Goal: Transaction & Acquisition: Register for event/course

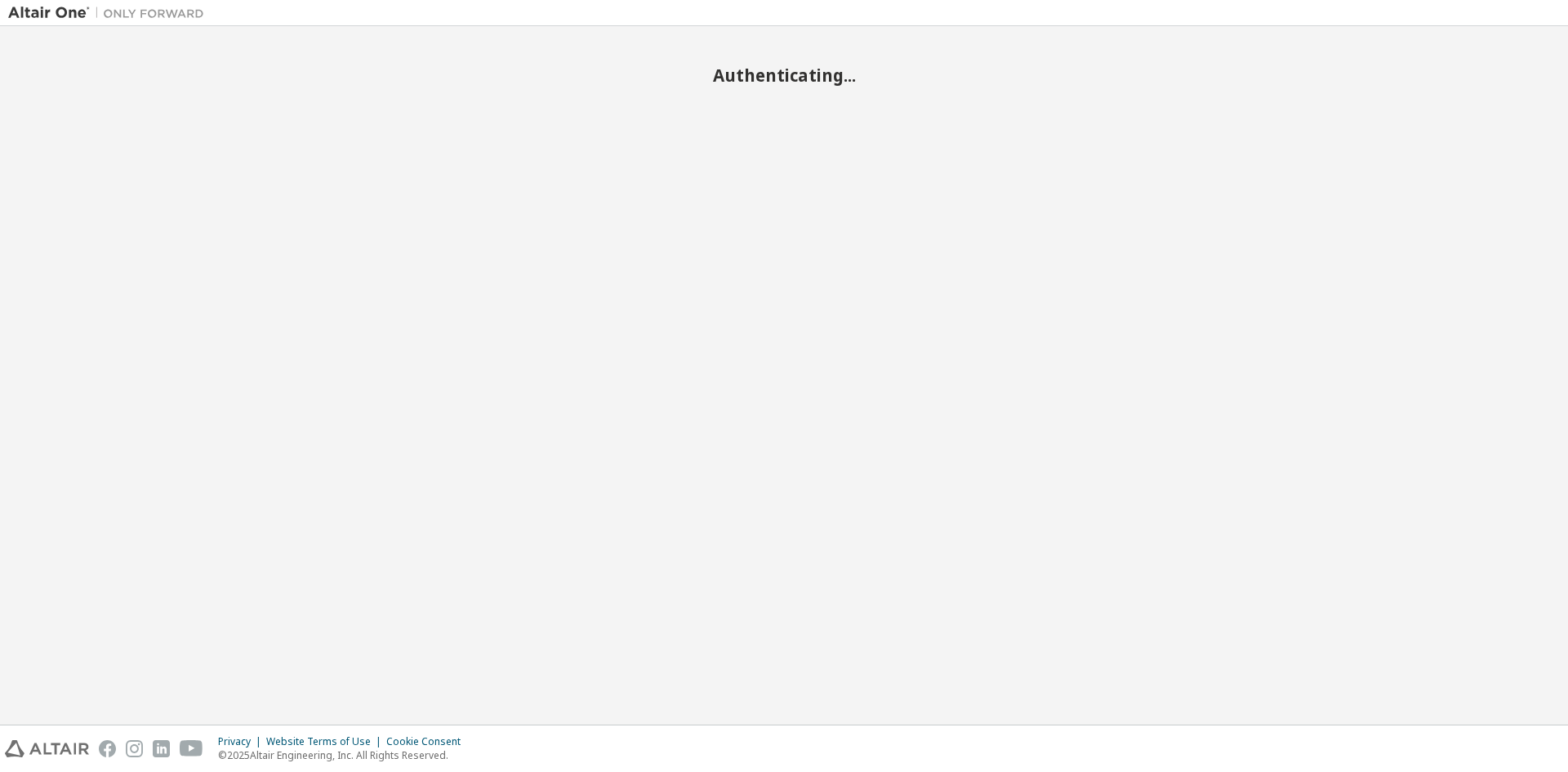
click at [959, 109] on div "Authenticating..." at bounding box center [784, 375] width 1552 height 682
click at [837, 72] on h2 "Authenticating..." at bounding box center [784, 75] width 1552 height 21
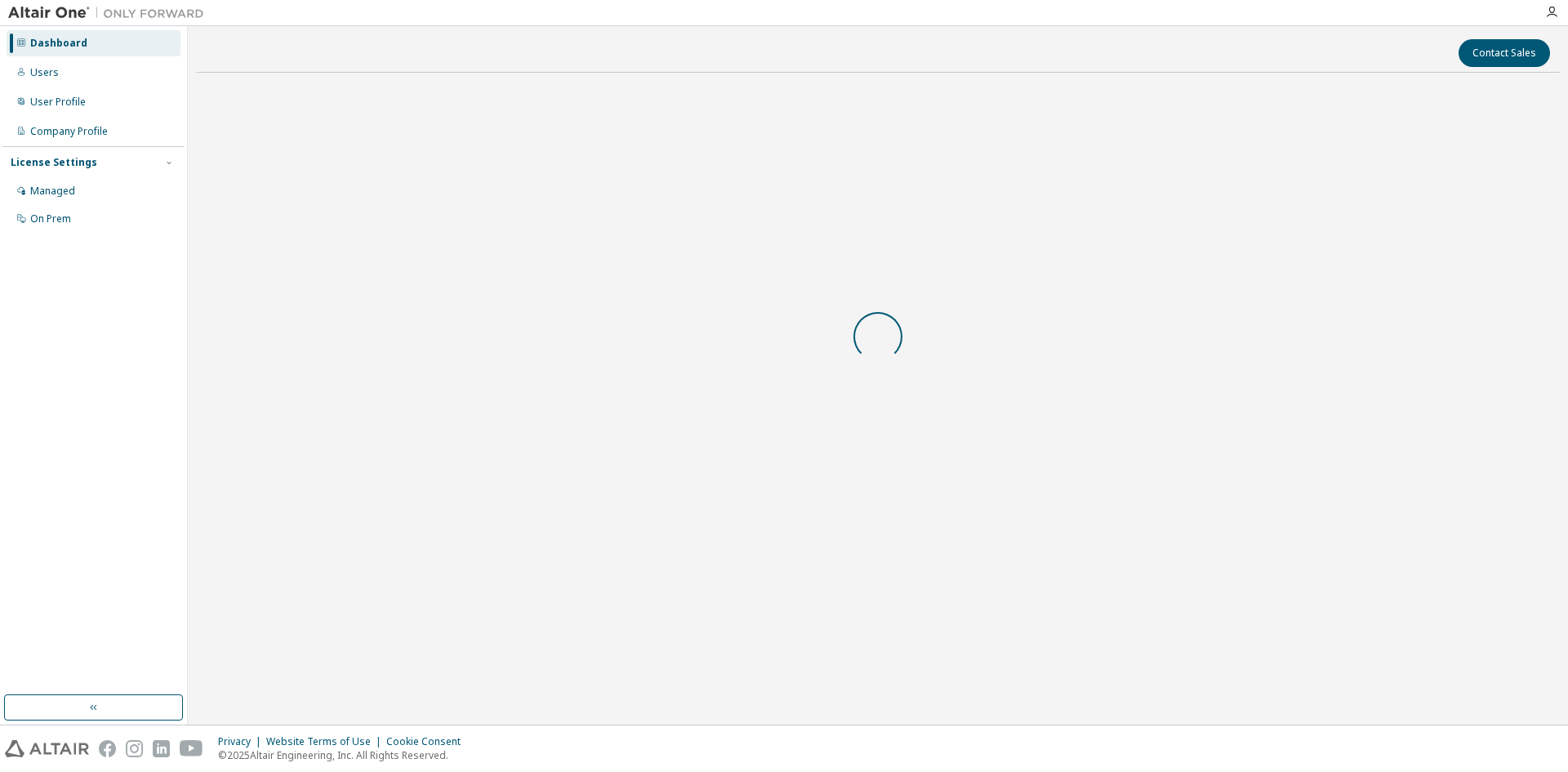
click at [980, 102] on div at bounding box center [878, 337] width 1364 height 502
click at [73, 186] on div "Managed" at bounding box center [53, 192] width 45 height 13
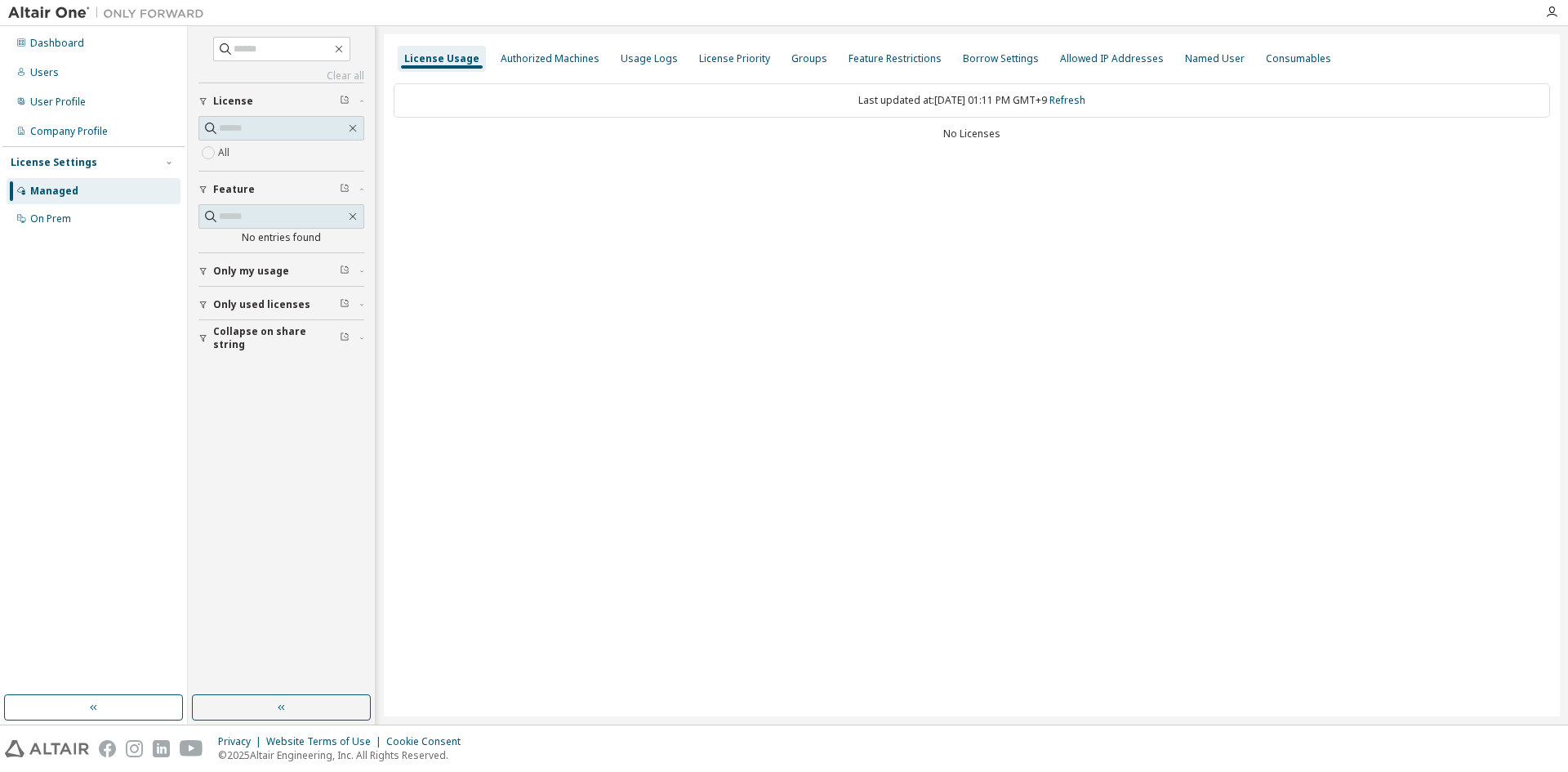
click at [978, 136] on div "No Licenses" at bounding box center [972, 134] width 1156 height 13
click at [1091, 163] on div "License Usage Authorized Machines Usage Logs License Priority Groups Feature Re…" at bounding box center [972, 375] width 1176 height 682
click at [225, 273] on span "Only my usage" at bounding box center [251, 271] width 76 height 13
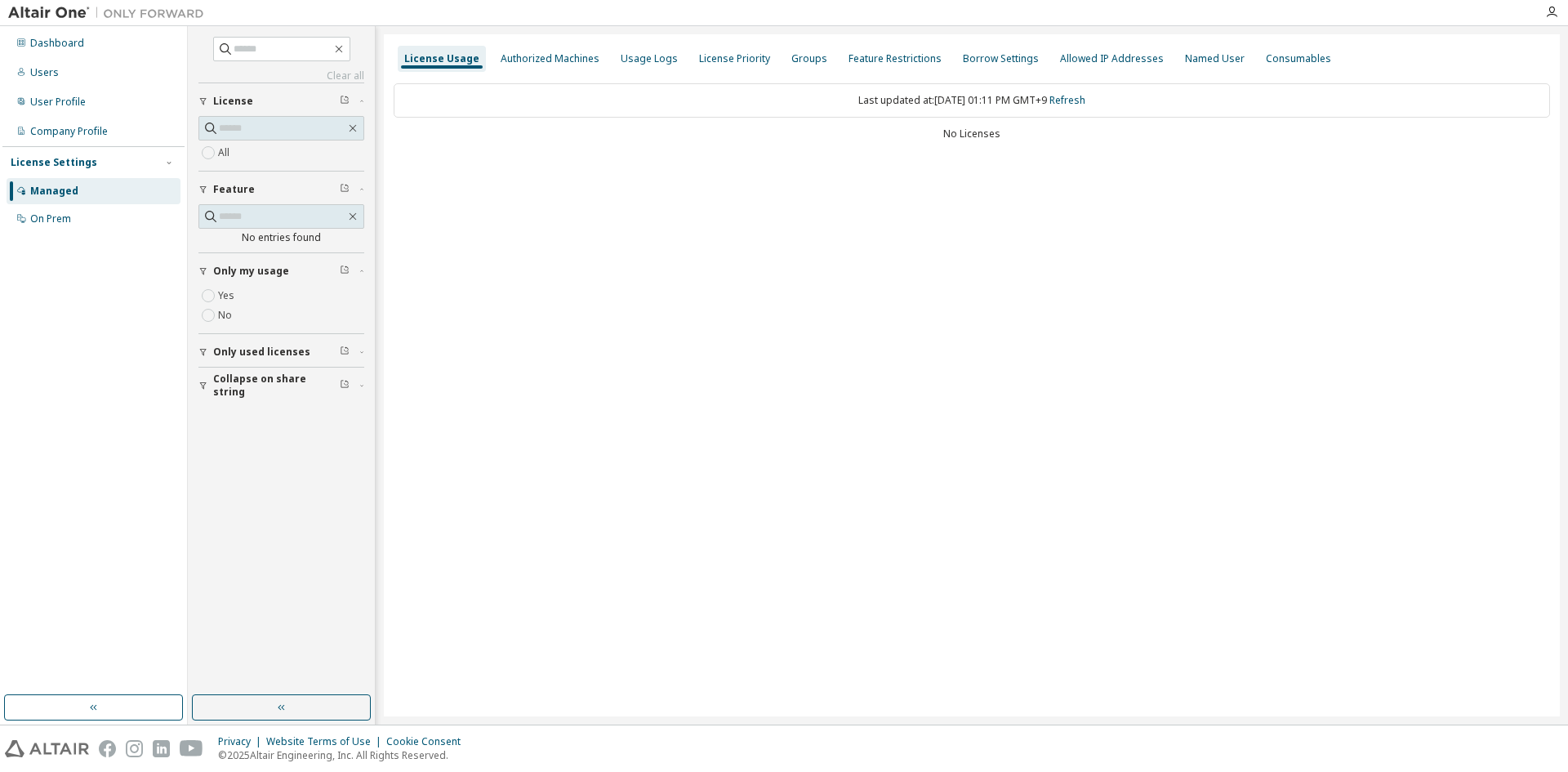
click at [242, 343] on button "Only used licenses" at bounding box center [280, 352] width 166 height 36
click at [1091, 92] on div "Last updated at: Mon 2025-09-08 01:12 PM GMT+9 Refresh" at bounding box center [972, 101] width 1156 height 34
click at [1086, 101] on link "Refresh" at bounding box center [1067, 100] width 36 height 14
click at [1086, 184] on div "License Usage Authorized Machines Usage Logs License Priority Groups Feature Re…" at bounding box center [972, 375] width 1176 height 682
click at [519, 70] on div "Authorized Machines" at bounding box center [549, 58] width 112 height 26
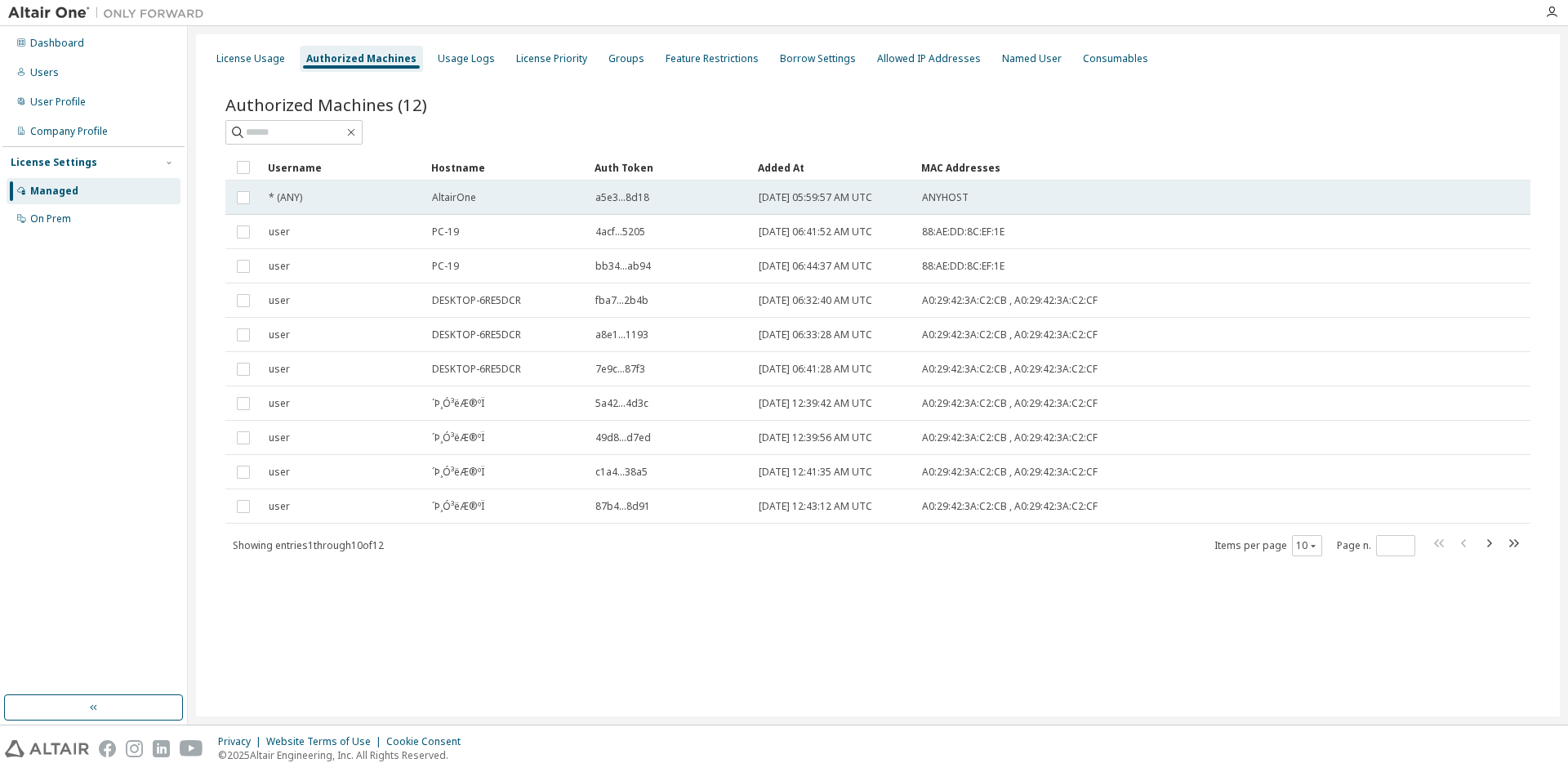
click at [258, 205] on td at bounding box center [243, 198] width 36 height 34
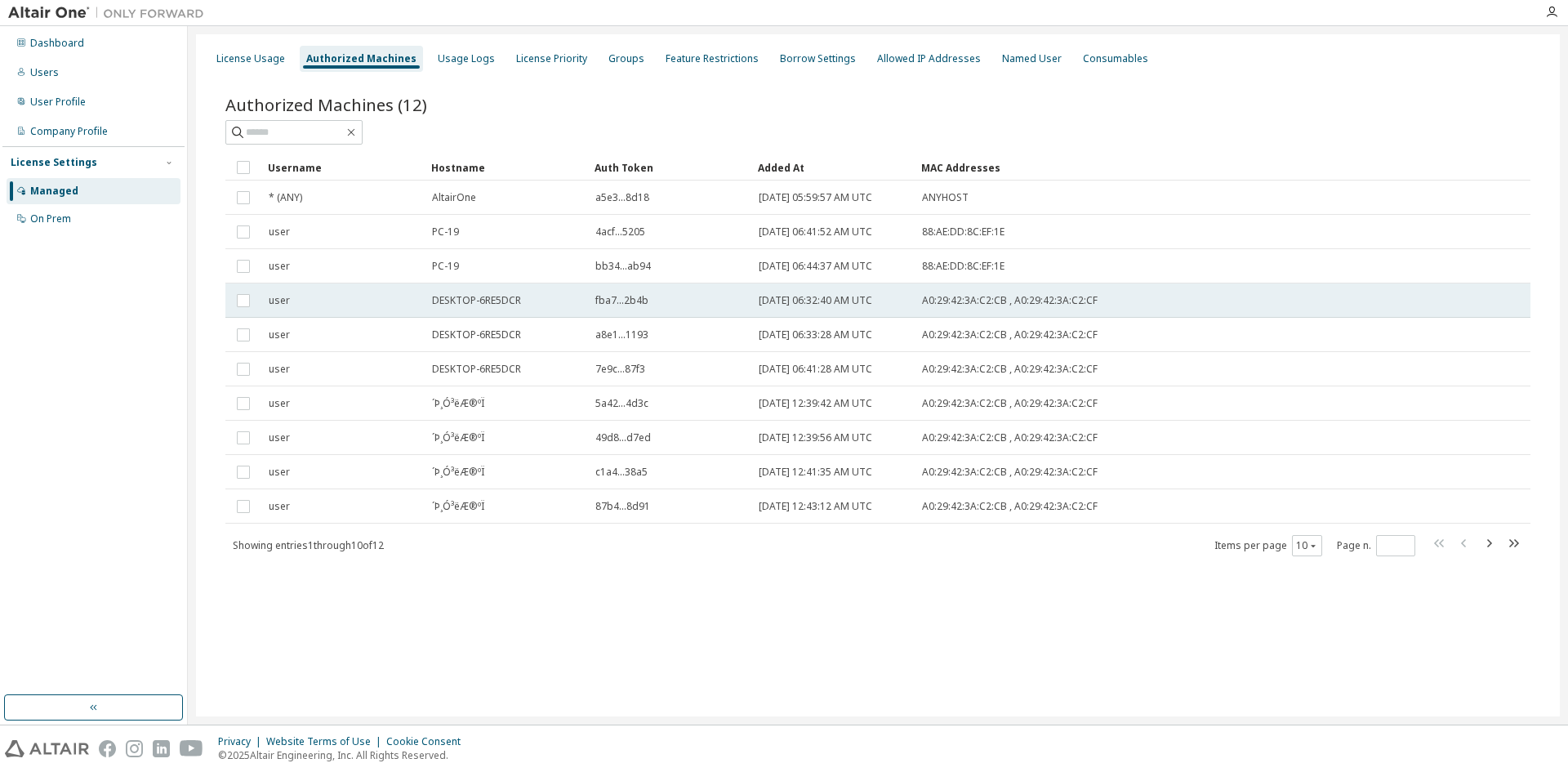
click at [493, 303] on span "DESKTOP-6RE5DCR" at bounding box center [476, 301] width 89 height 13
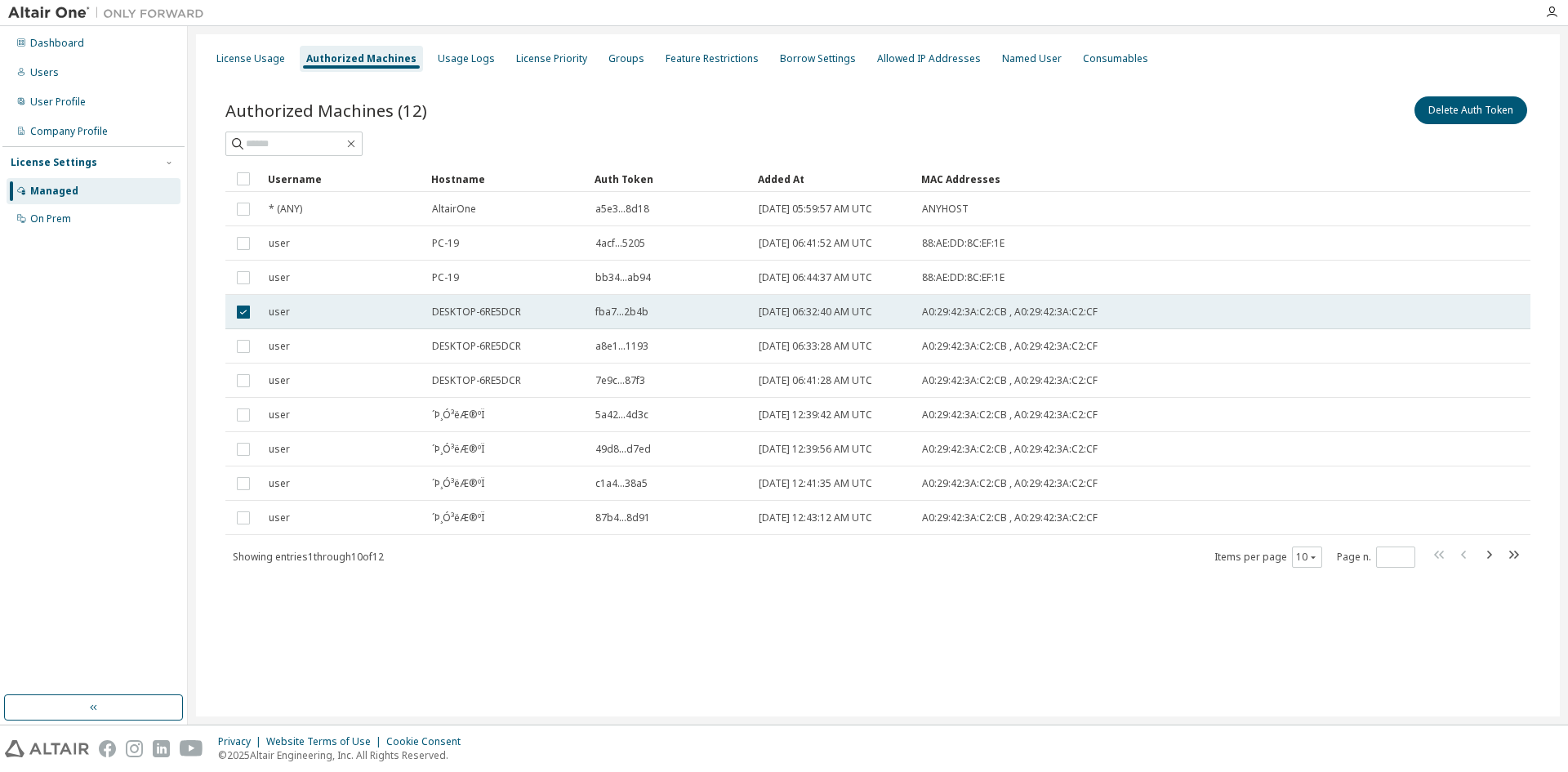
click at [526, 312] on div "DESKTOP-6RE5DCR" at bounding box center [505, 312] width 148 height 13
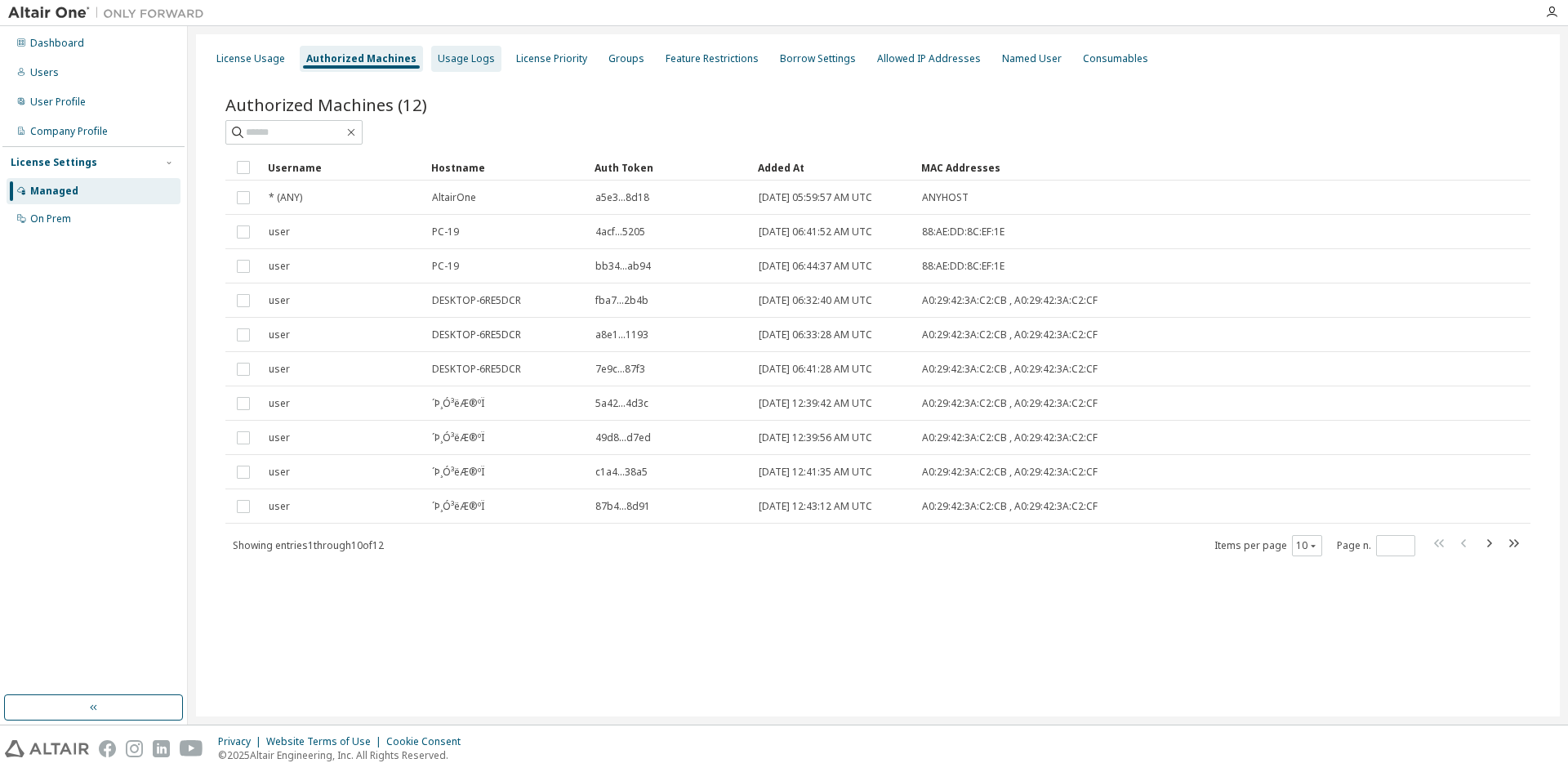
click at [458, 58] on div "Usage Logs" at bounding box center [466, 59] width 57 height 13
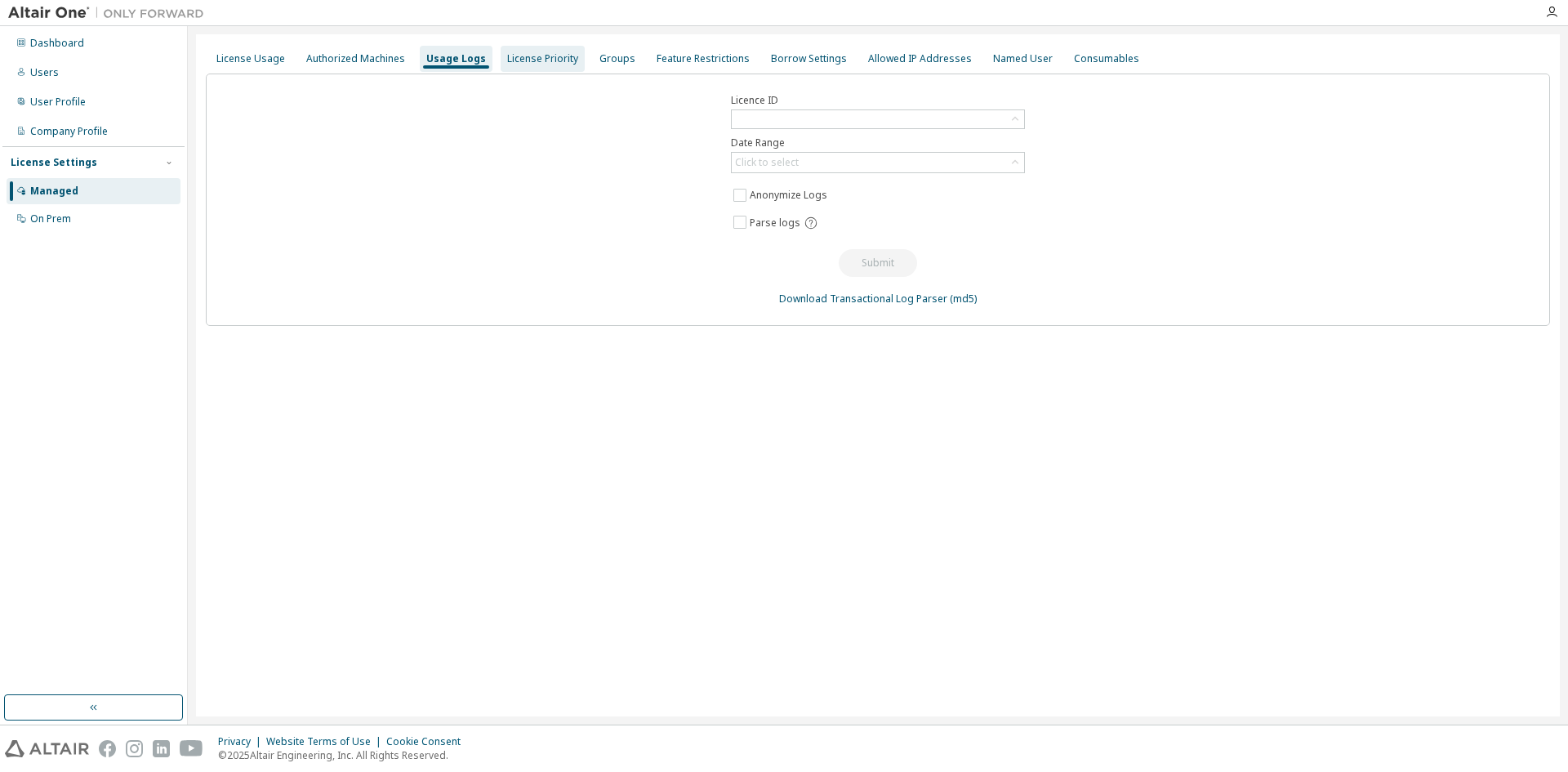
click at [536, 56] on div "License Priority" at bounding box center [543, 59] width 71 height 13
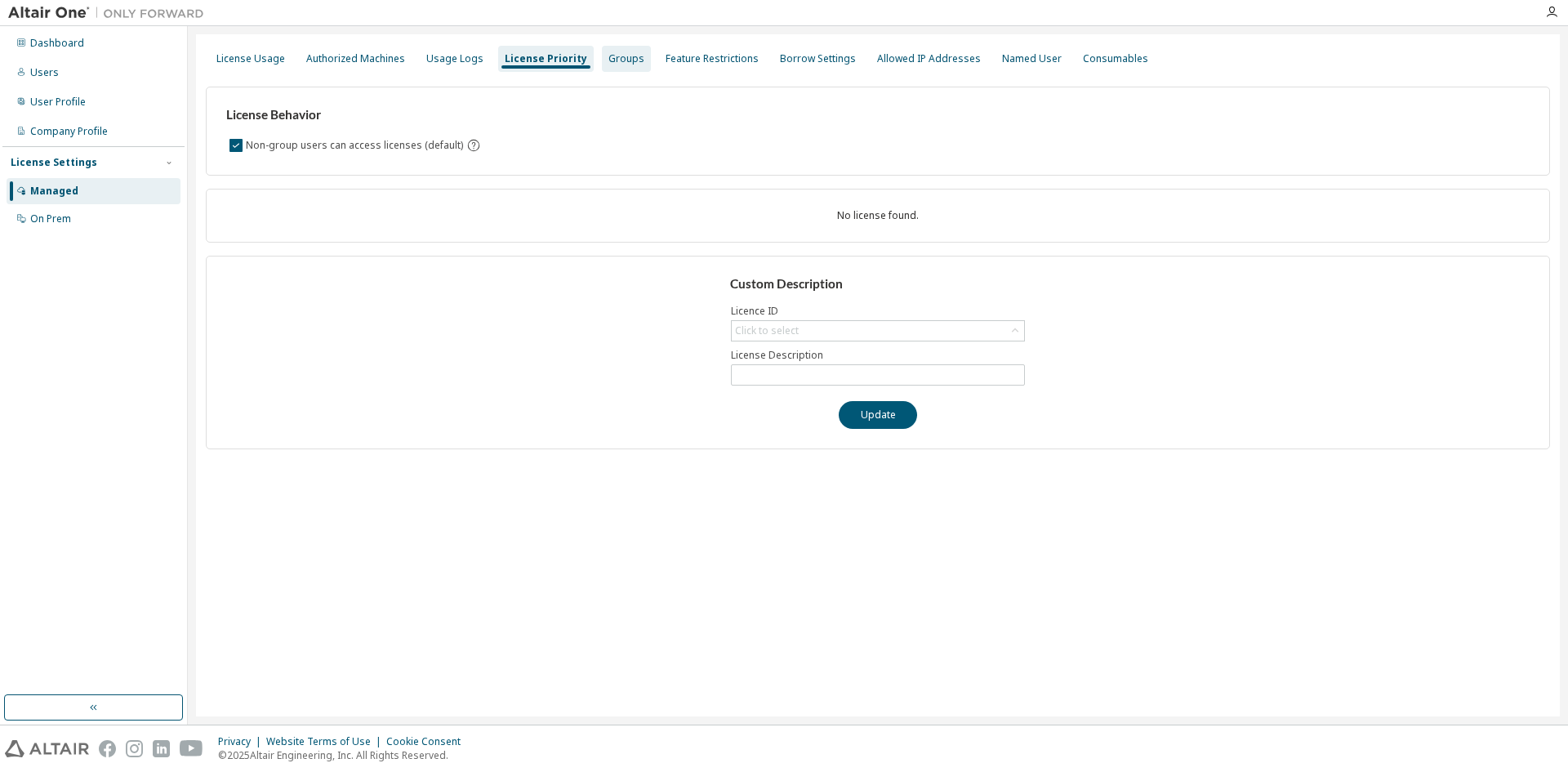
click at [623, 53] on div "Groups" at bounding box center [627, 59] width 36 height 13
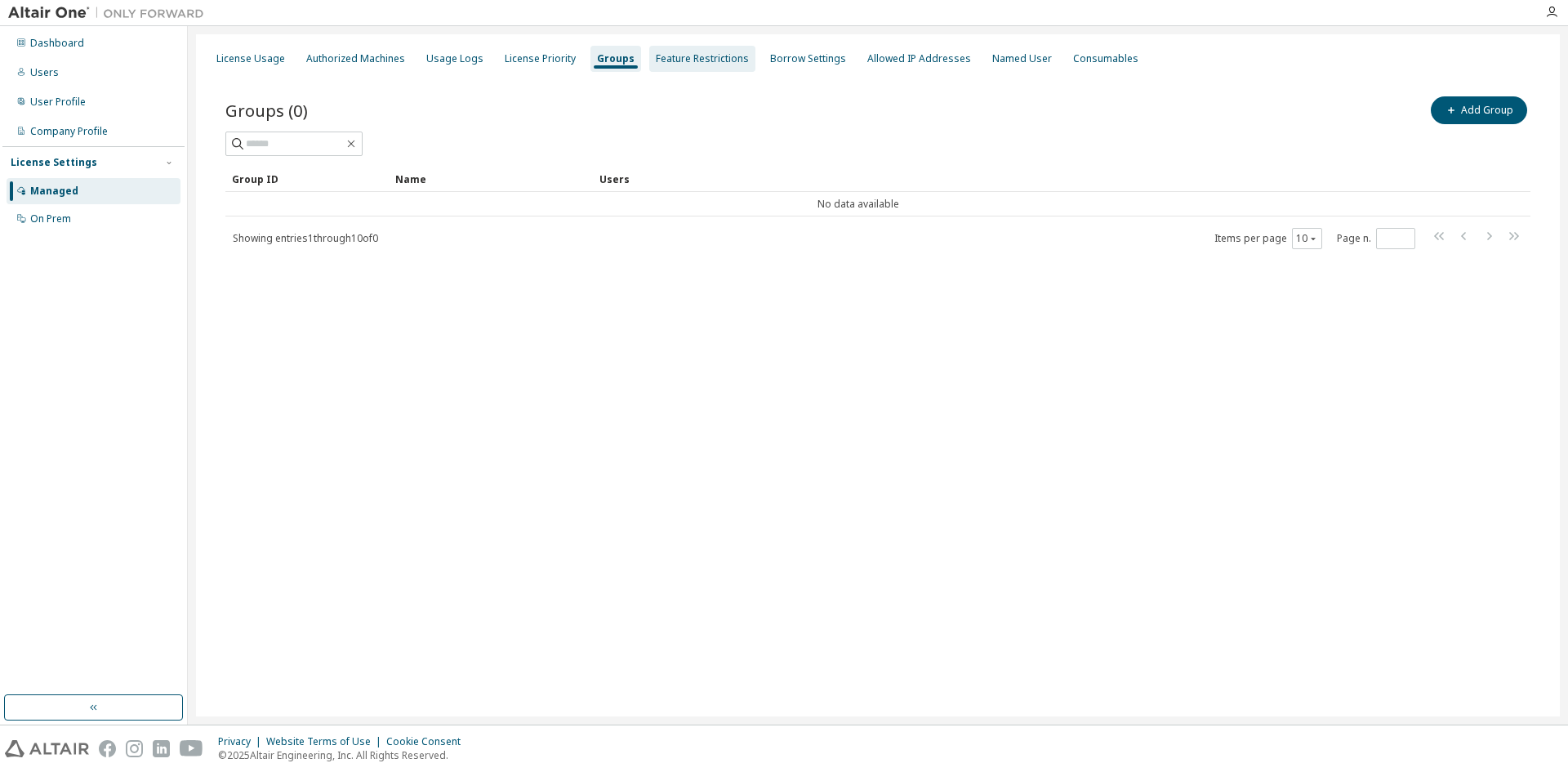
click at [693, 58] on div "Feature Restrictions" at bounding box center [702, 59] width 93 height 13
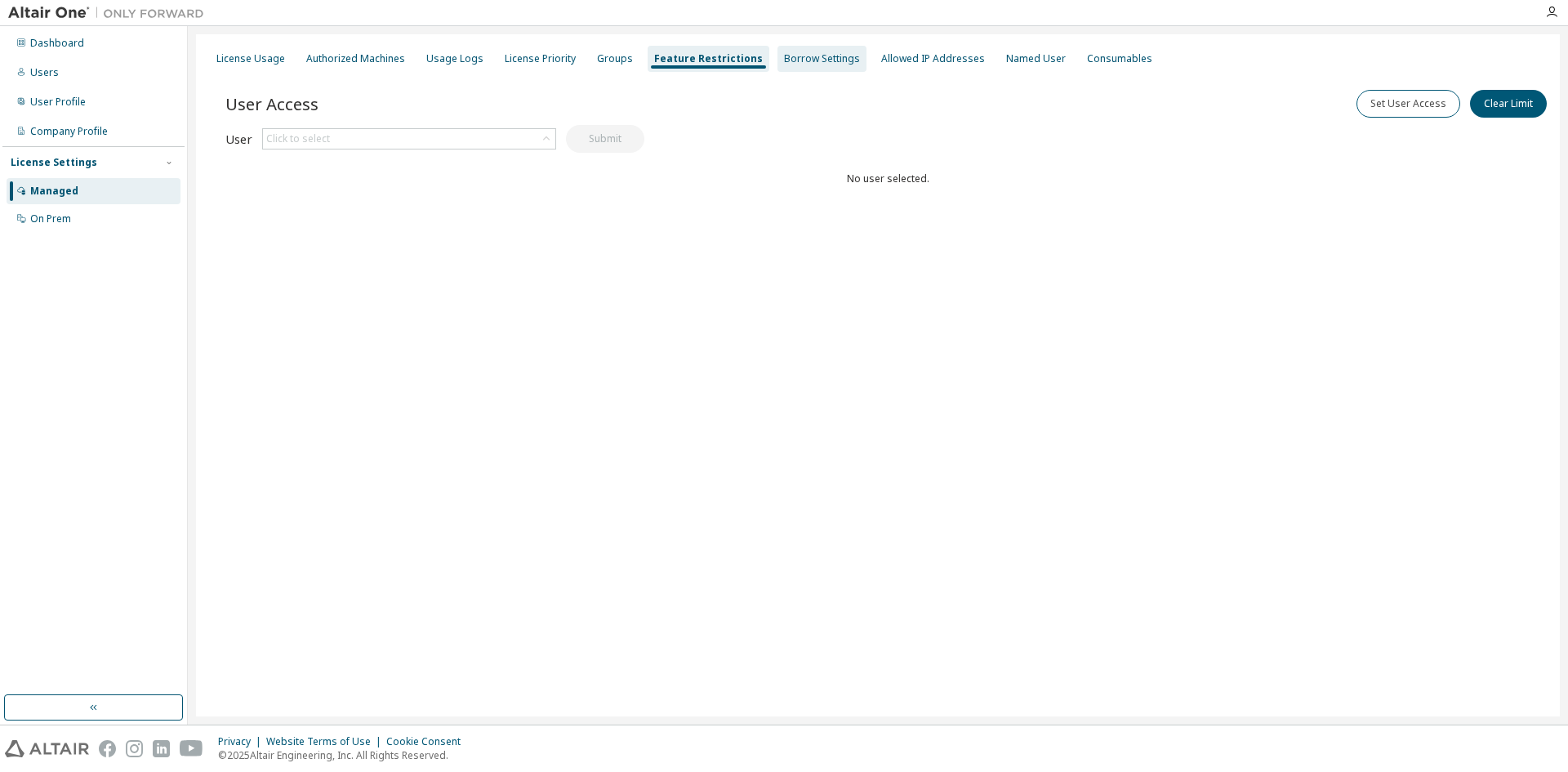
click at [777, 65] on div "Borrow Settings" at bounding box center [821, 58] width 89 height 26
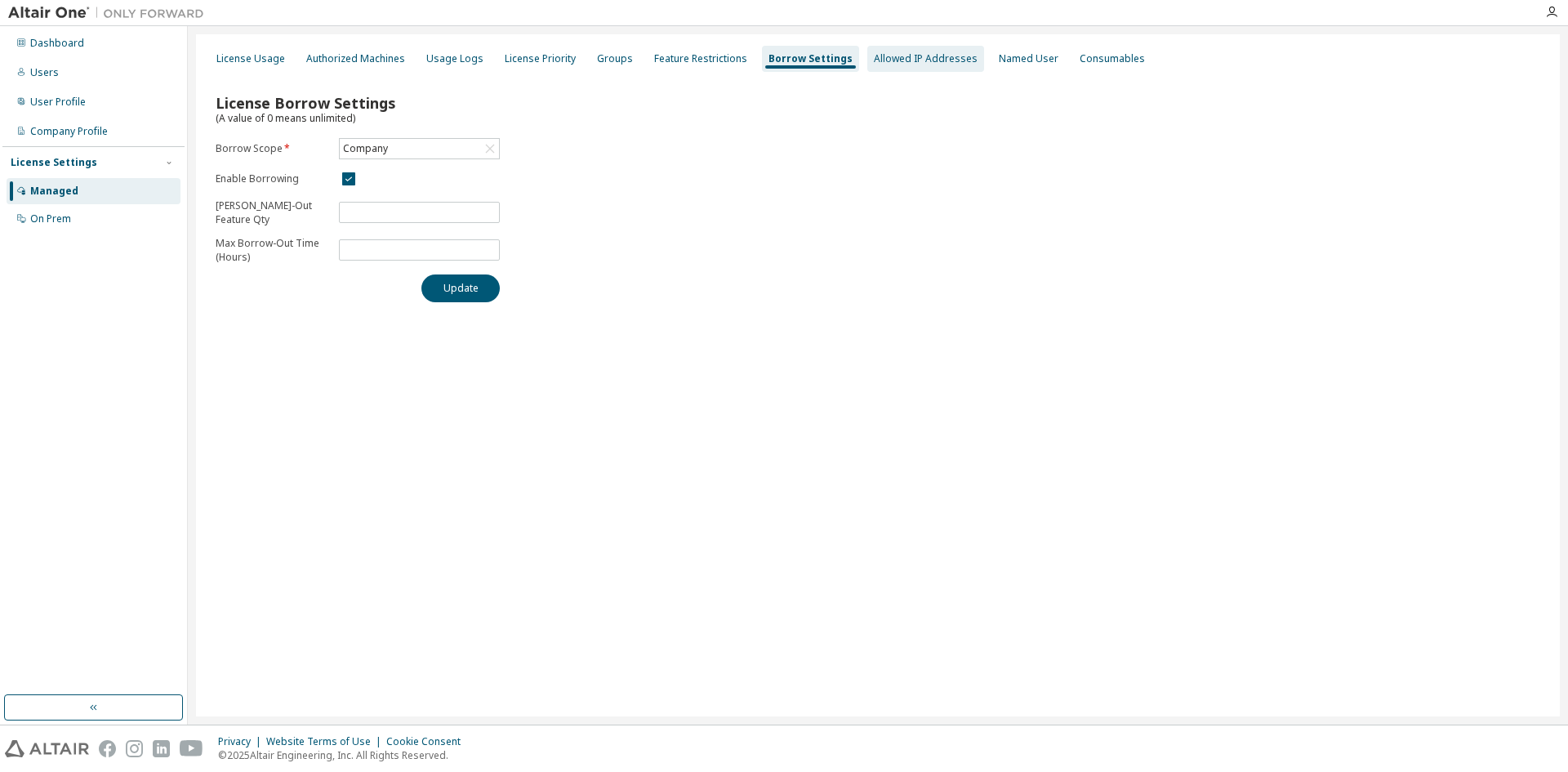
click at [911, 70] on div "Allowed IP Addresses" at bounding box center [926, 58] width 117 height 26
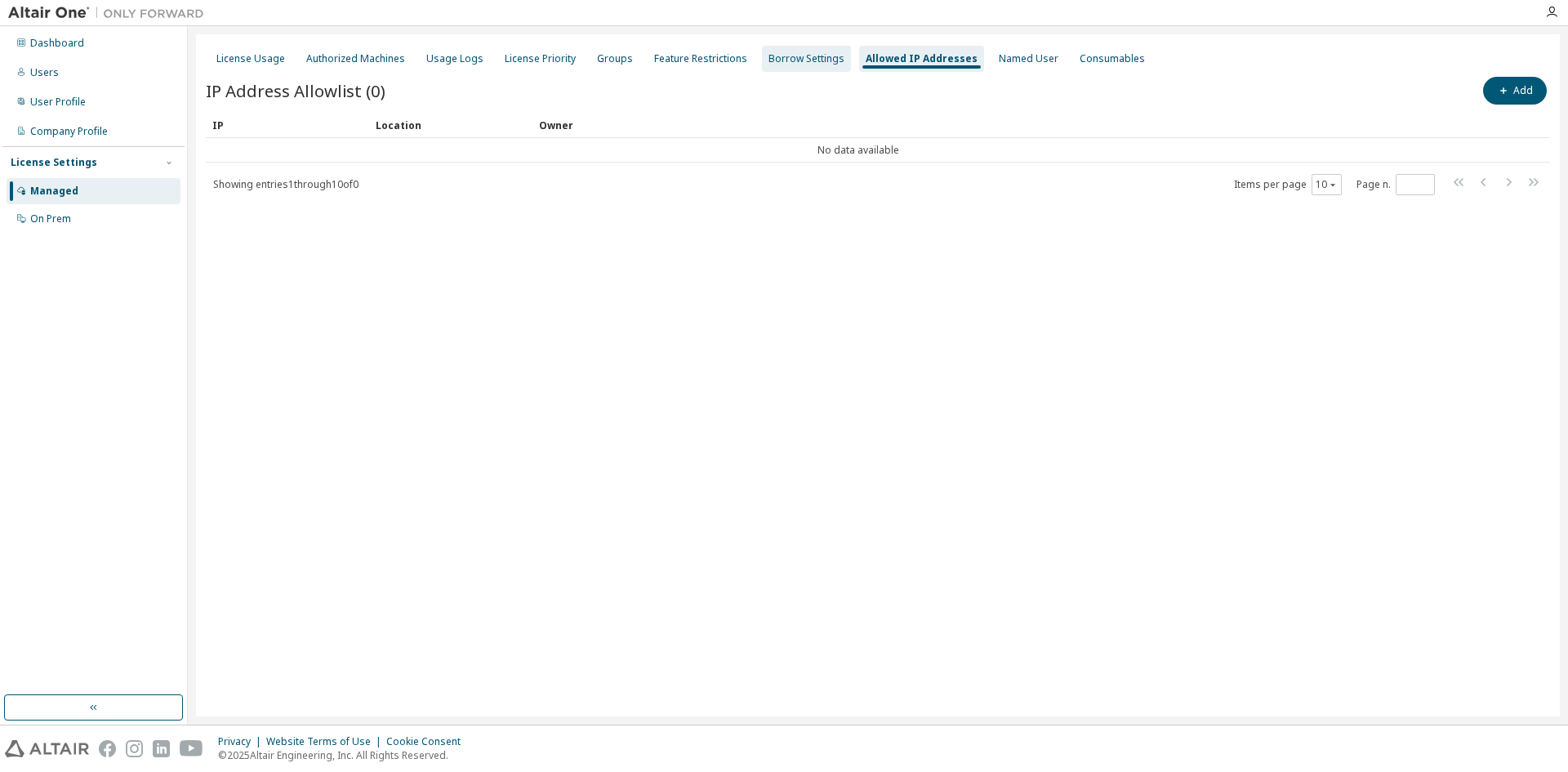
click at [810, 66] on div "Borrow Settings" at bounding box center [806, 58] width 89 height 26
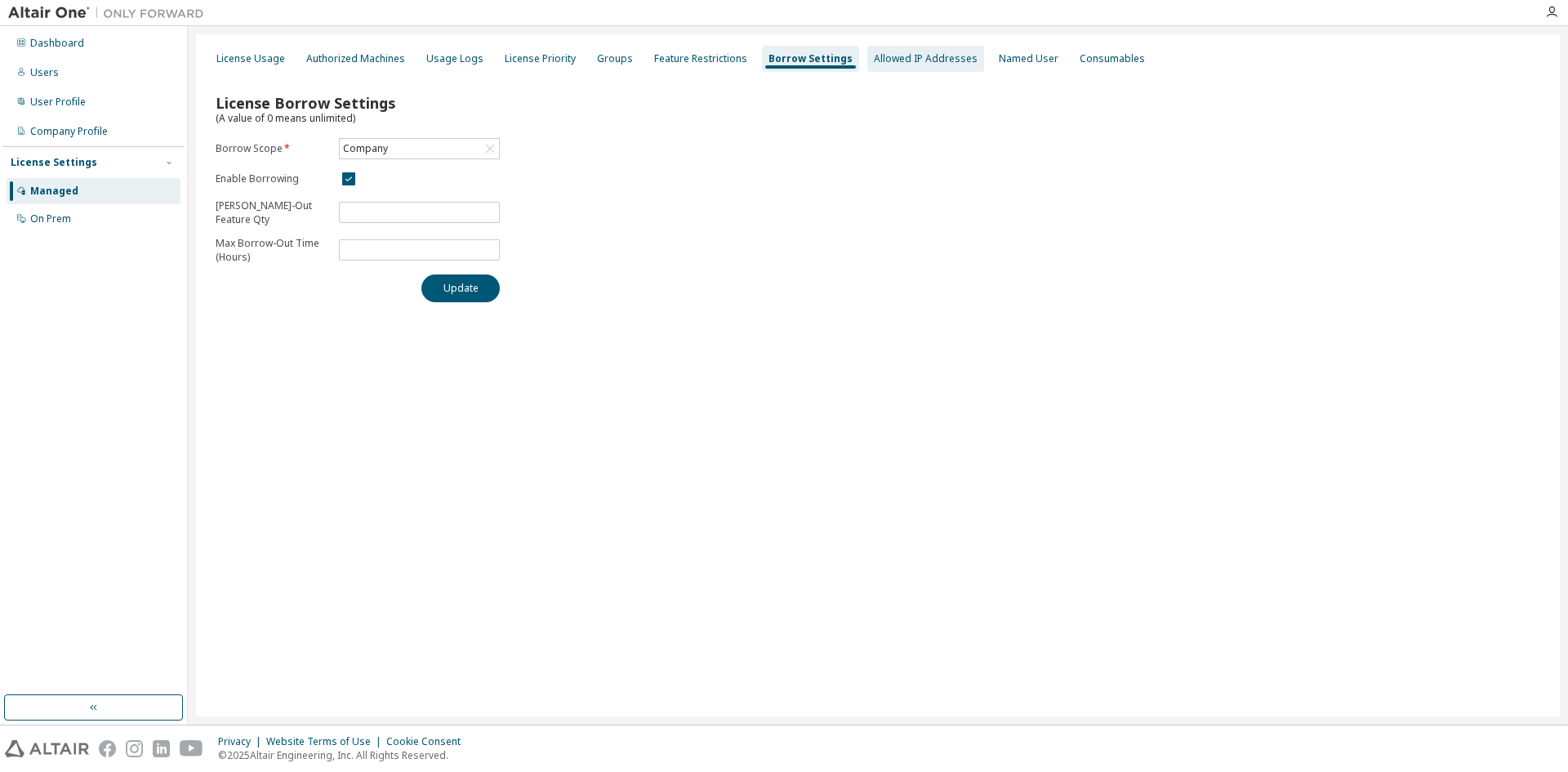
click at [881, 61] on div "Allowed IP Addresses" at bounding box center [926, 59] width 103 height 13
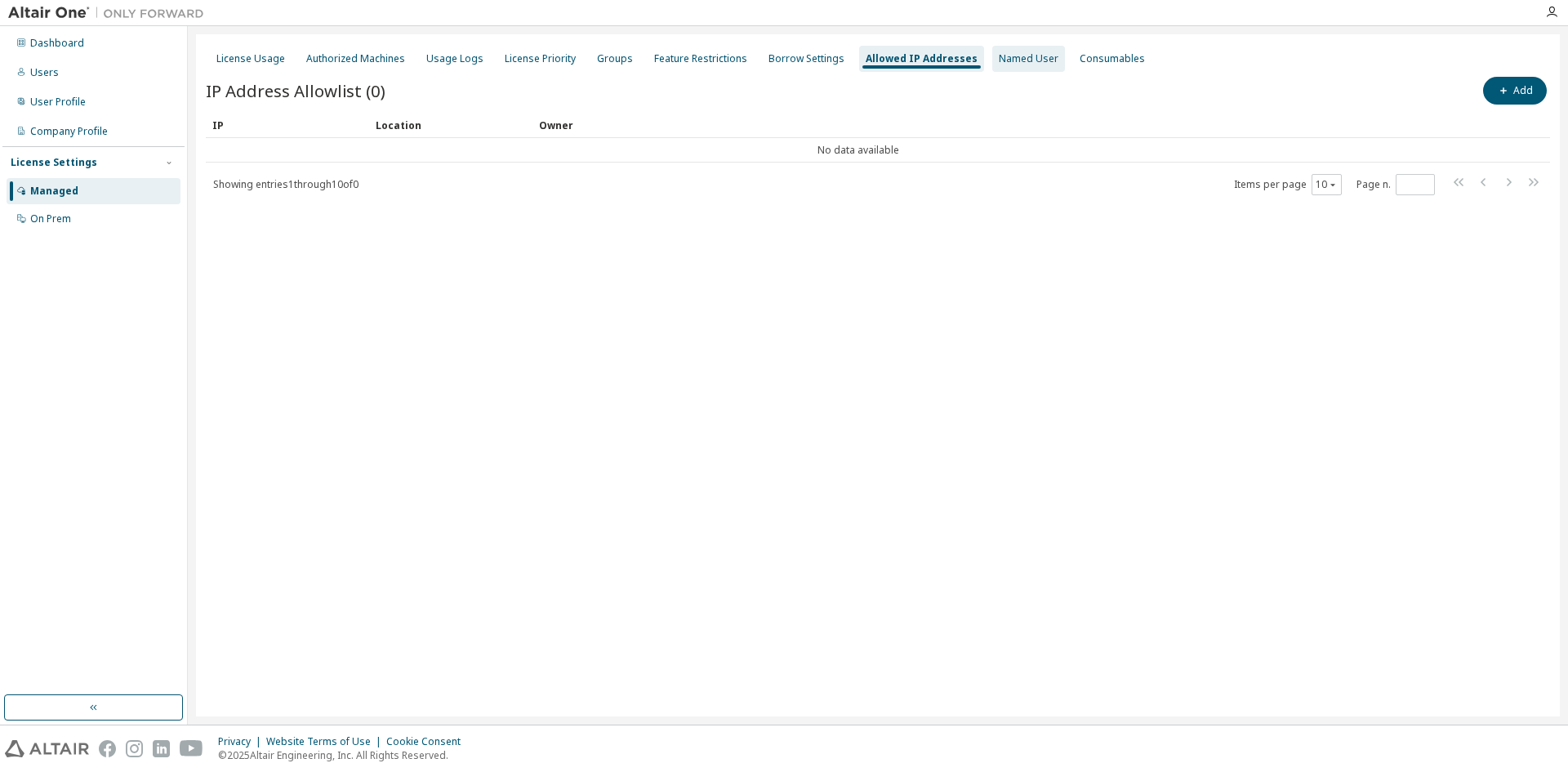
click at [1032, 63] on div "Named User" at bounding box center [1028, 59] width 59 height 13
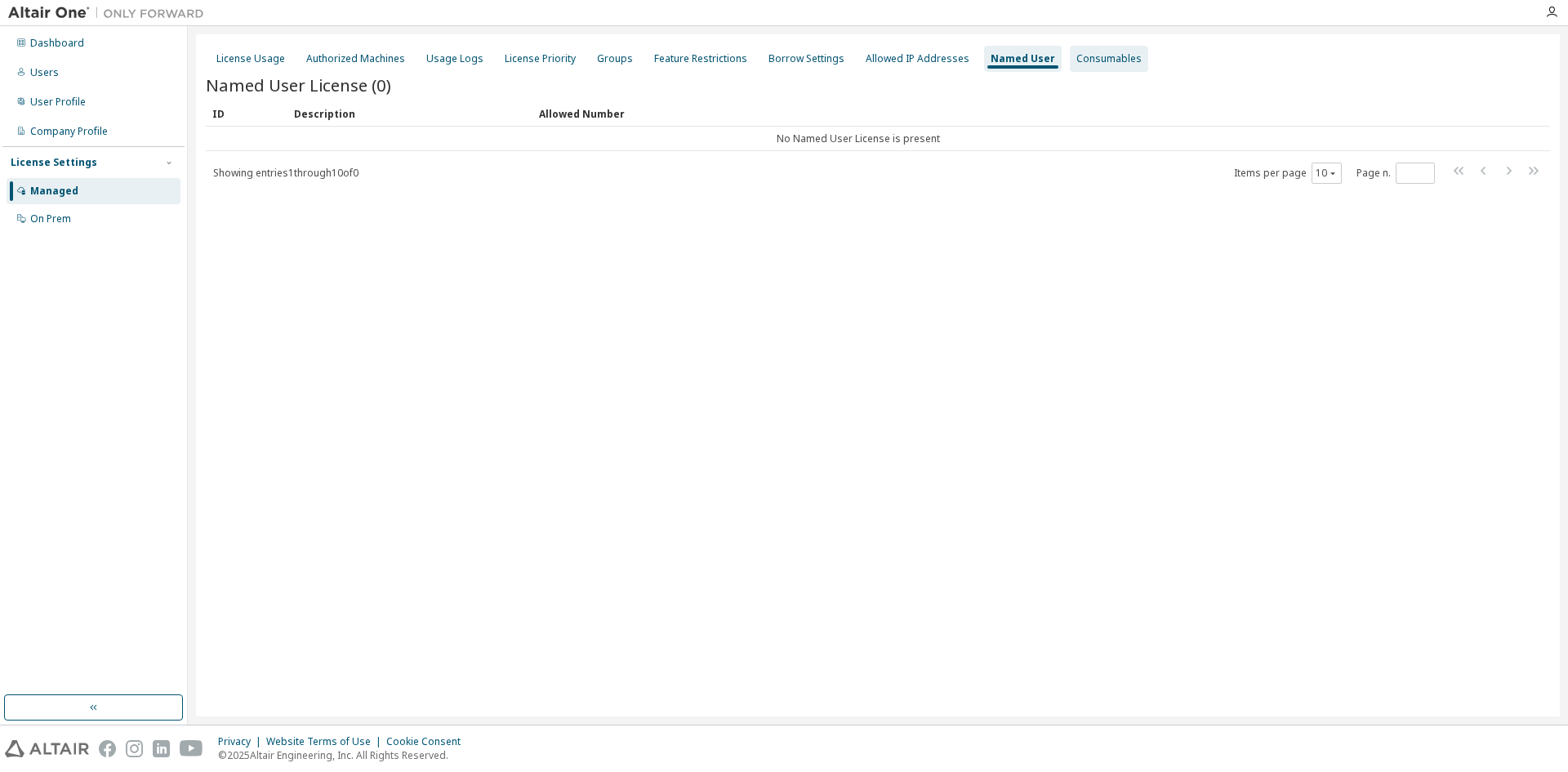
click at [1092, 62] on div "Consumables" at bounding box center [1109, 59] width 65 height 13
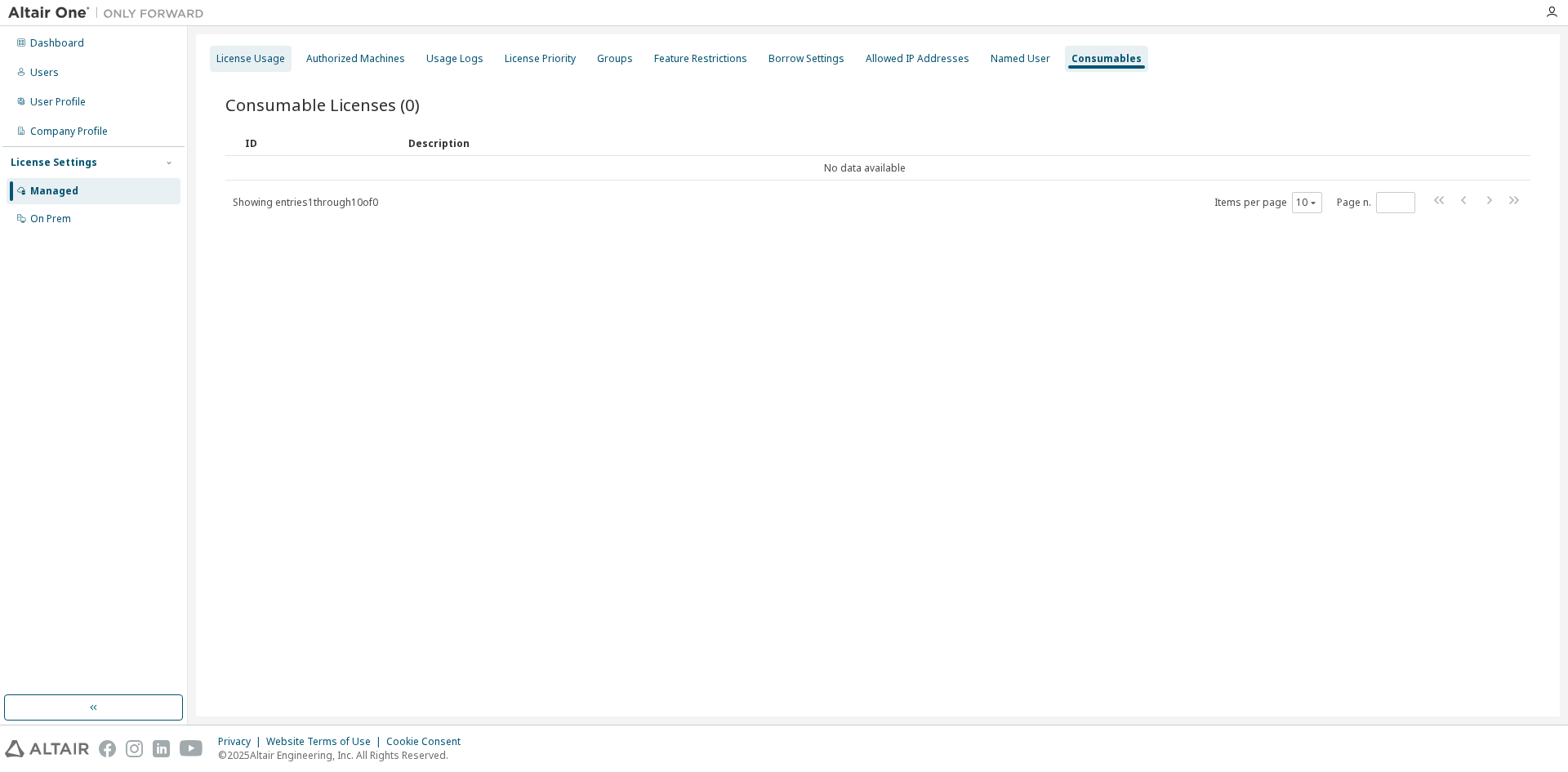
click at [214, 47] on div "License Usage" at bounding box center [250, 58] width 81 height 26
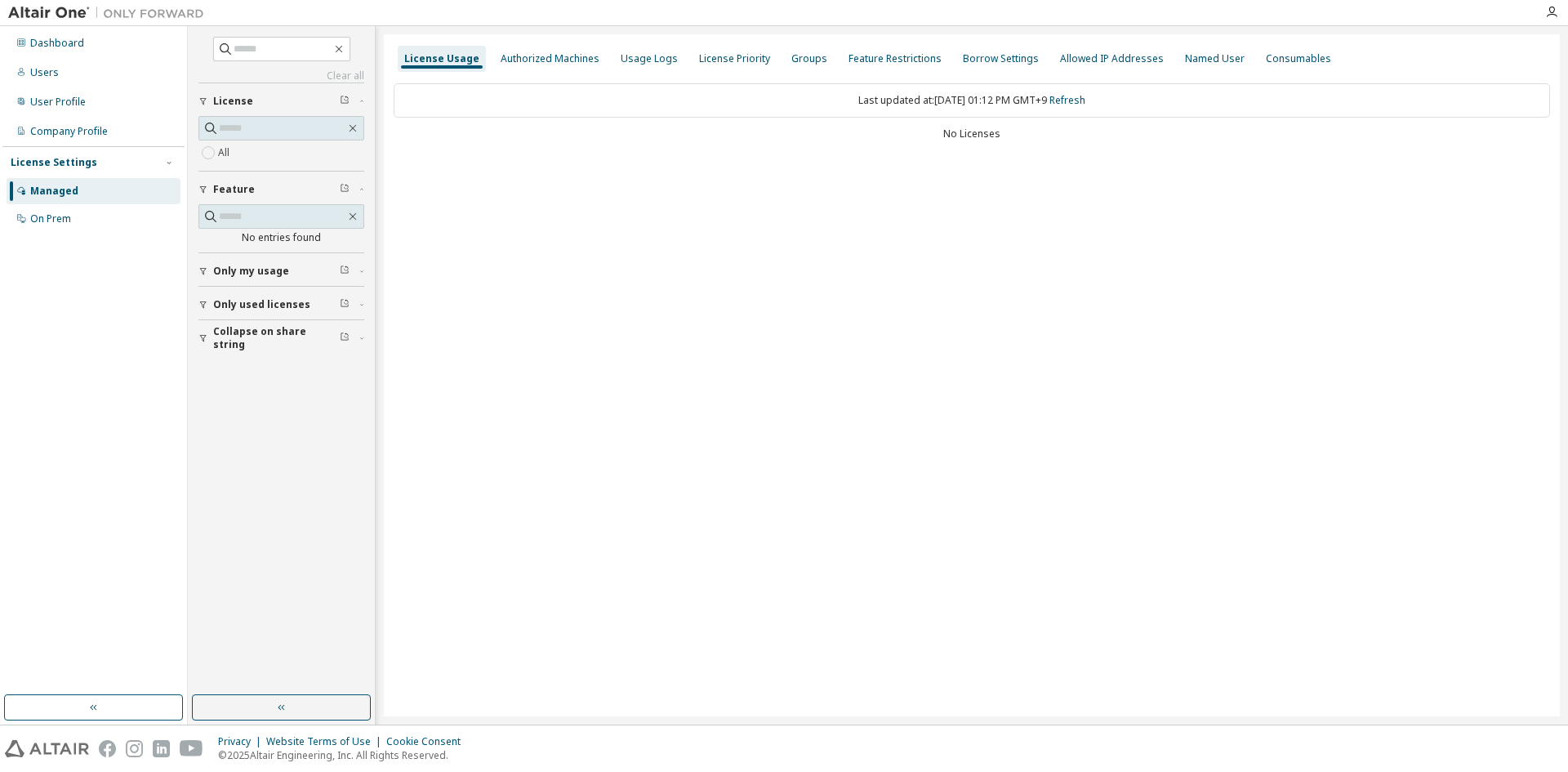
drag, startPoint x: 1085, startPoint y: 180, endPoint x: 818, endPoint y: 119, distance: 273.9
click at [818, 119] on div "License Usage Authorized Machines Usage Logs License Priority Groups Feature Re…" at bounding box center [972, 375] width 1176 height 682
click at [912, 240] on div "License Usage Authorized Machines Usage Logs License Priority Groups Feature Re…" at bounding box center [972, 375] width 1176 height 682
click at [718, 452] on div "License Usage Authorized Machines Usage Logs License Priority Groups Feature Re…" at bounding box center [972, 375] width 1176 height 682
click at [550, 63] on div "Authorized Machines" at bounding box center [549, 59] width 99 height 13
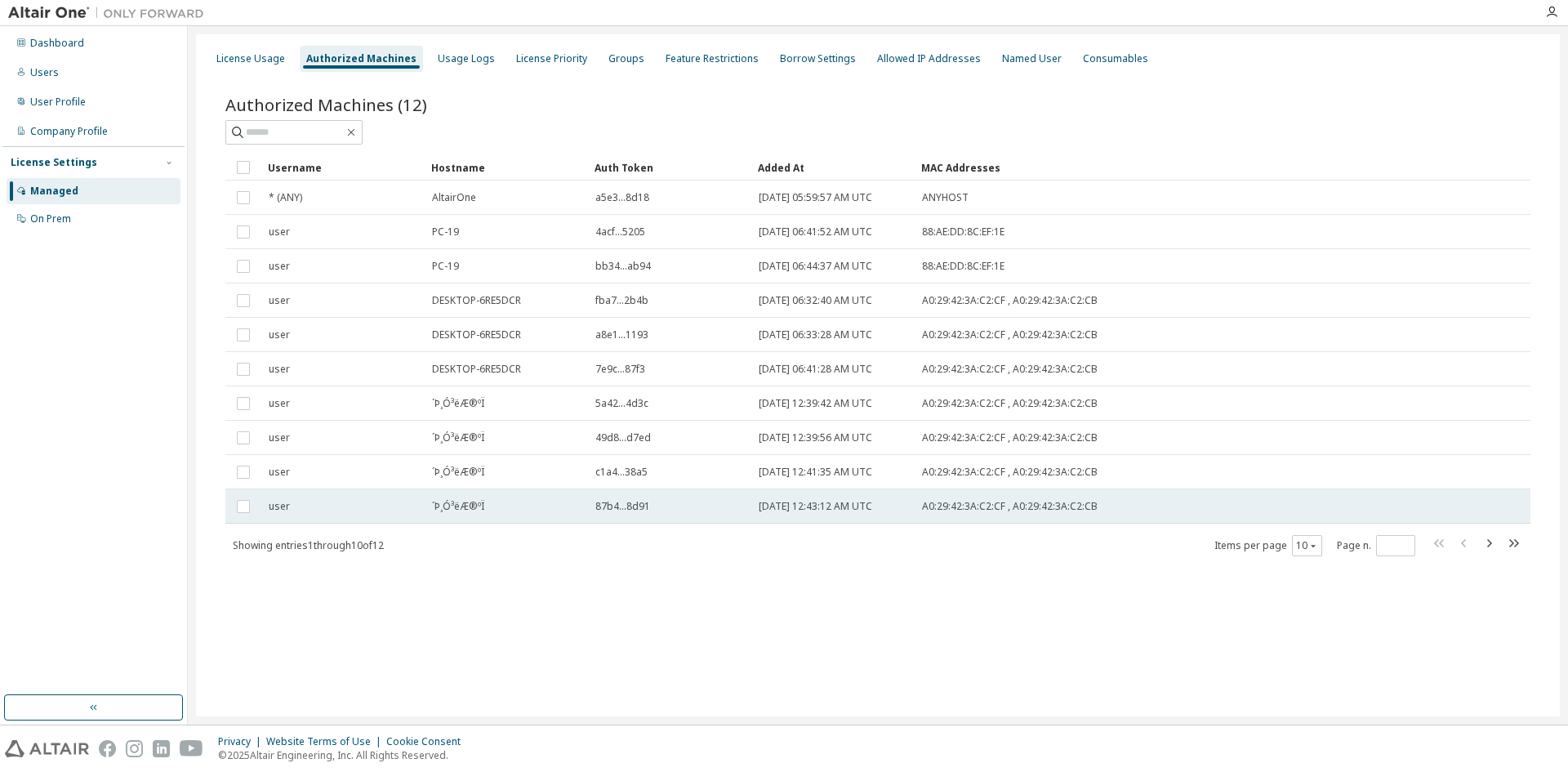
click at [434, 512] on span "´Þ¸Ó³ëÆ®ºÏ" at bounding box center [458, 507] width 53 height 13
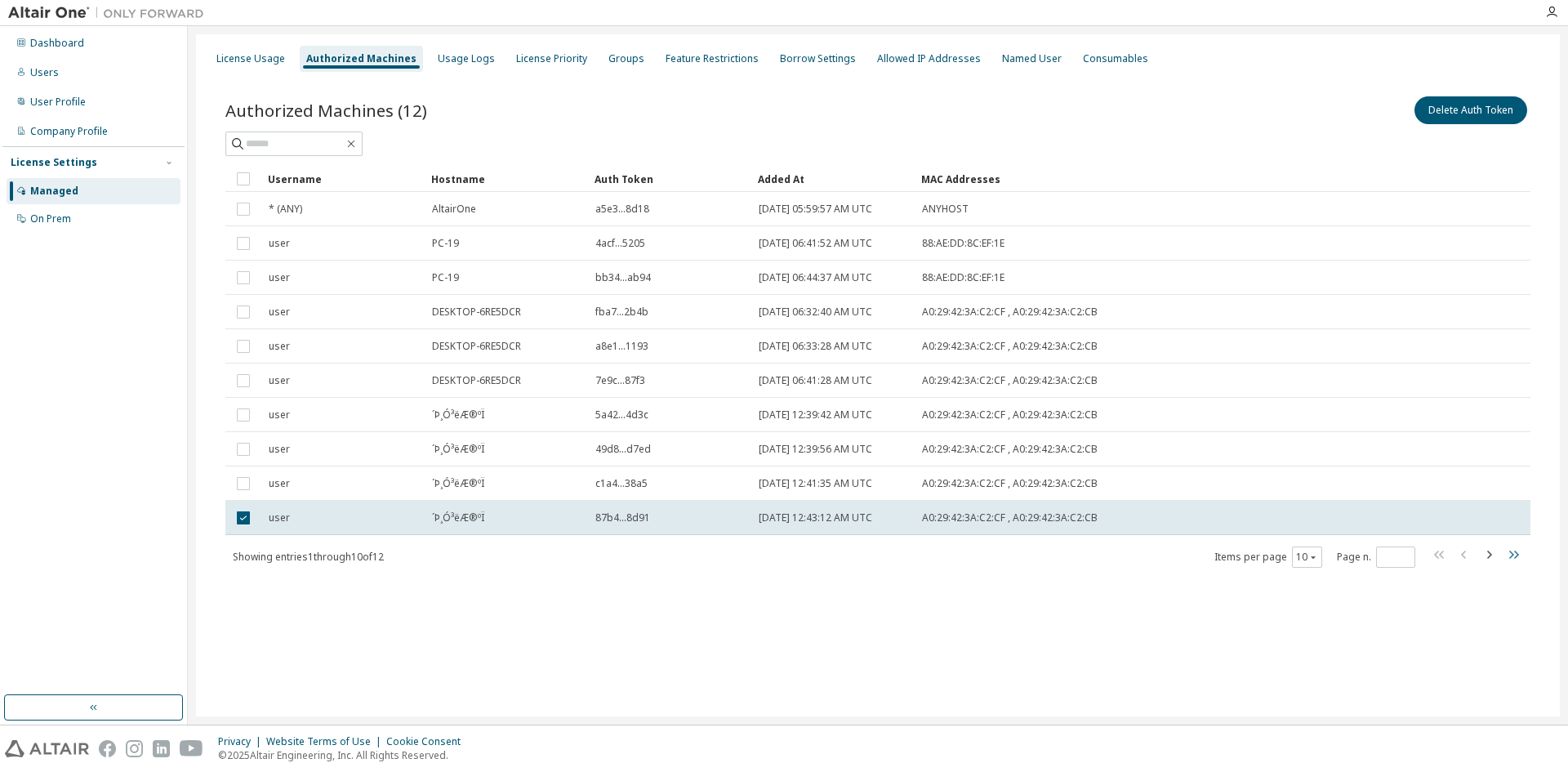
click at [1519, 561] on icon "button" at bounding box center [1513, 555] width 19 height 19
type input "*"
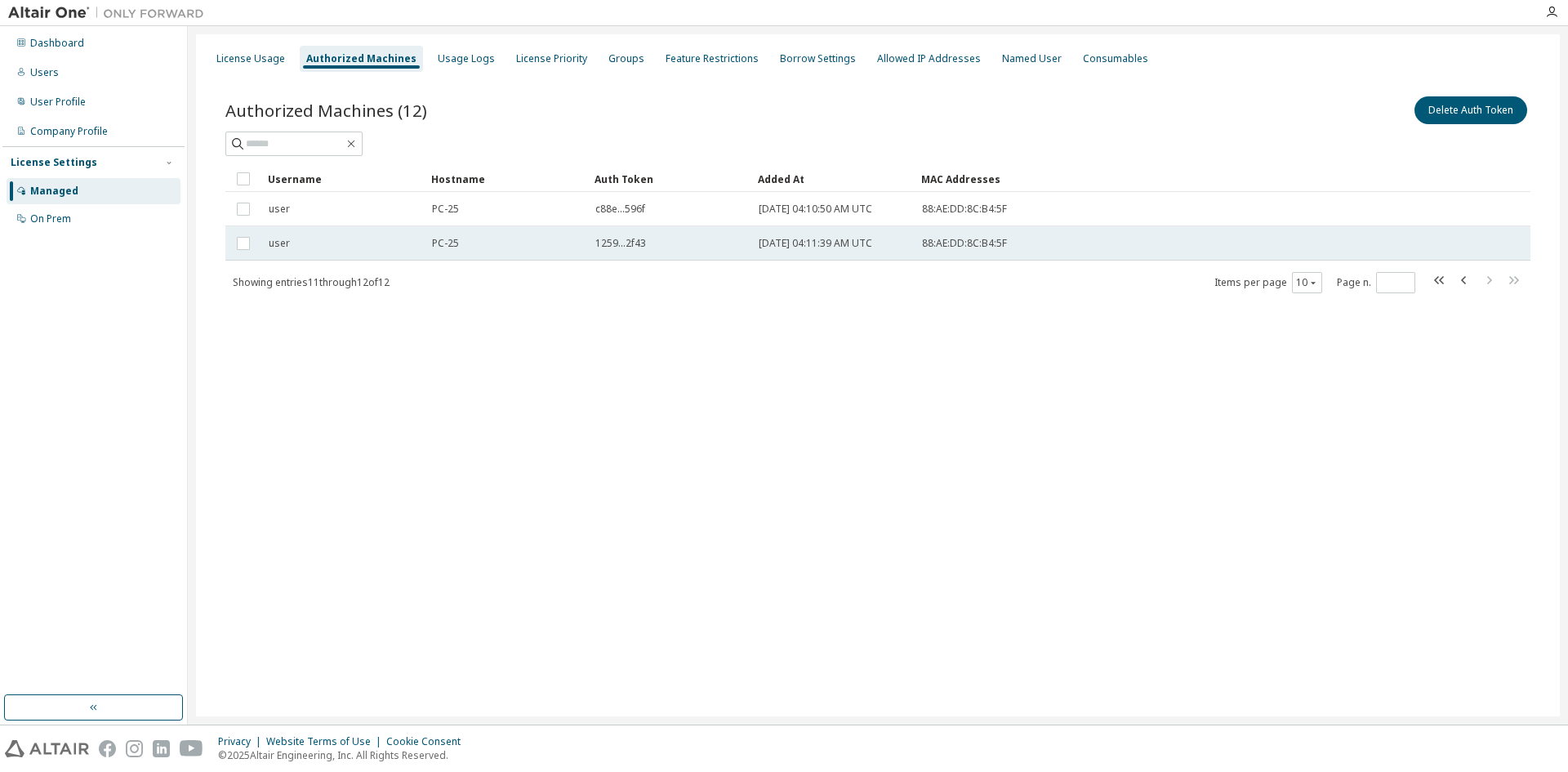
click at [611, 233] on td "1259...2f43" at bounding box center [669, 243] width 164 height 34
click at [753, 244] on td "2025-09-08 04:11:39 AM UTC" at bounding box center [833, 243] width 164 height 34
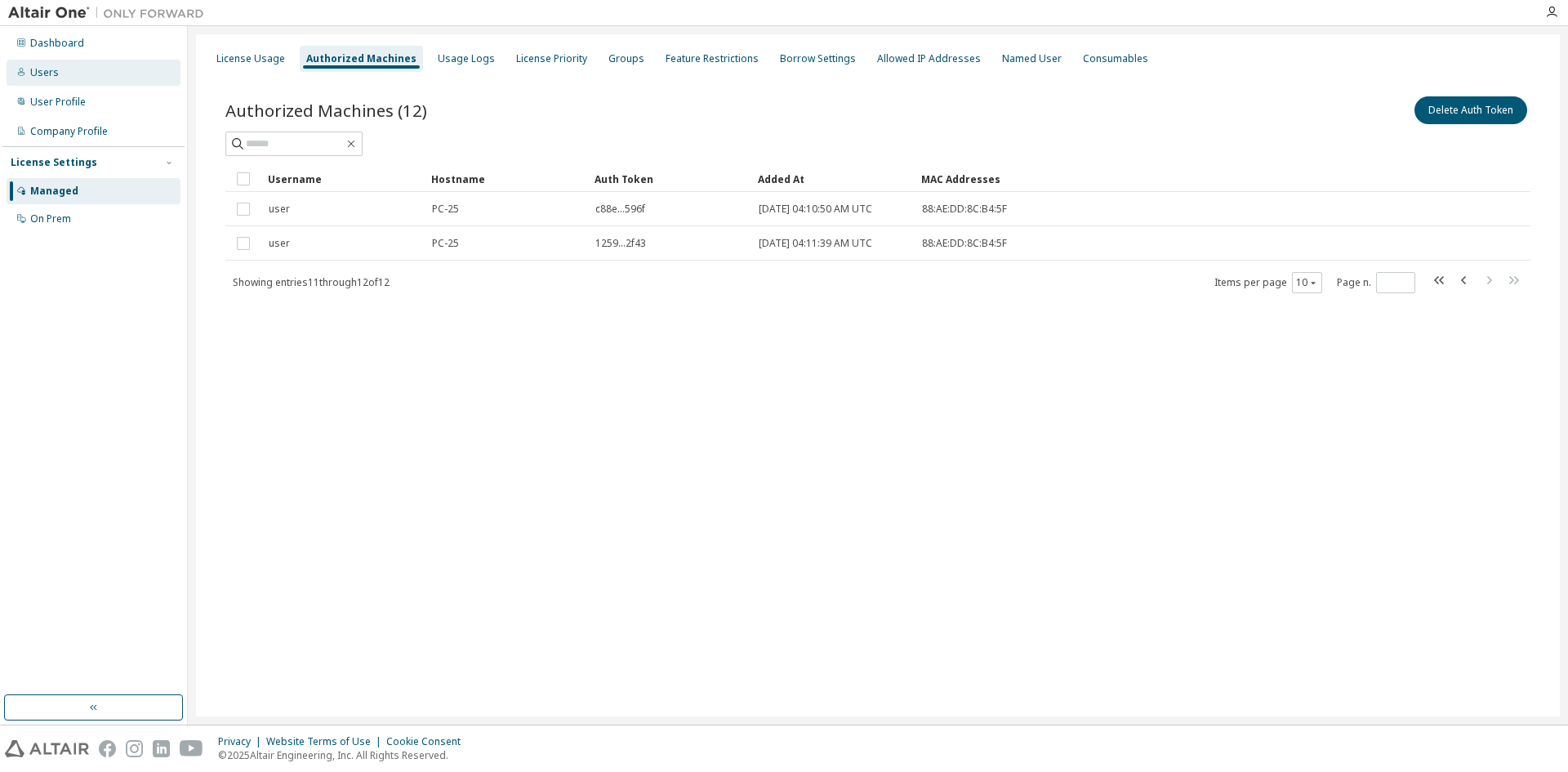
click at [61, 69] on div "Users" at bounding box center [94, 72] width 174 height 26
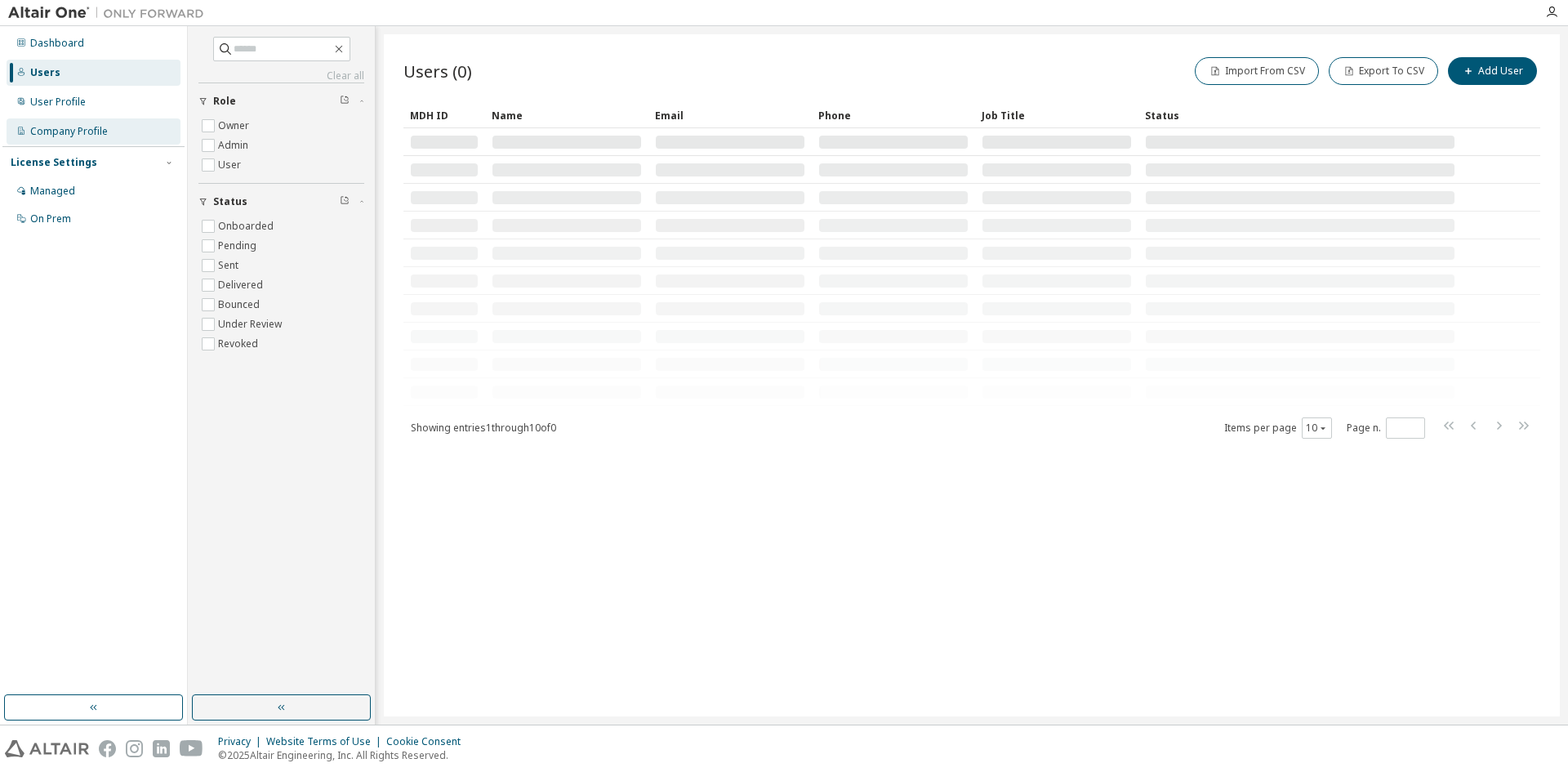
click at [116, 130] on div "Company Profile" at bounding box center [94, 131] width 174 height 26
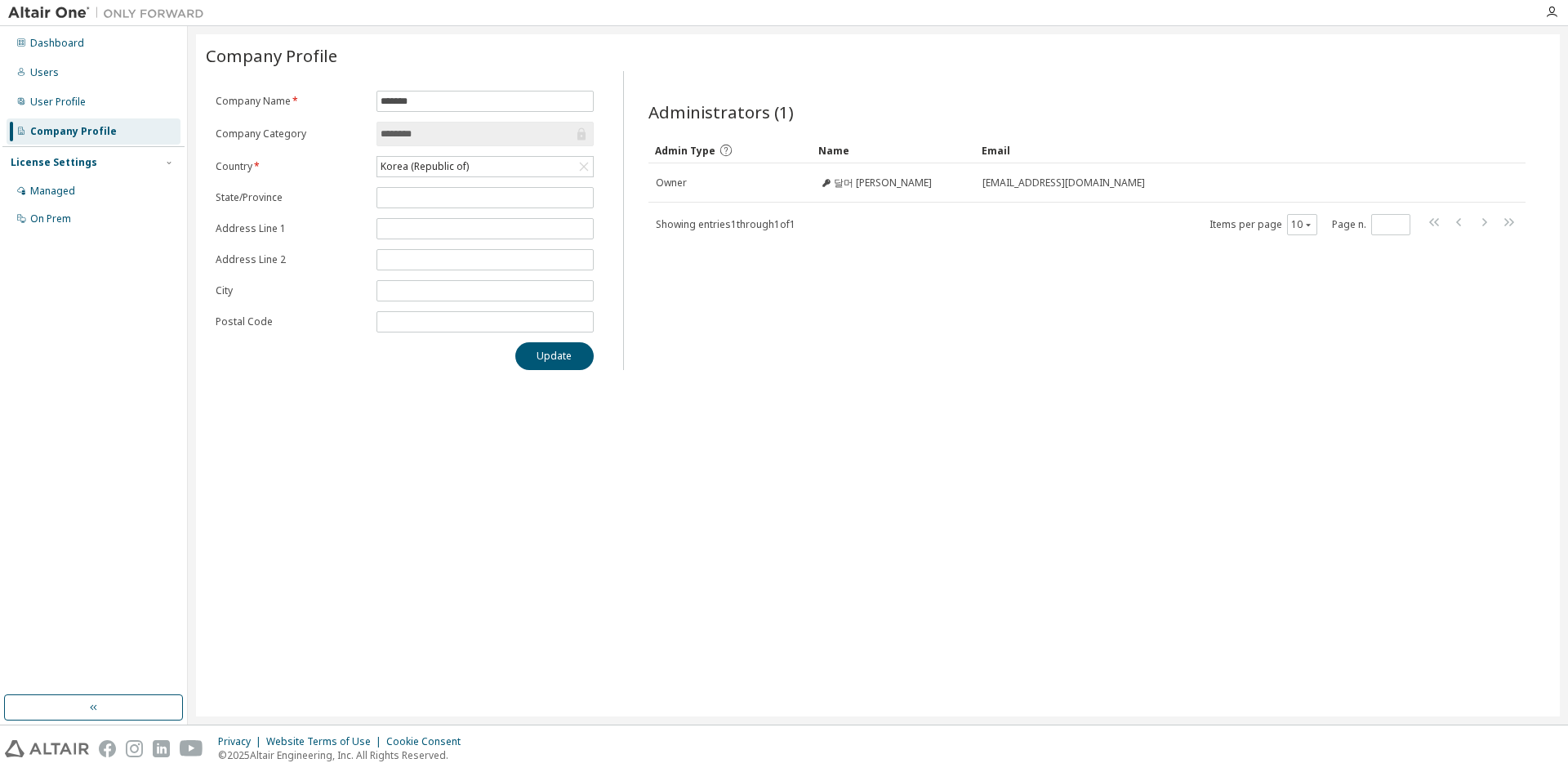
click at [795, 219] on span "Showing entries 1 through 1 of 1" at bounding box center [726, 224] width 140 height 14
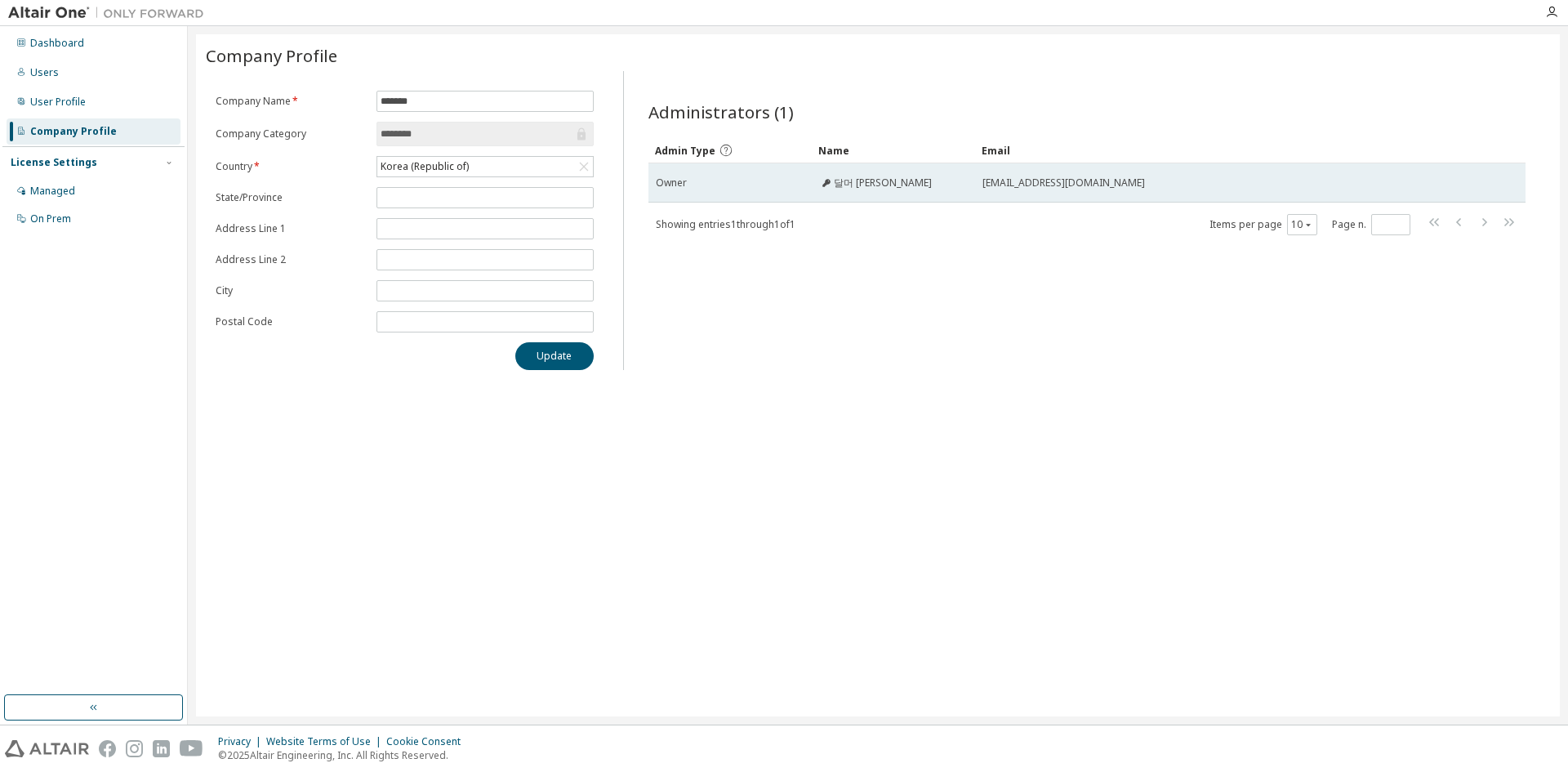
click at [873, 181] on div "달머 김" at bounding box center [893, 183] width 148 height 13
click at [918, 190] on td "달머 김" at bounding box center [893, 183] width 164 height 39
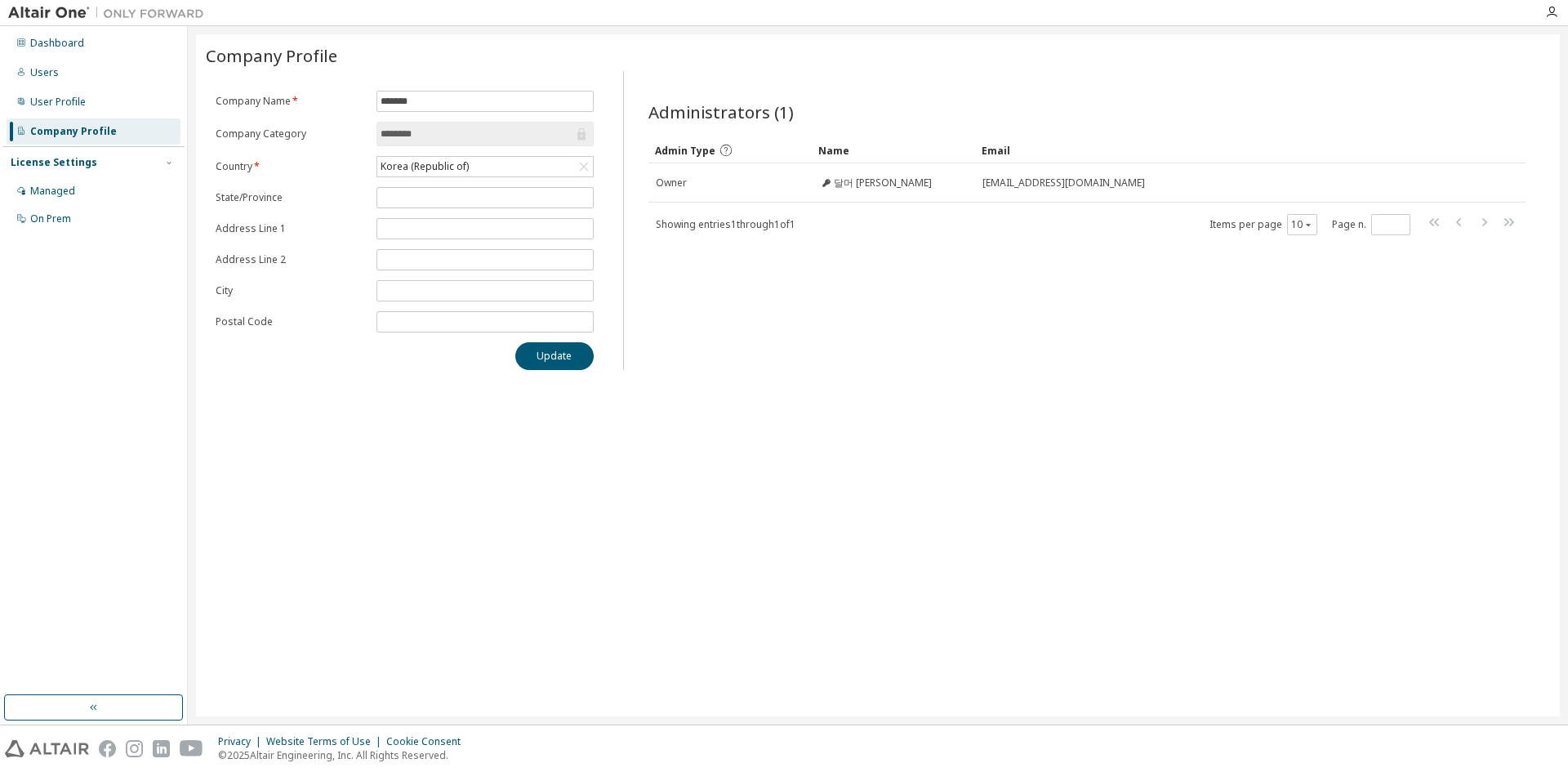
click at [954, 260] on div "Administrators (1) Clear Load Save Save As Field Operator Value Select filter S…" at bounding box center [1086, 225] width 916 height 289
click at [464, 100] on input "*******" at bounding box center [485, 102] width 209 height 13
click at [284, 383] on div "Company Profile Clear Load Save Save As Field Operator Value Select filter Sele…" at bounding box center [878, 375] width 1364 height 682
click at [104, 107] on div "User Profile" at bounding box center [94, 102] width 174 height 26
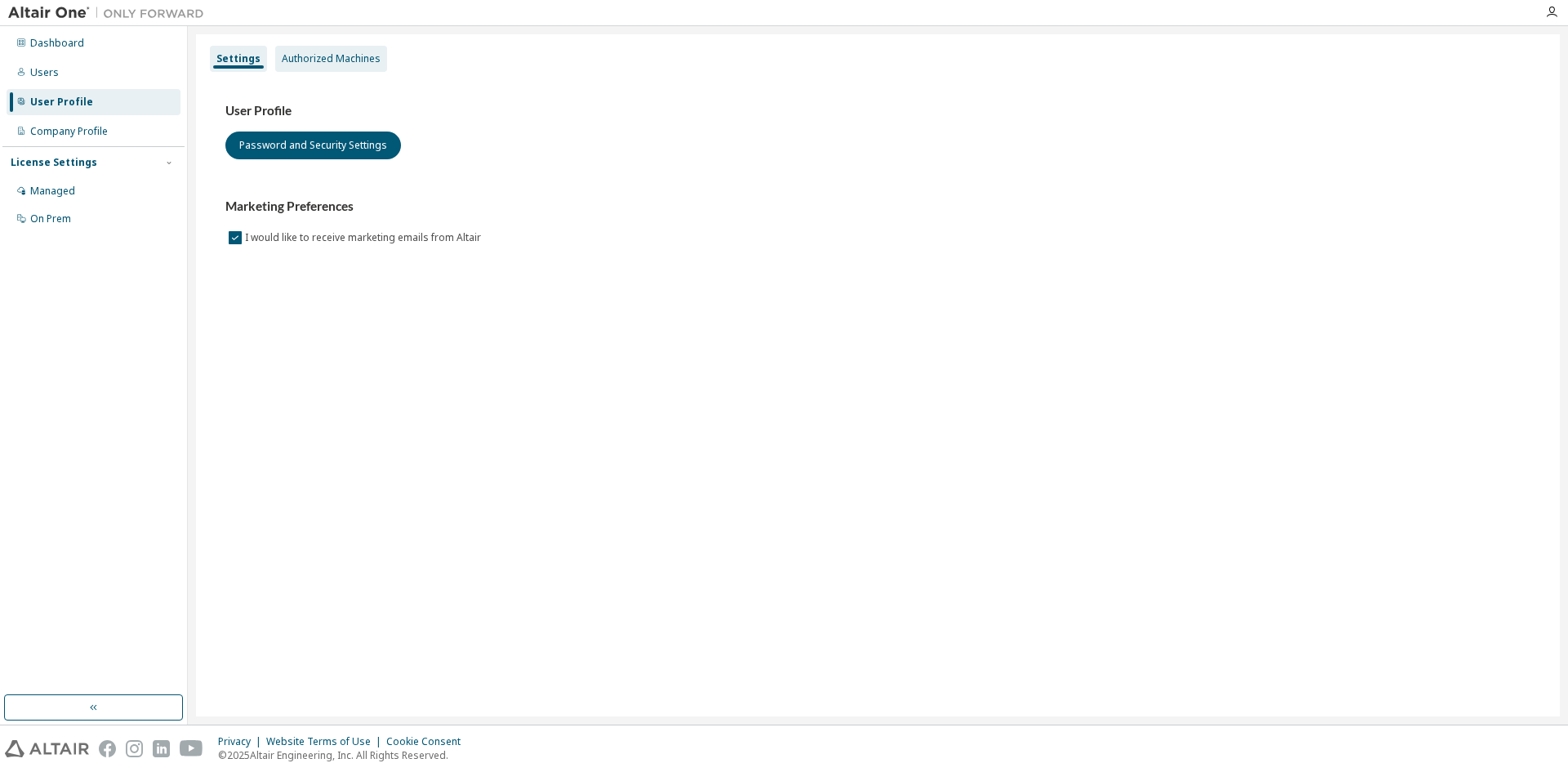
click at [334, 67] on div "Authorized Machines" at bounding box center [330, 58] width 112 height 26
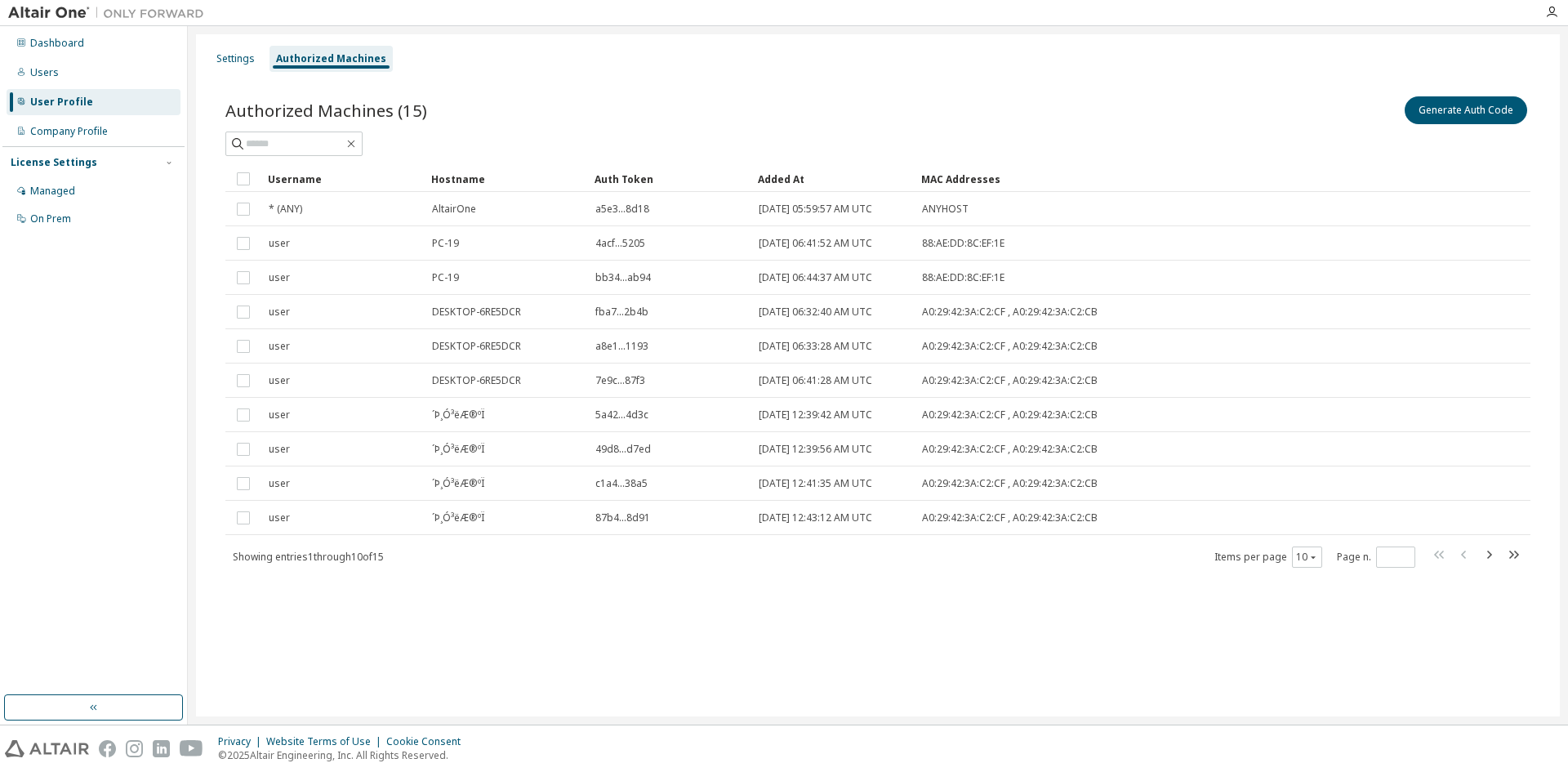
click at [231, 44] on div "Settings Authorized Machines" at bounding box center [878, 58] width 1344 height 30
click at [235, 45] on div "Settings Authorized Machines" at bounding box center [878, 58] width 1344 height 30
click at [236, 55] on div "Settings" at bounding box center [235, 59] width 38 height 13
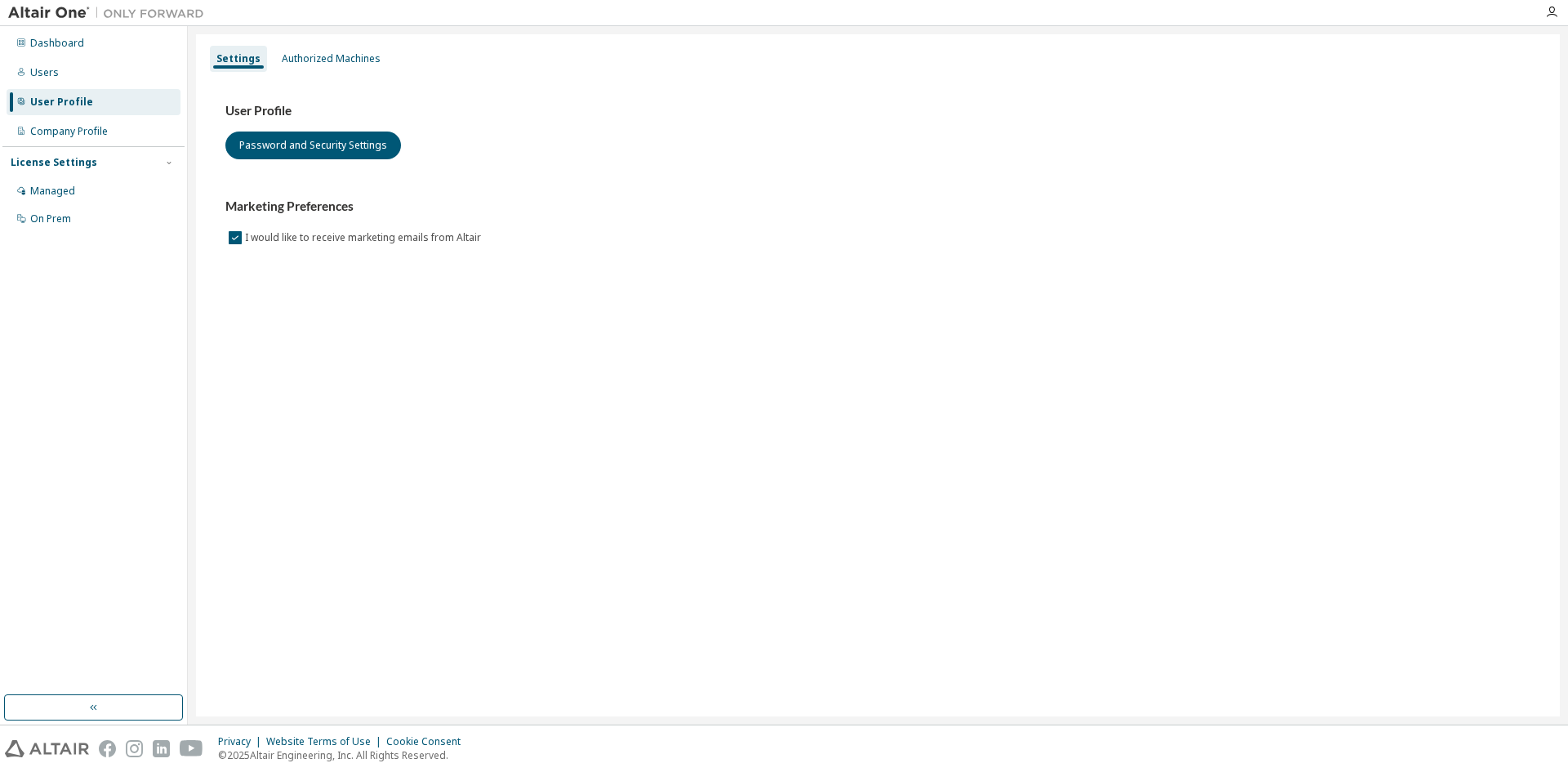
click at [117, 89] on div "User Profile" at bounding box center [94, 102] width 174 height 26
click at [136, 78] on div "Users" at bounding box center [94, 72] width 174 height 26
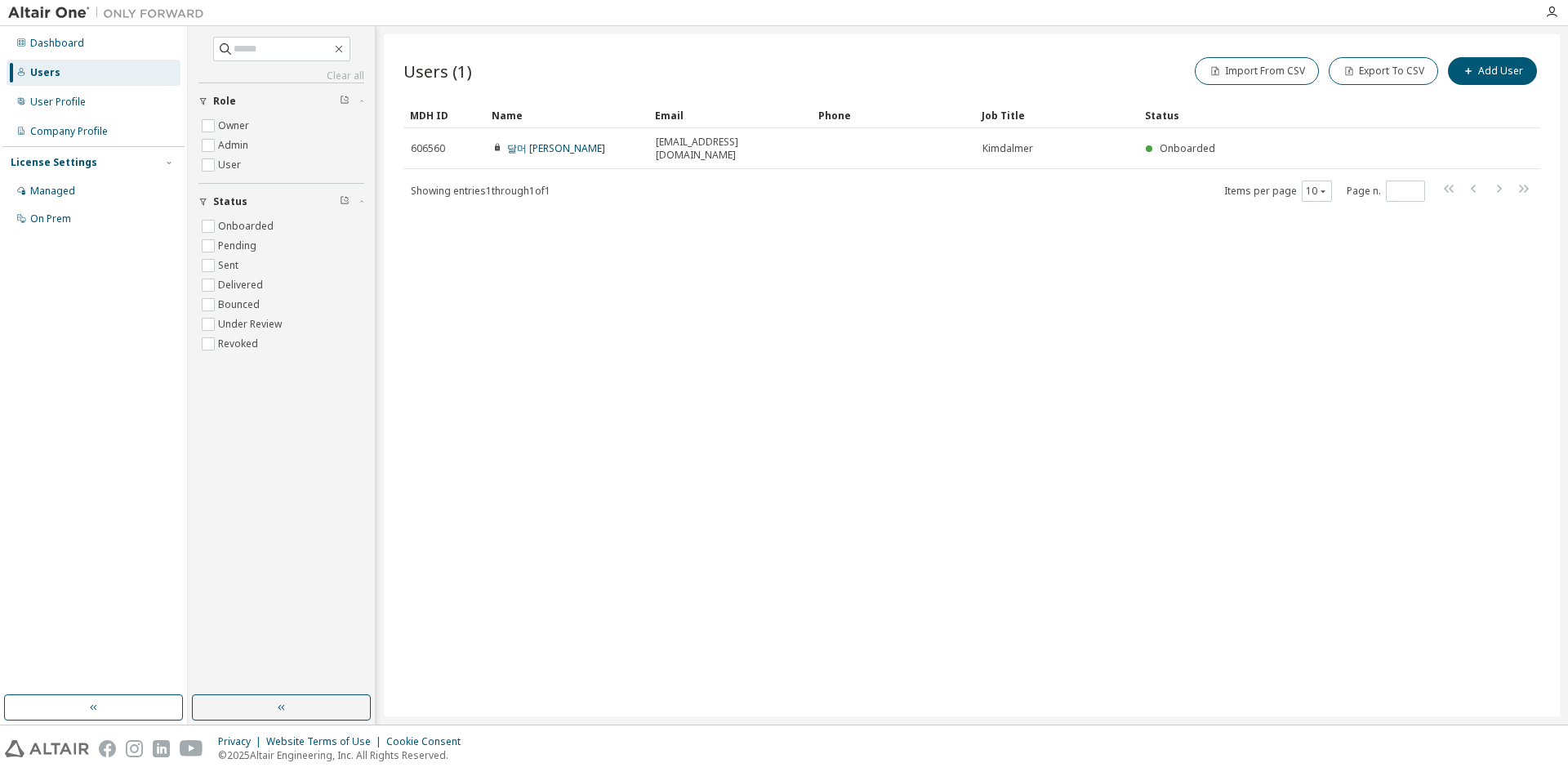
click at [419, 179] on div "Showing entries 1 through 1 of 1 Items per page 10 Page n. *" at bounding box center [971, 191] width 1136 height 24
click at [437, 184] on span "Showing entries 1 through 1 of 1" at bounding box center [481, 191] width 140 height 14
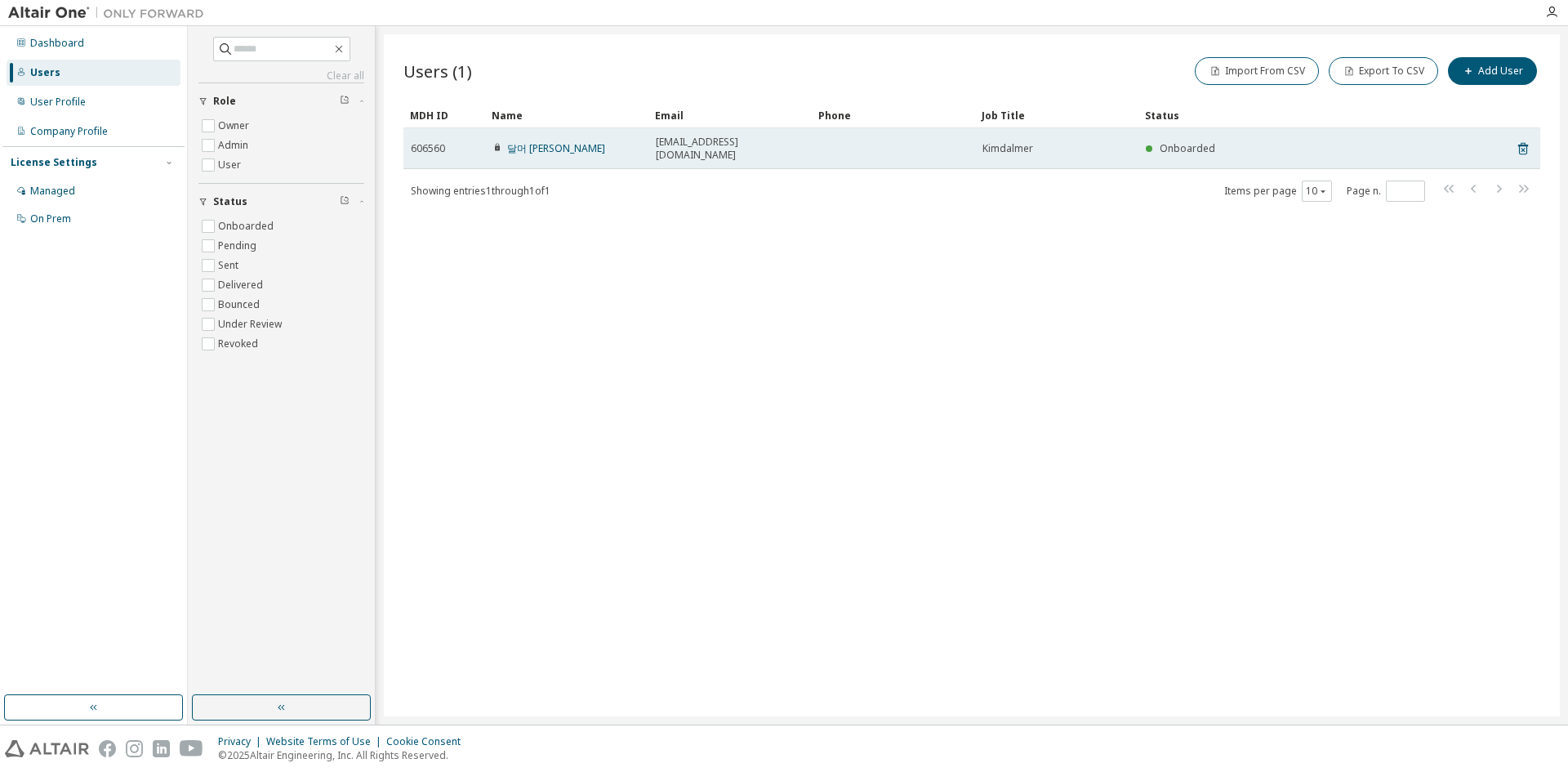
click at [554, 148] on div "달머 김" at bounding box center [566, 148] width 148 height 13
click at [548, 135] on td "달머 김" at bounding box center [567, 148] width 164 height 41
click at [508, 142] on link "달머 김" at bounding box center [556, 148] width 98 height 14
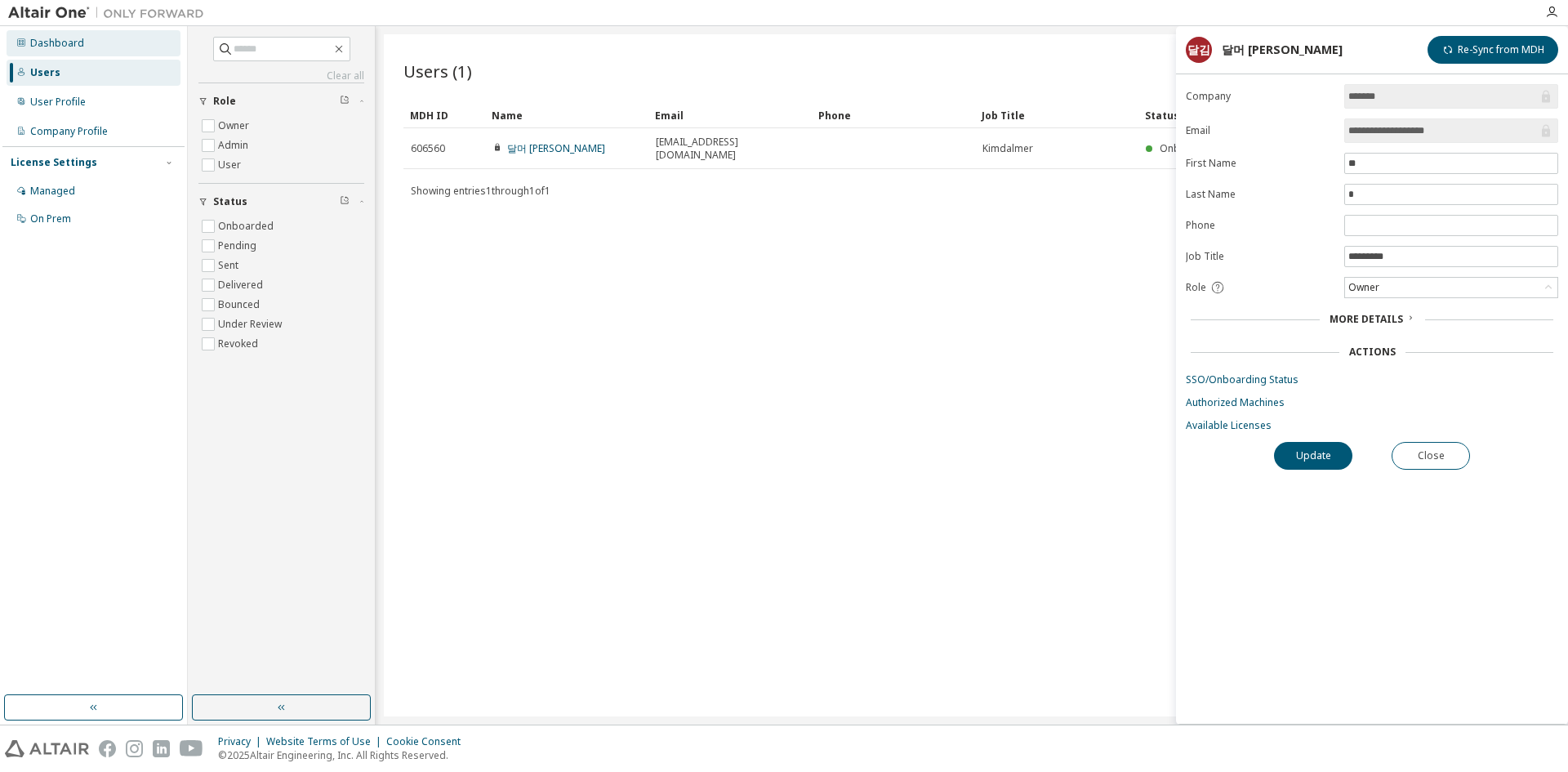
click at [95, 52] on div "Dashboard" at bounding box center [94, 43] width 174 height 26
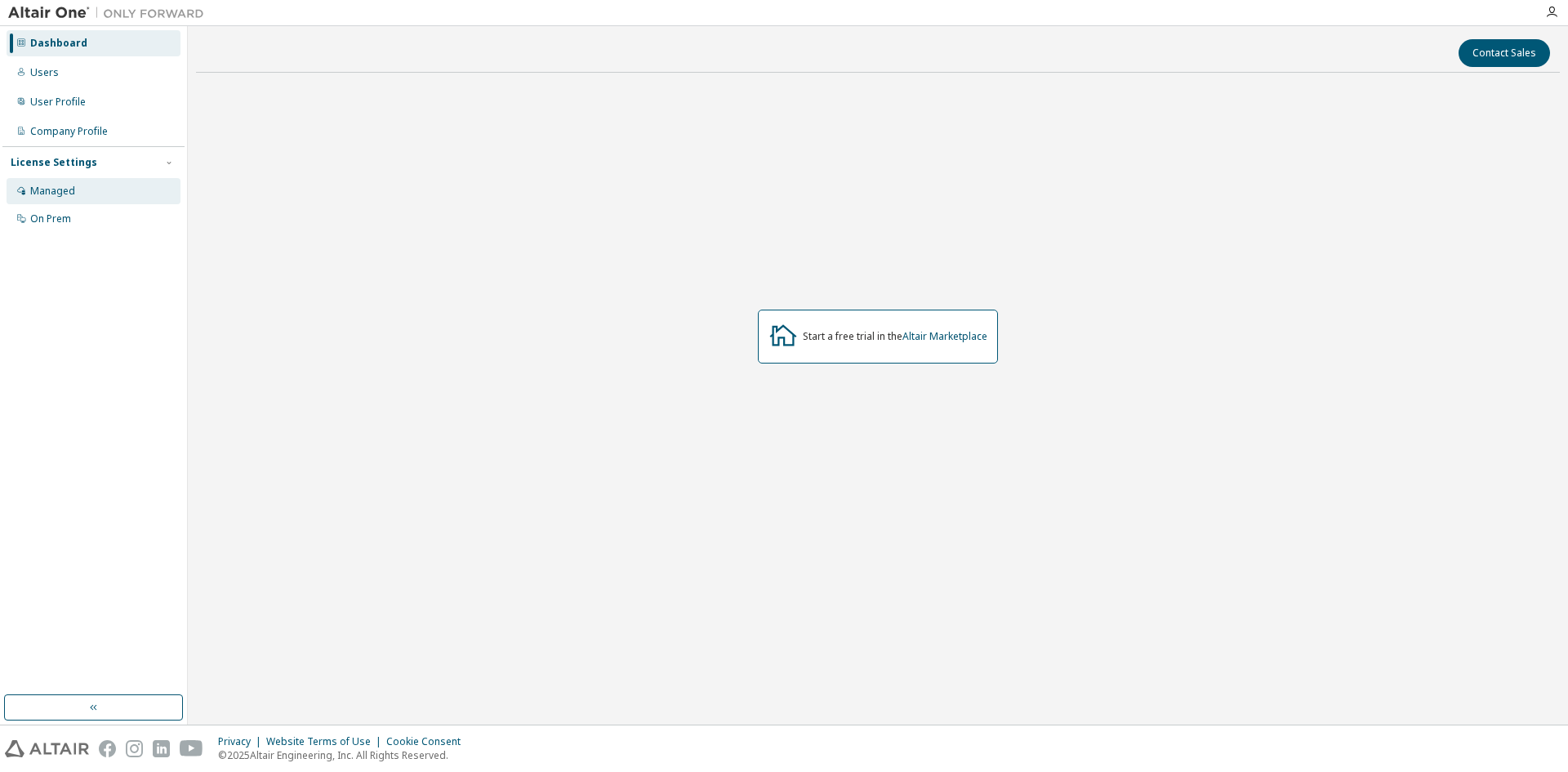
click at [84, 197] on div "Managed" at bounding box center [94, 191] width 174 height 26
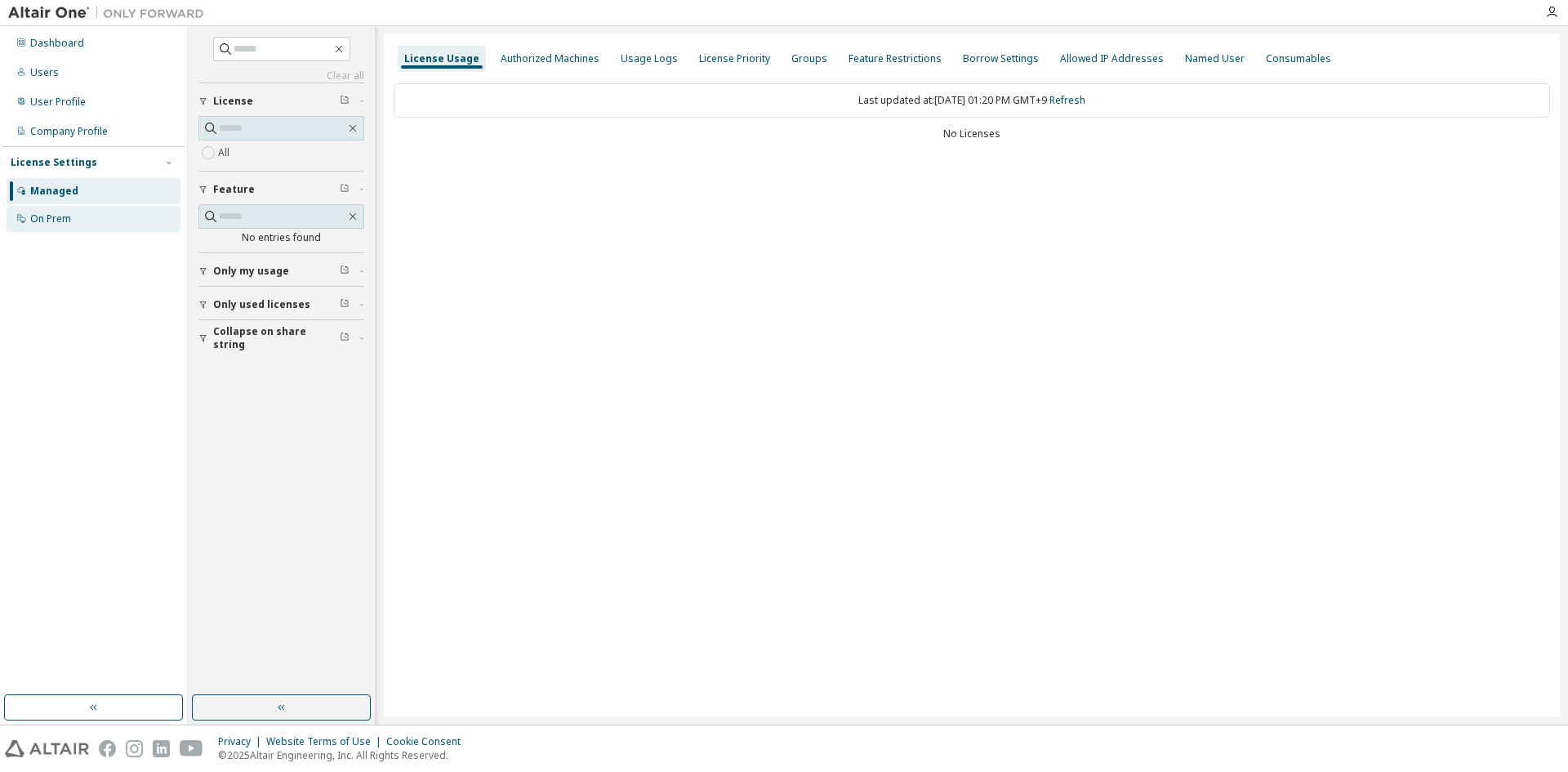
click at [161, 217] on div "On Prem" at bounding box center [94, 218] width 174 height 26
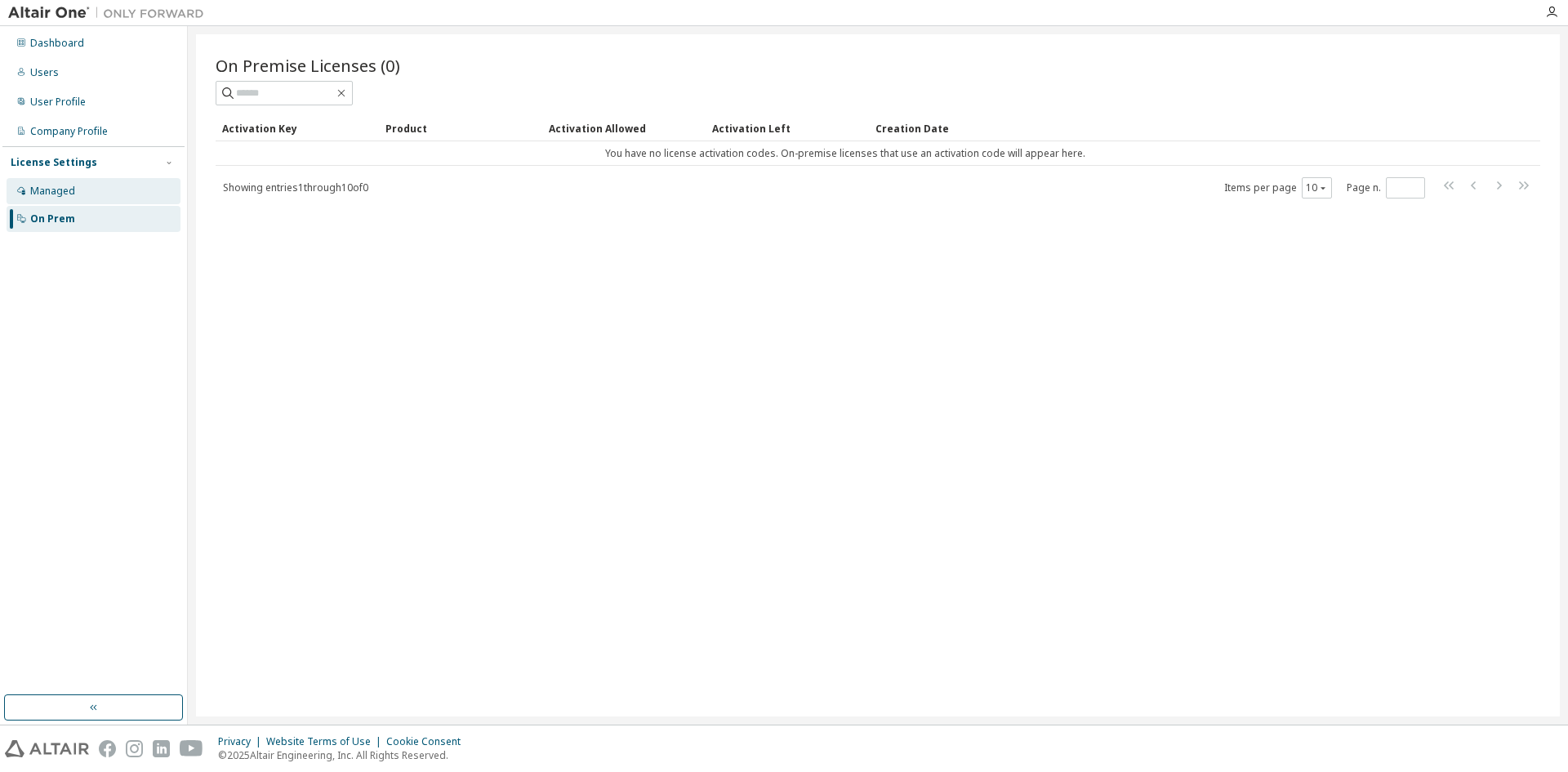
click at [147, 197] on div "Managed" at bounding box center [94, 191] width 174 height 26
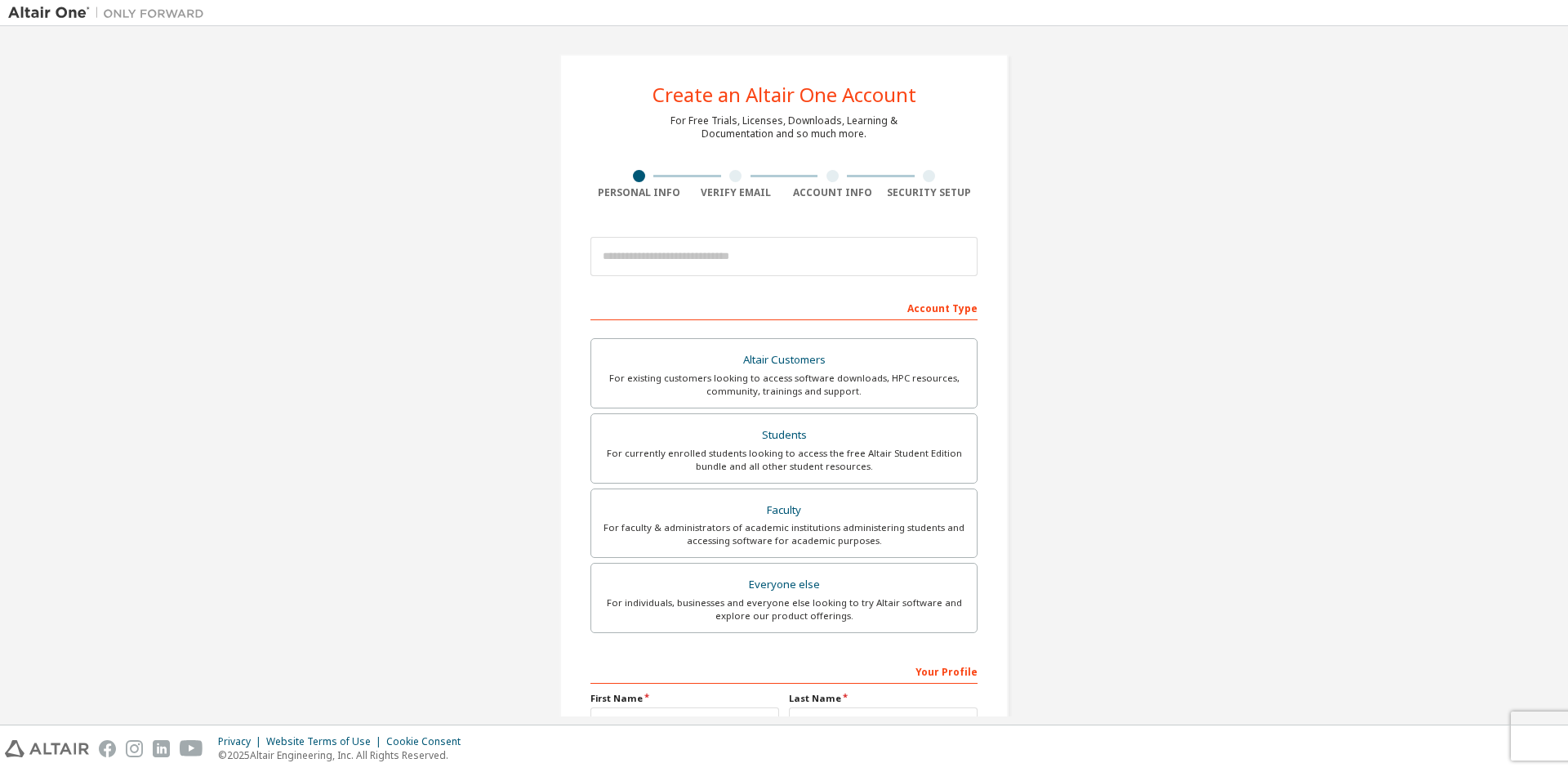
drag, startPoint x: 1070, startPoint y: 113, endPoint x: 872, endPoint y: 61, distance: 204.7
click at [1071, 112] on div "Create an Altair One Account For Free Trials, Licenses, Downloads, Learning & D…" at bounding box center [784, 466] width 1552 height 865
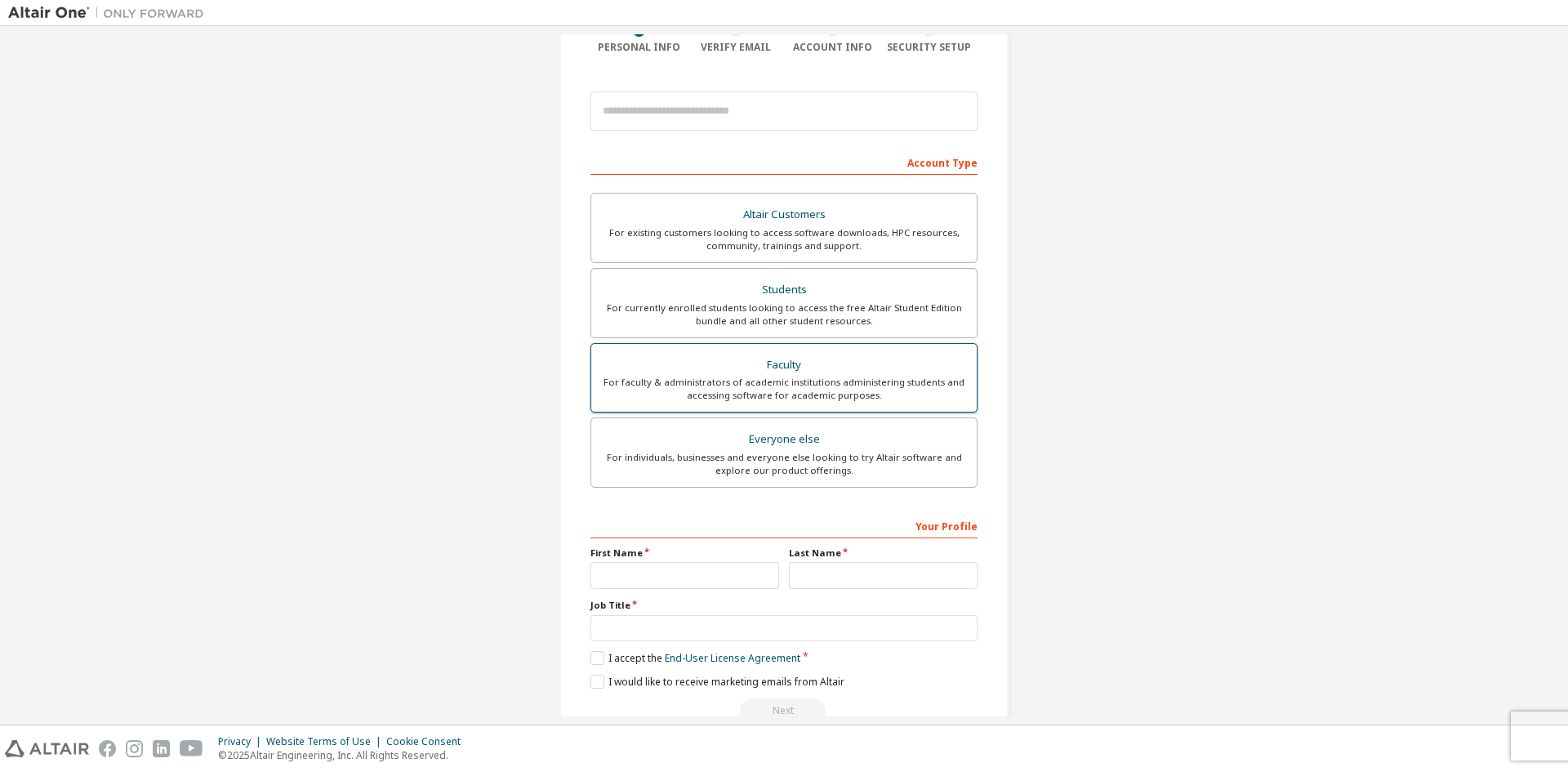
scroll to position [183, 0]
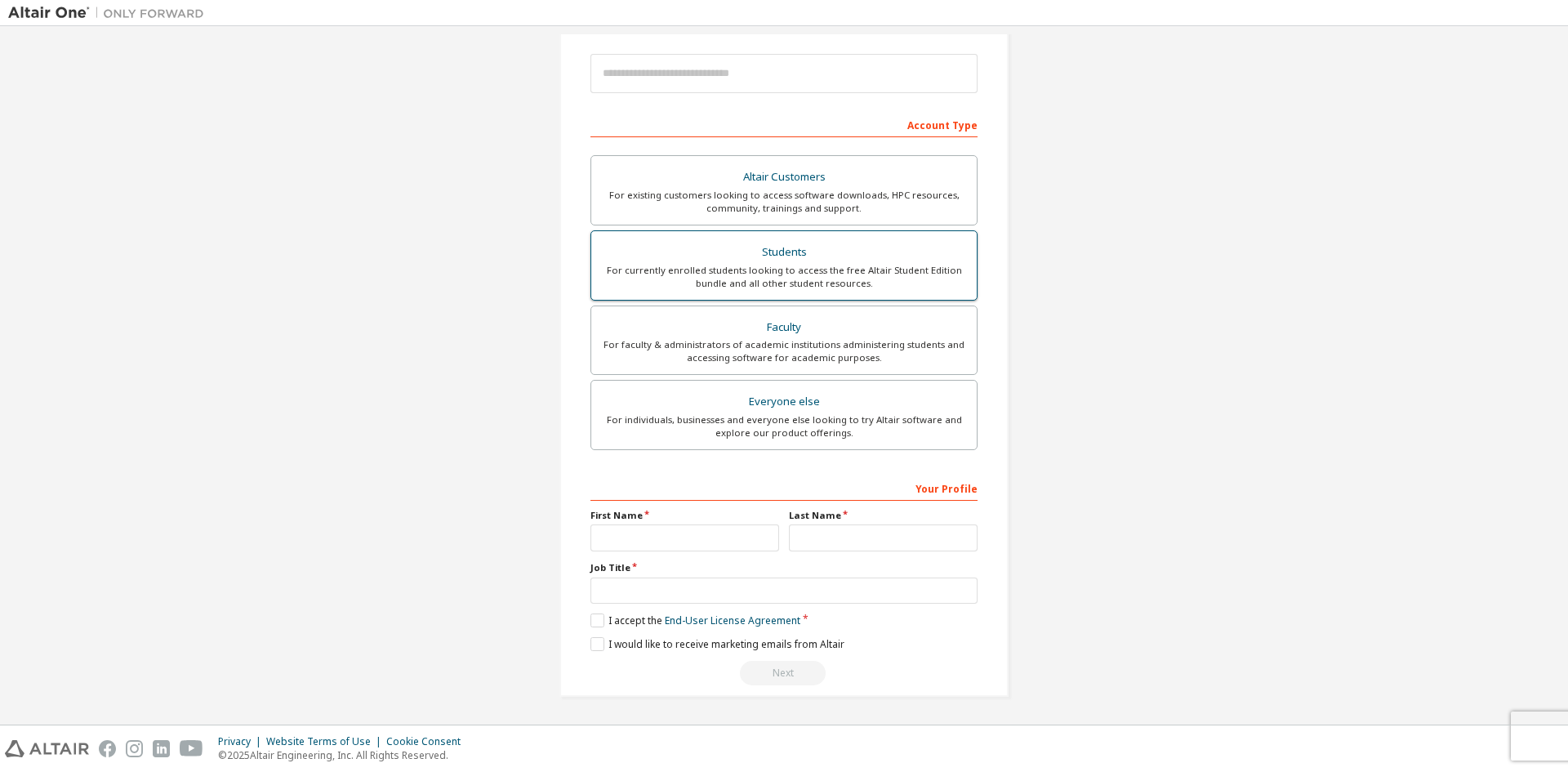
click at [738, 282] on div "For currently enrolled students looking to access the free Altair Student Editi…" at bounding box center [784, 277] width 366 height 26
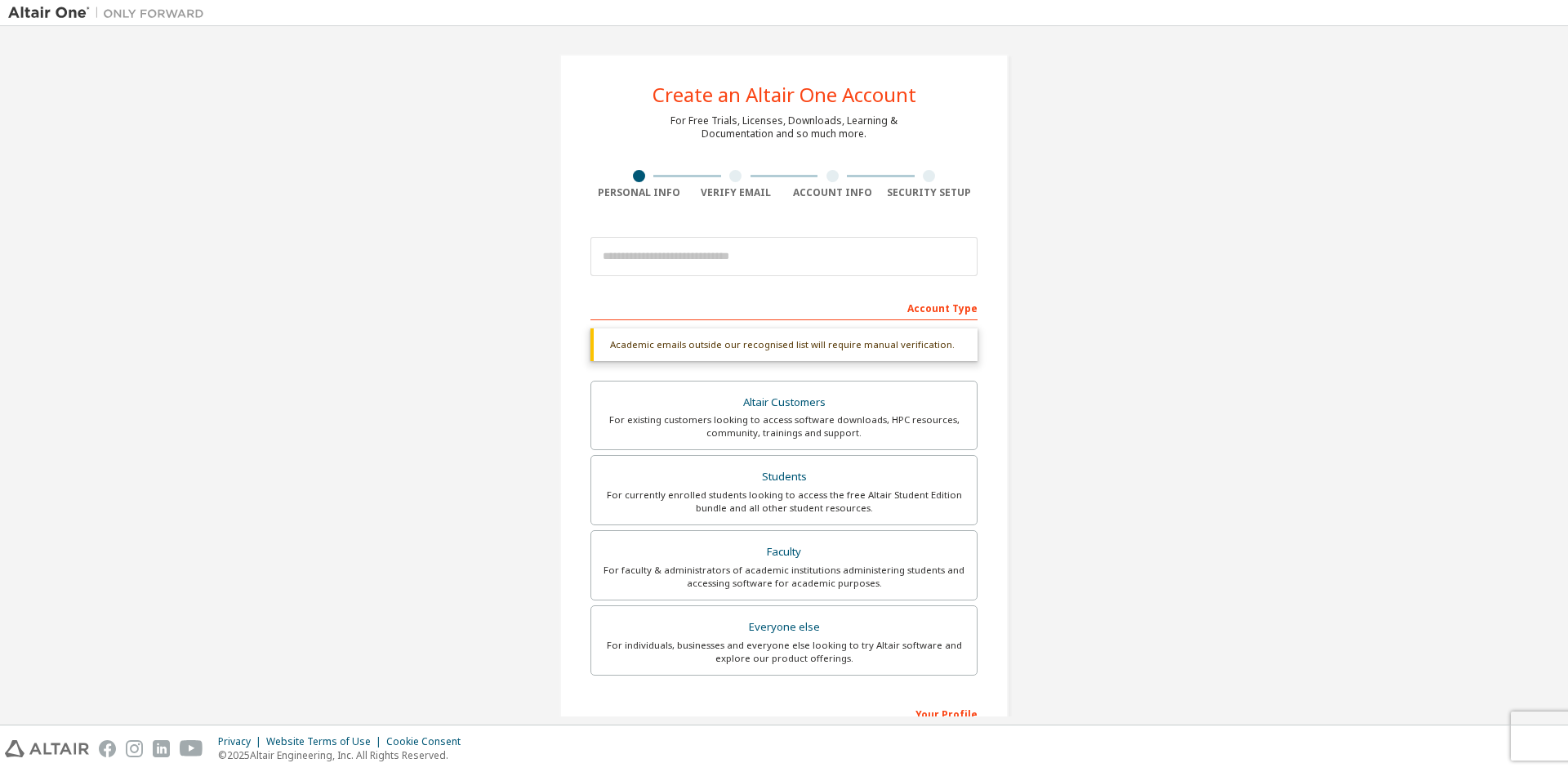
scroll to position [225, 0]
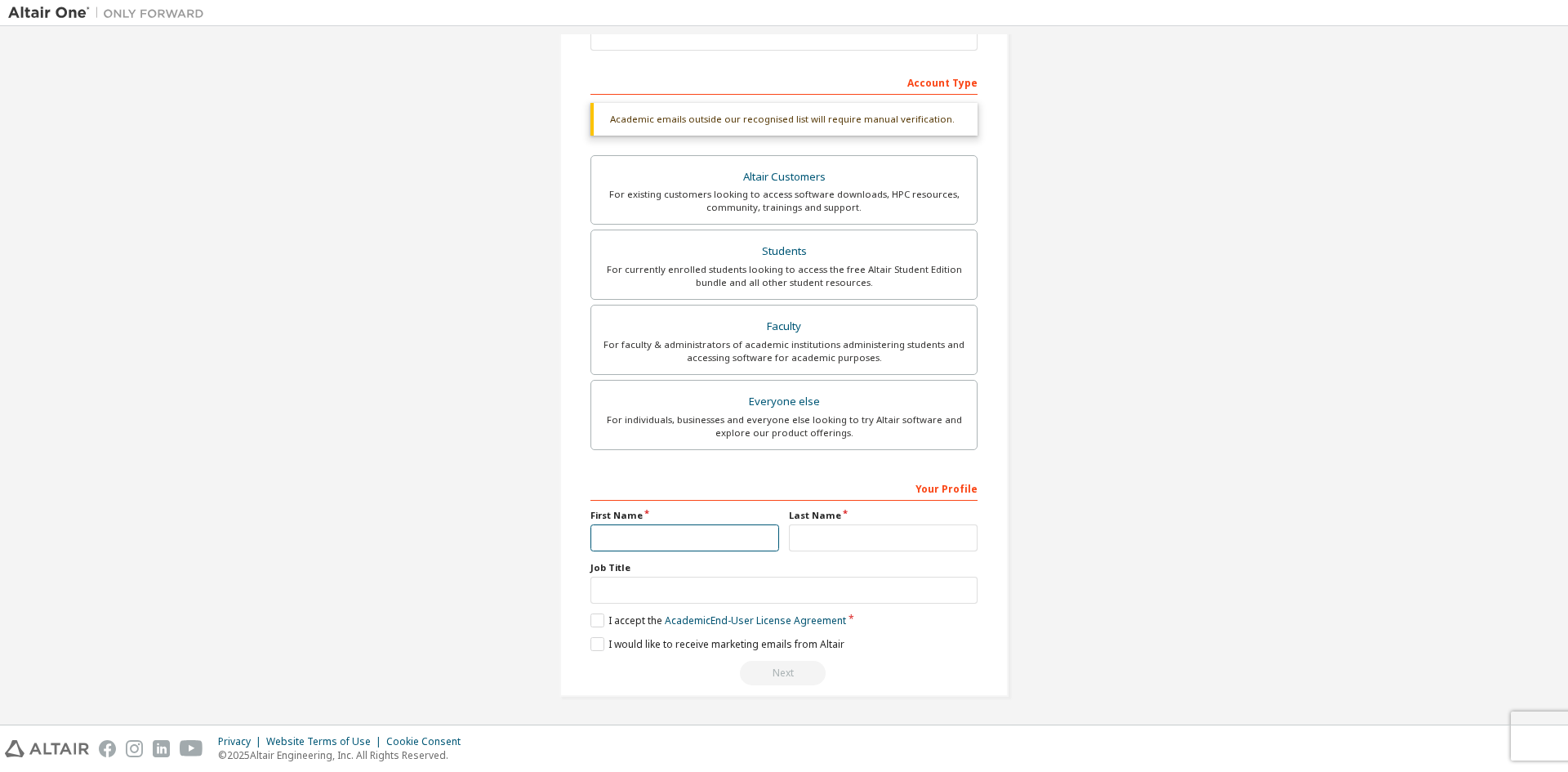
click at [658, 539] on input "text" at bounding box center [684, 538] width 189 height 27
type input "*"
type input "*******"
type input "***"
click at [598, 625] on label "I accept the Academic End-User License Agreement" at bounding box center [718, 621] width 256 height 14
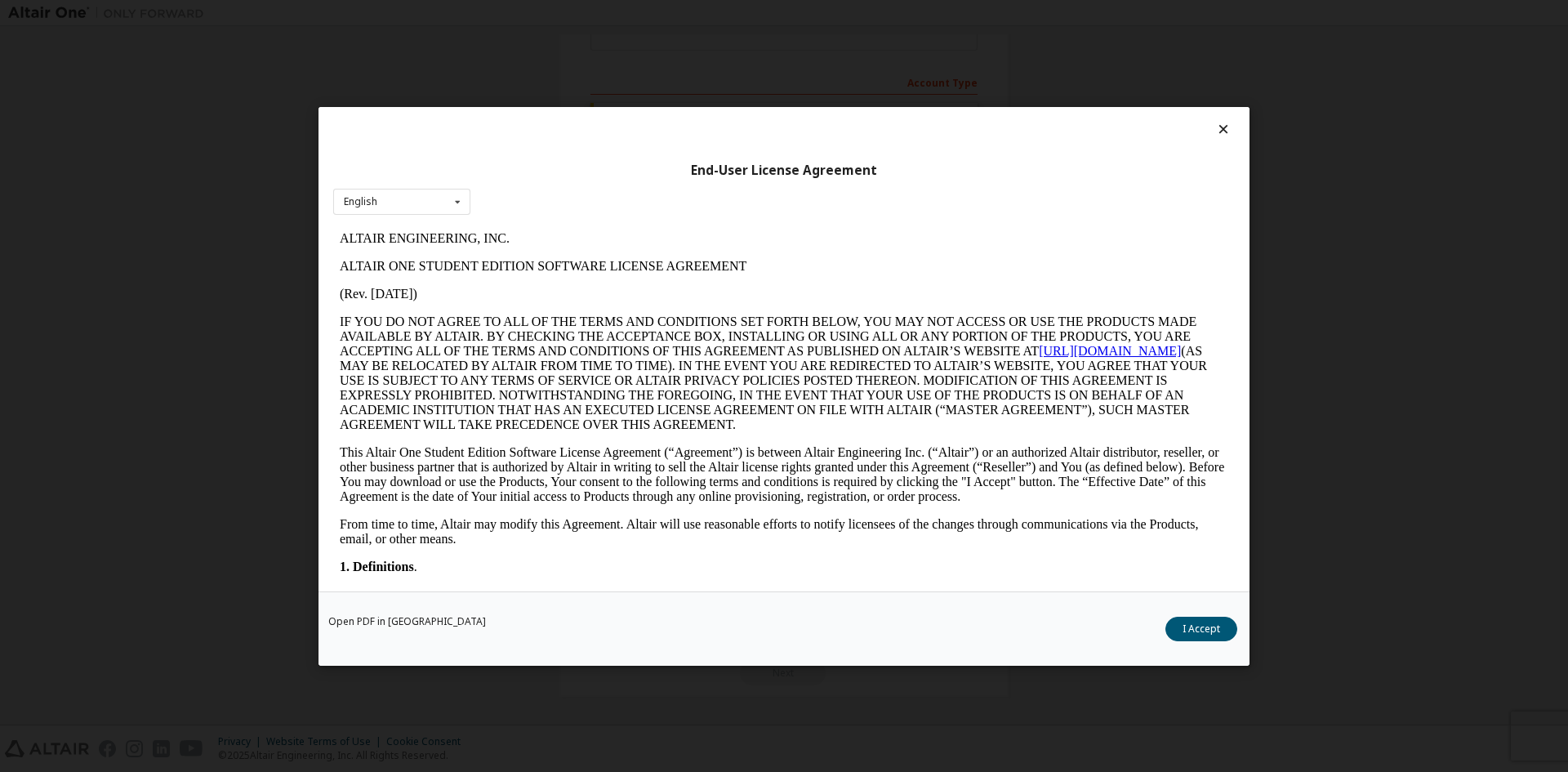
scroll to position [0, 0]
click at [1222, 624] on button "I Accept" at bounding box center [1200, 628] width 72 height 25
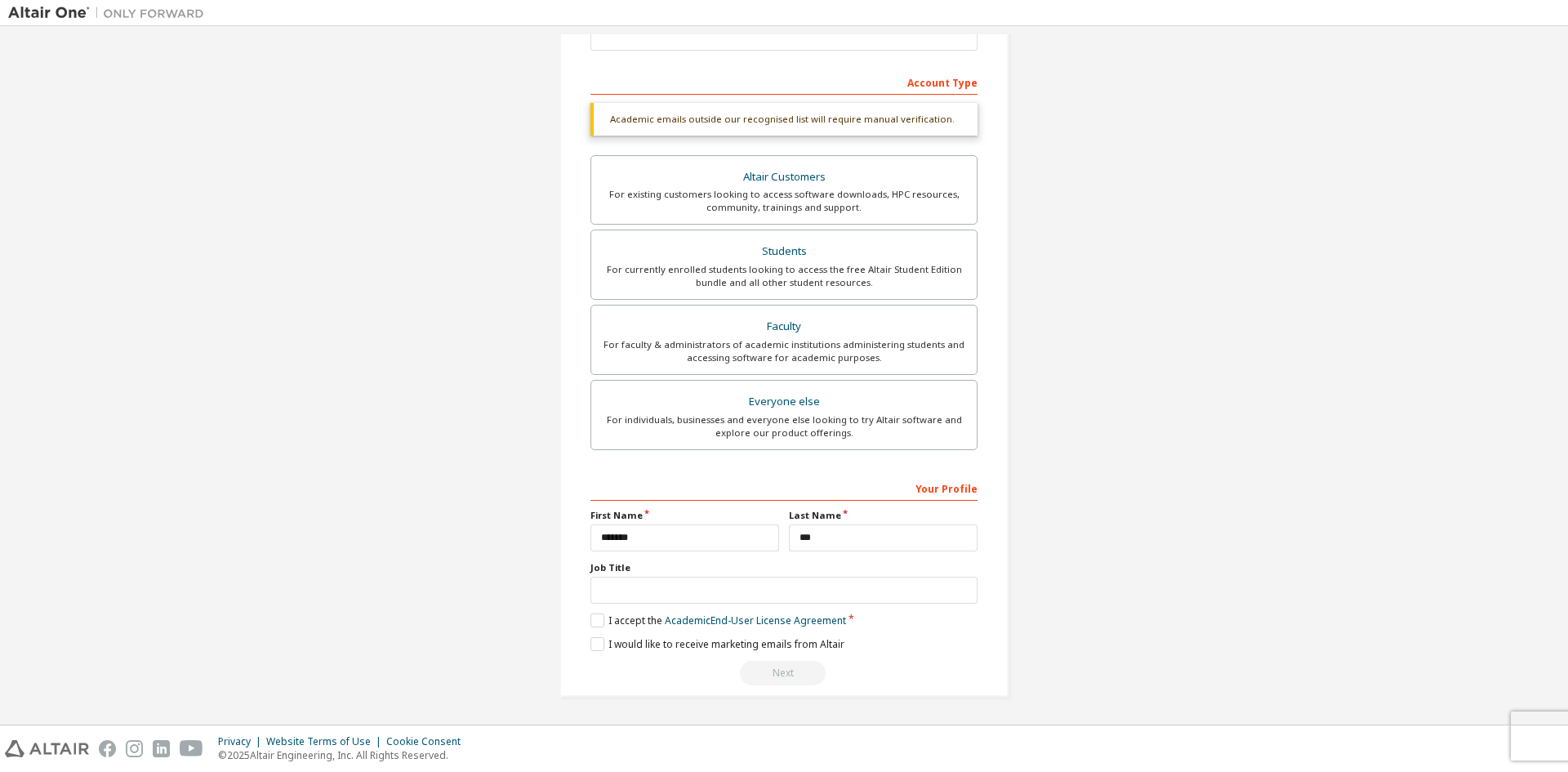
click at [586, 647] on div "Create an Altair One Account For Free Trials, Licenses, Downloads, Learning & D…" at bounding box center [783, 262] width 449 height 869
click at [591, 644] on label "I would like to receive marketing emails from Altair" at bounding box center [717, 644] width 254 height 14
click at [592, 644] on label "I would like to receive marketing emails from Altair" at bounding box center [717, 644] width 254 height 14
click at [625, 570] on label "Job Title" at bounding box center [784, 568] width 387 height 13
click at [625, 587] on input "text" at bounding box center [784, 590] width 387 height 27
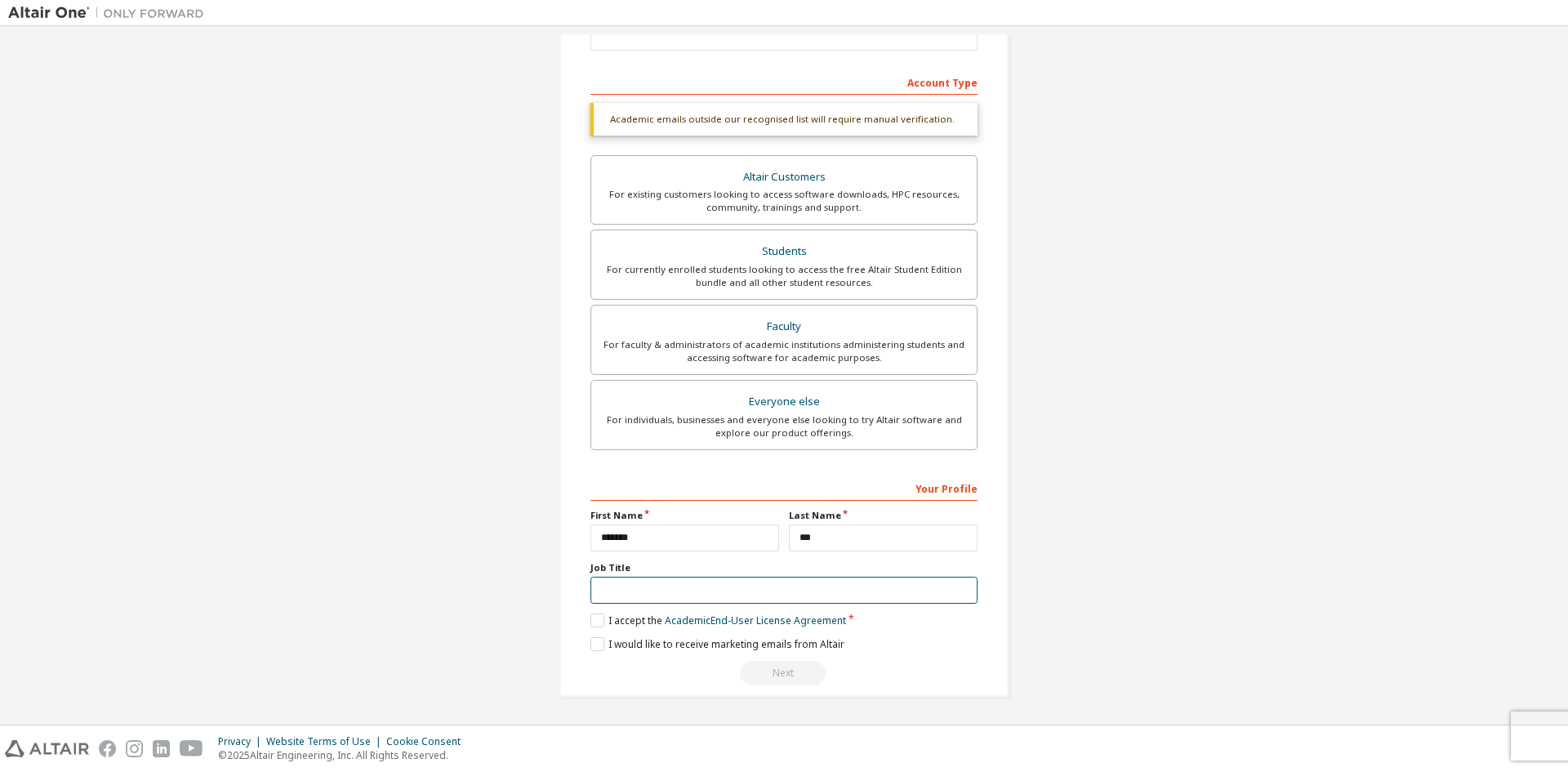
type input "*"
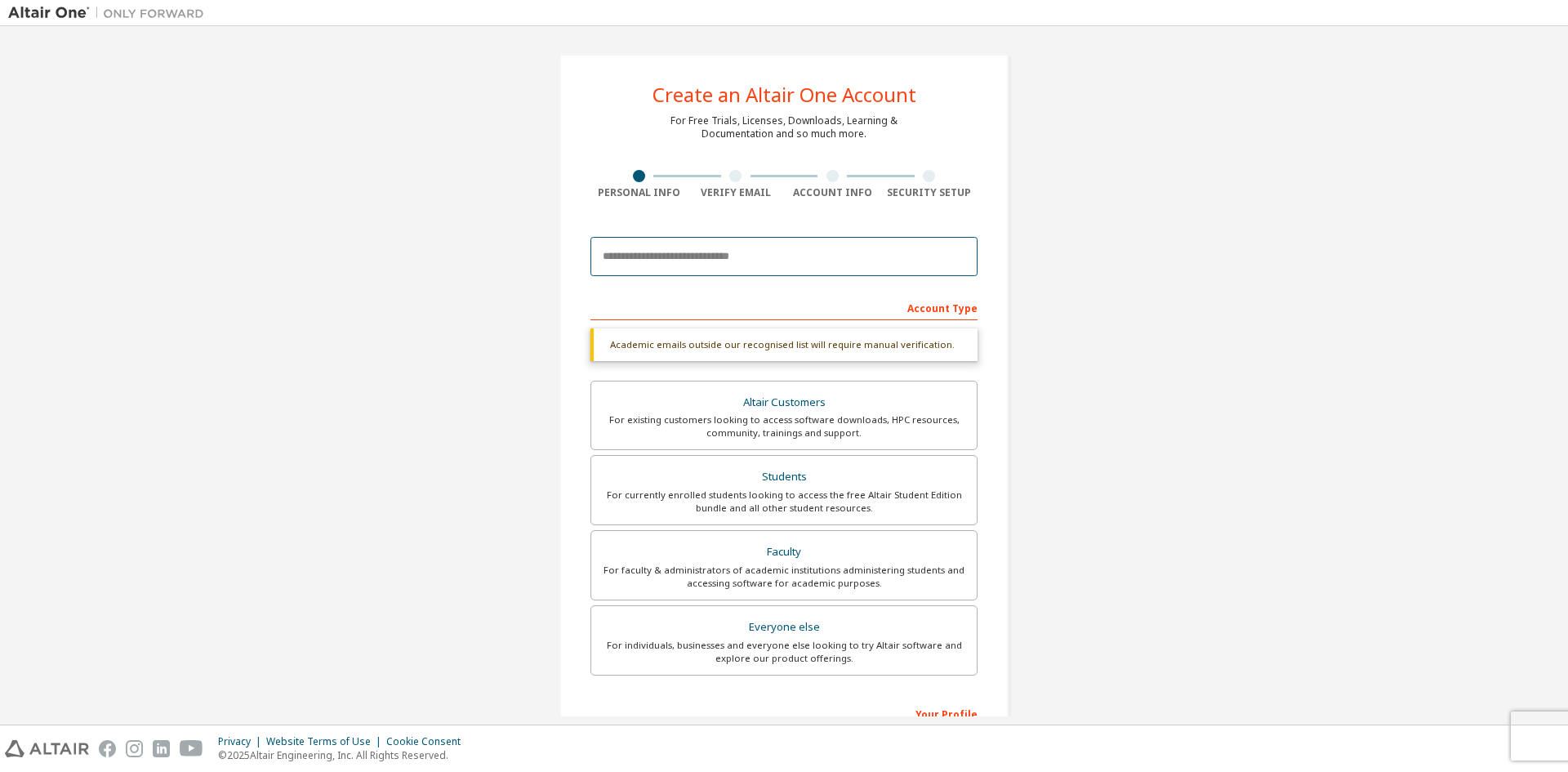
drag, startPoint x: 738, startPoint y: 257, endPoint x: 912, endPoint y: 259, distance: 174.0
click at [738, 257] on input "email" at bounding box center [784, 256] width 387 height 39
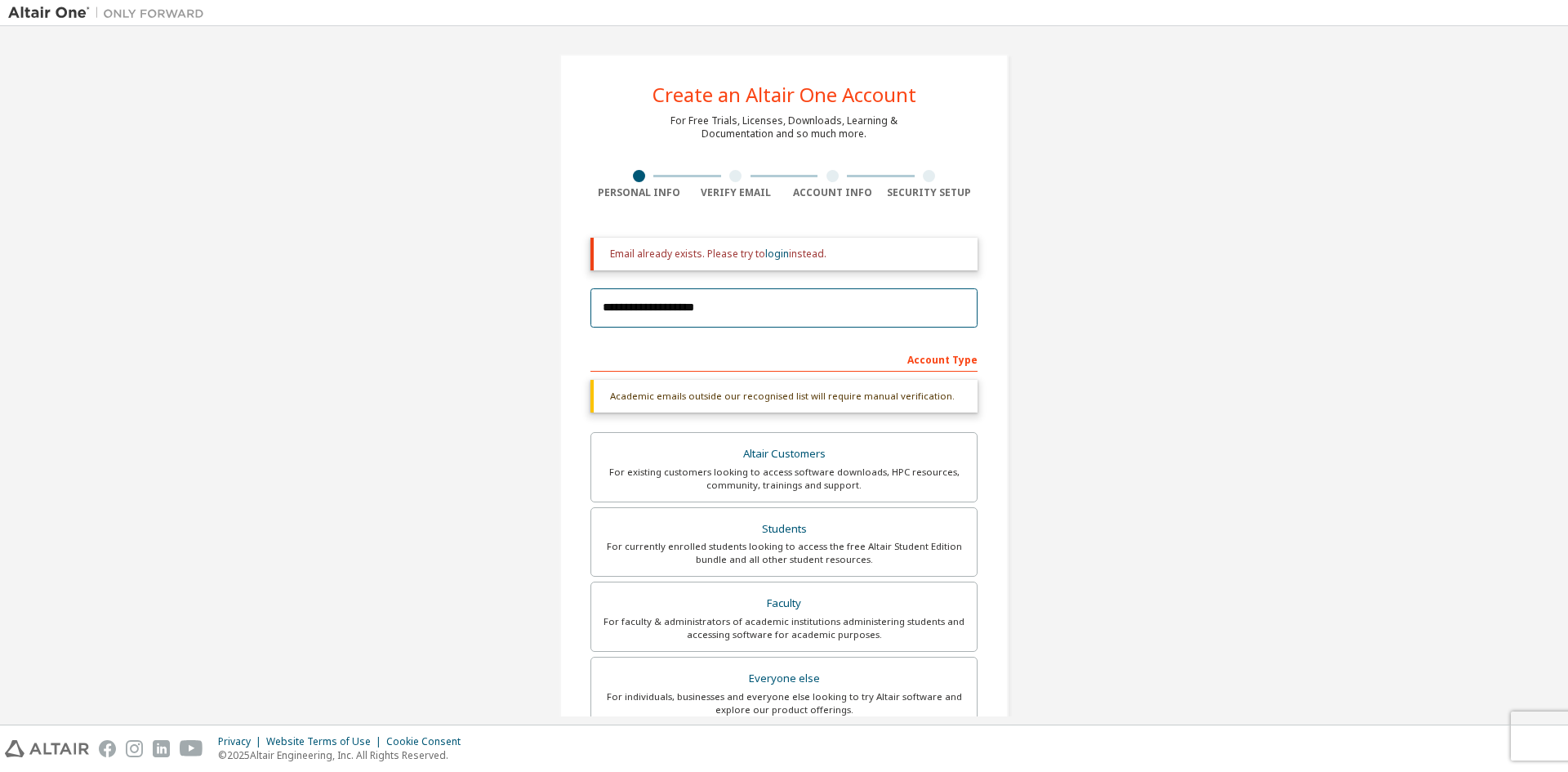
click at [752, 301] on input "**********" at bounding box center [784, 307] width 387 height 39
click at [752, 301] on form "**********" at bounding box center [784, 600] width 387 height 725
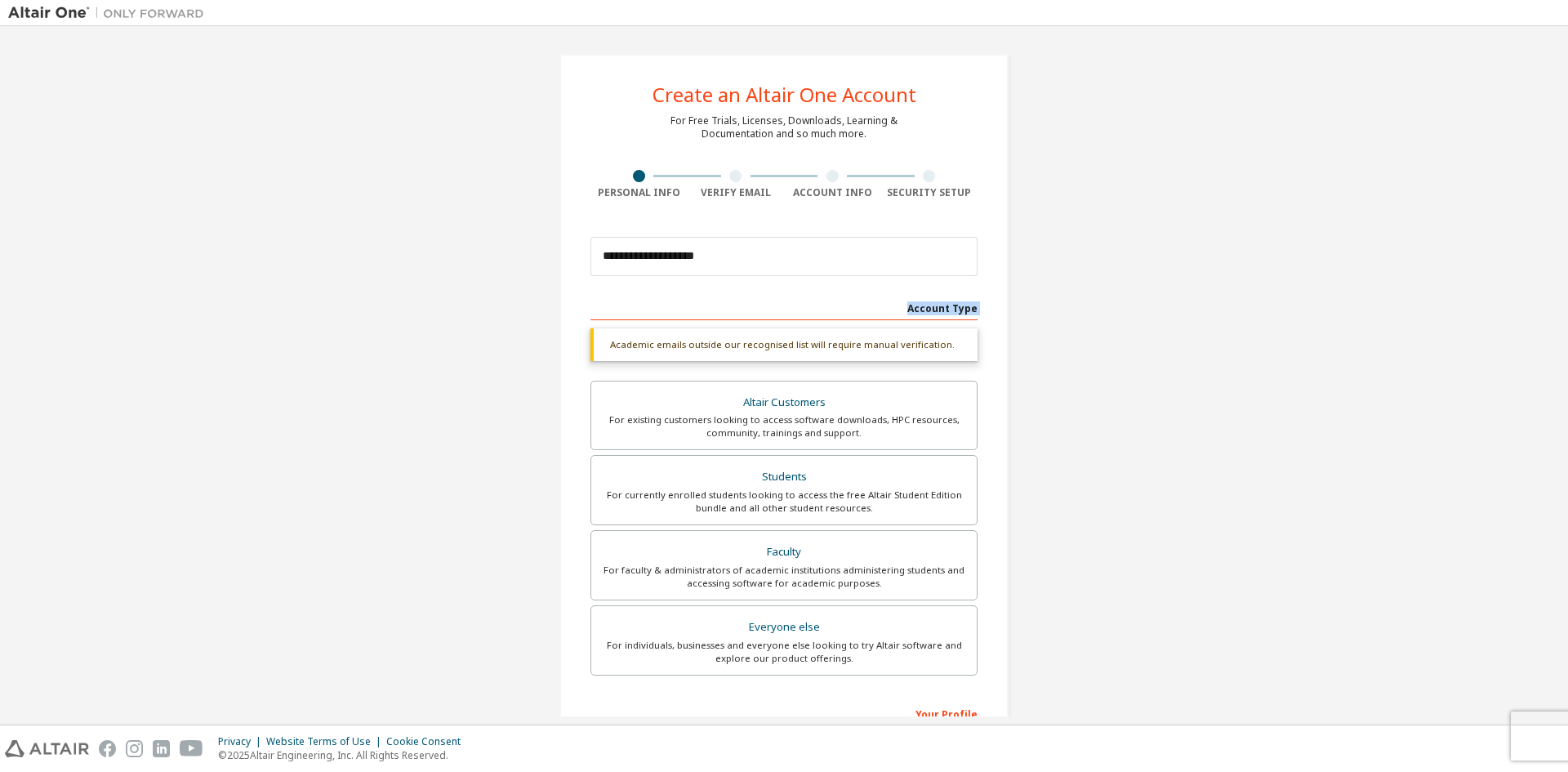
click at [752, 301] on div "Account Type" at bounding box center [784, 307] width 387 height 26
click at [761, 282] on div "**********" at bounding box center [784, 257] width 387 height 56
click at [746, 265] on input "**********" at bounding box center [784, 256] width 387 height 39
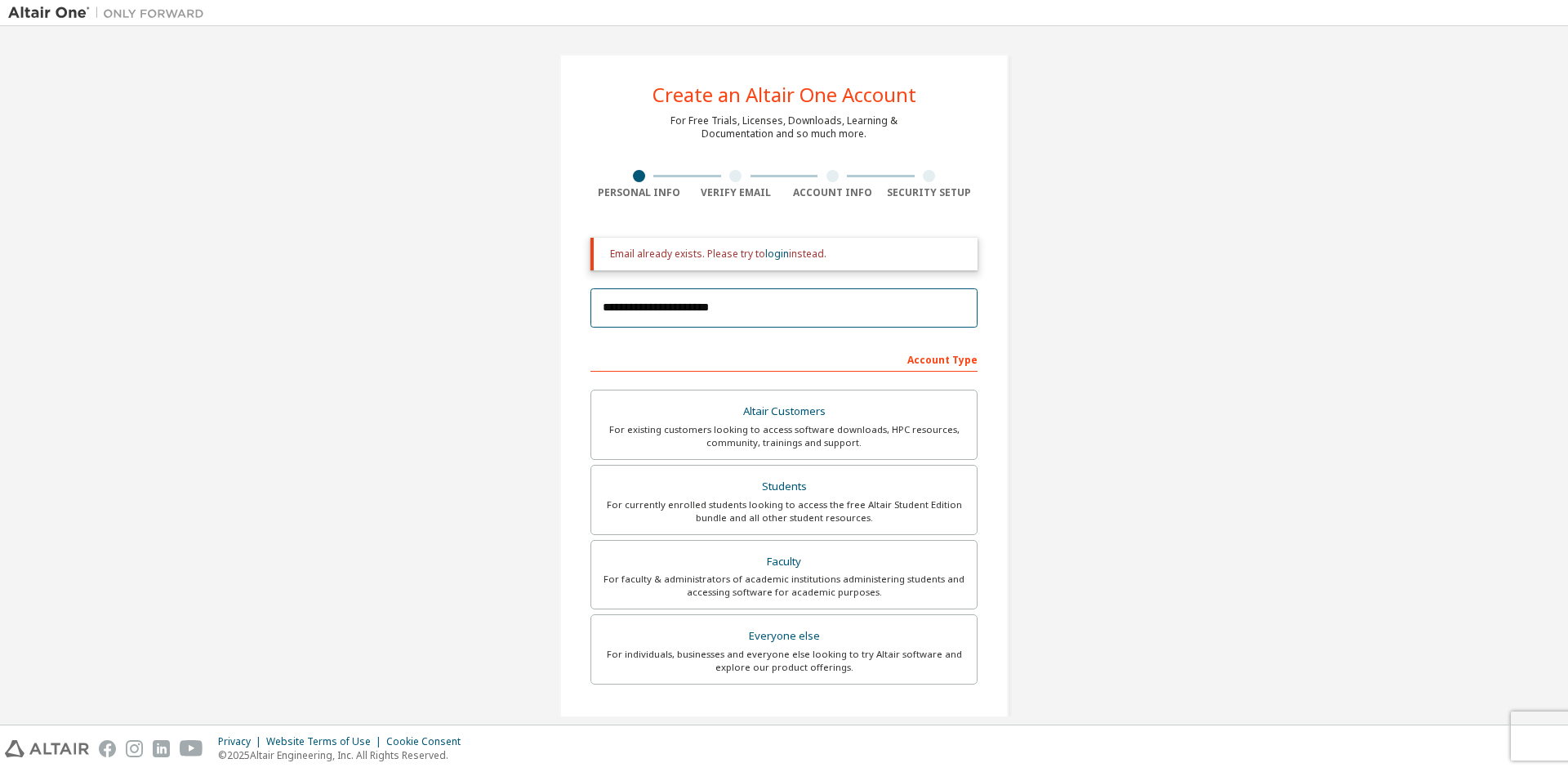
drag, startPoint x: 752, startPoint y: 309, endPoint x: 190, endPoint y: 309, distance: 562.0
click at [191, 309] on div "**********" at bounding box center [784, 493] width 1552 height 918
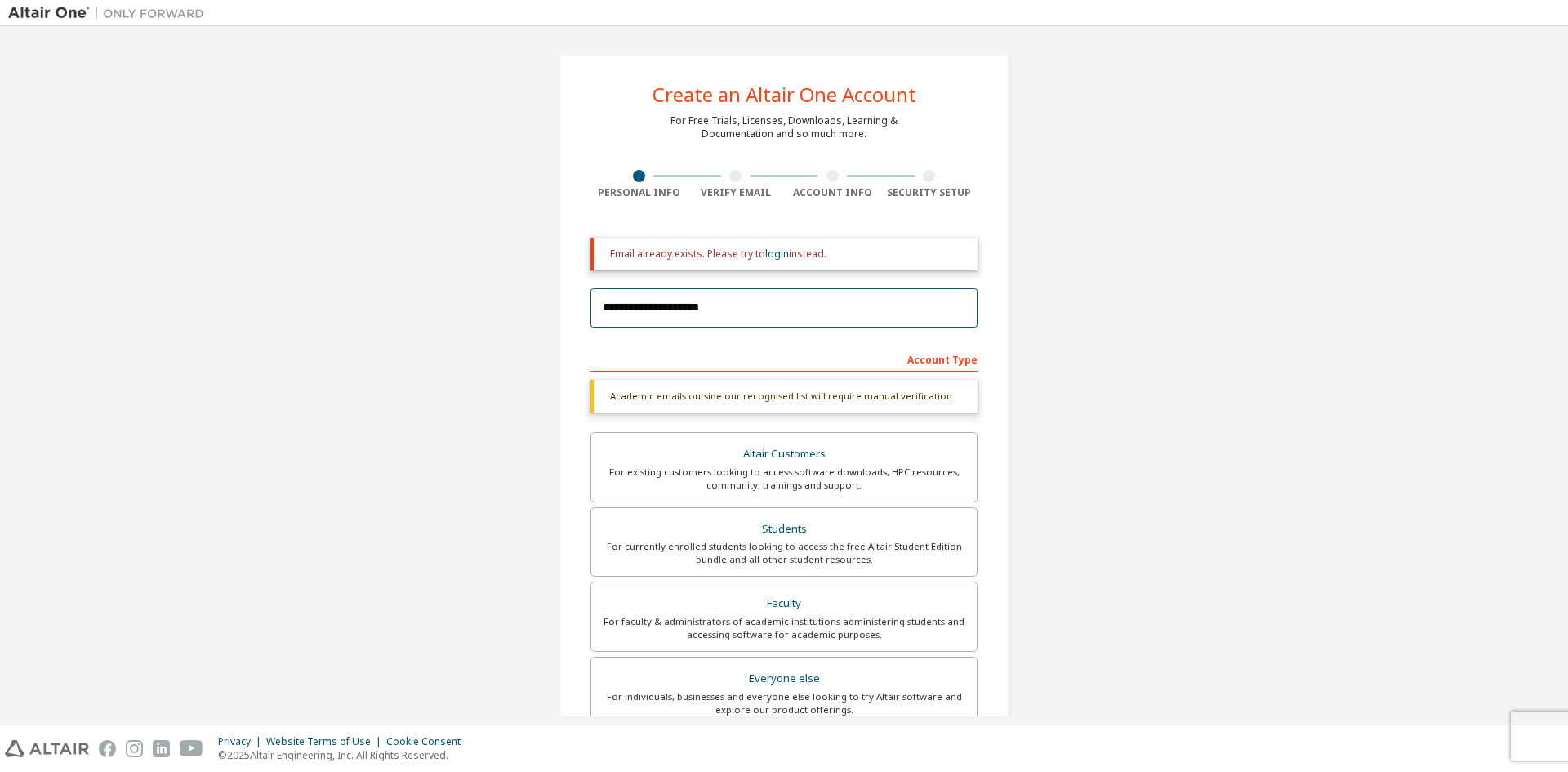
drag, startPoint x: 656, startPoint y: 308, endPoint x: 713, endPoint y: 309, distance: 57.0
click at [658, 307] on input "**********" at bounding box center [784, 307] width 387 height 39
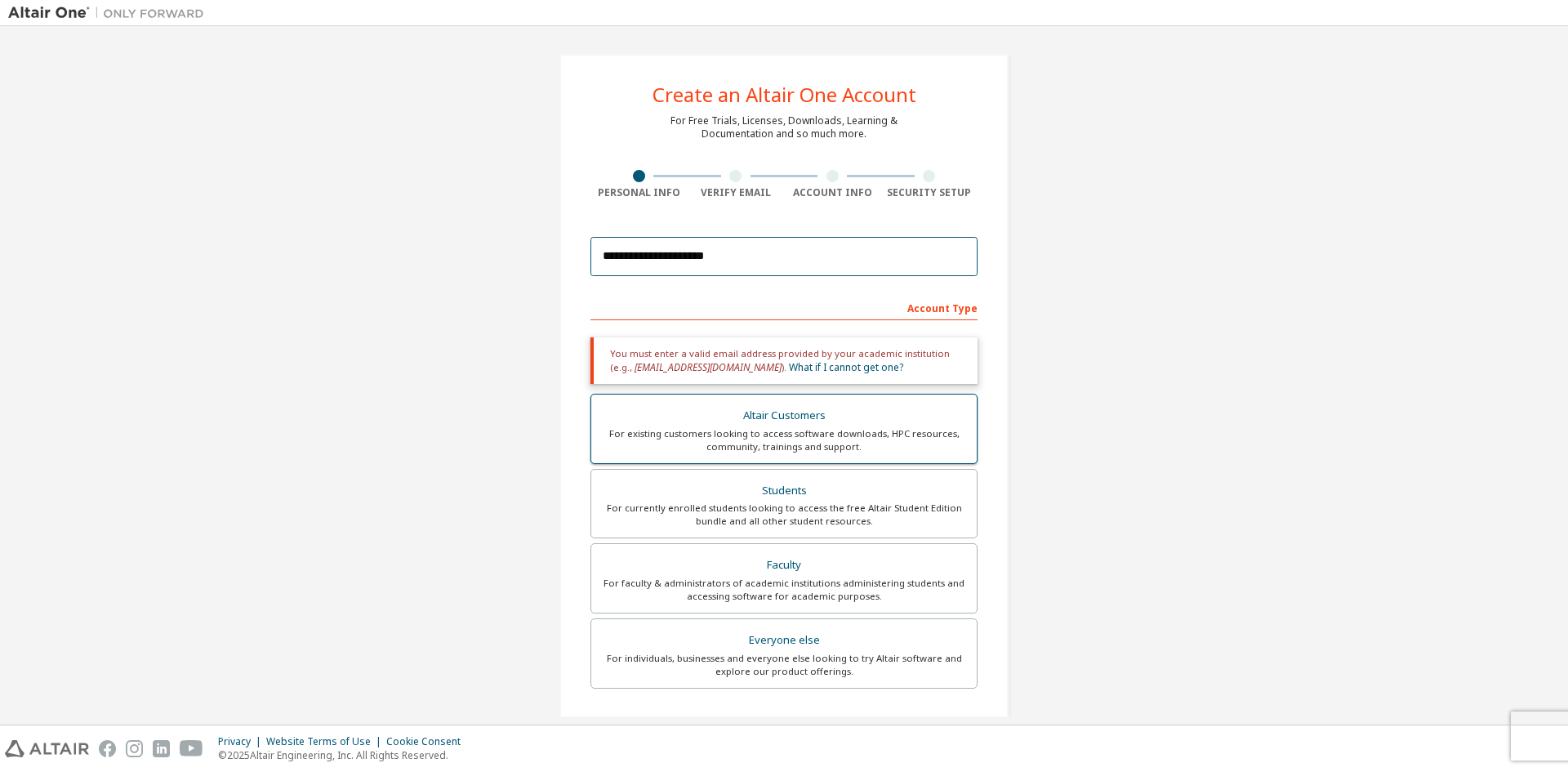
scroll to position [238, 0]
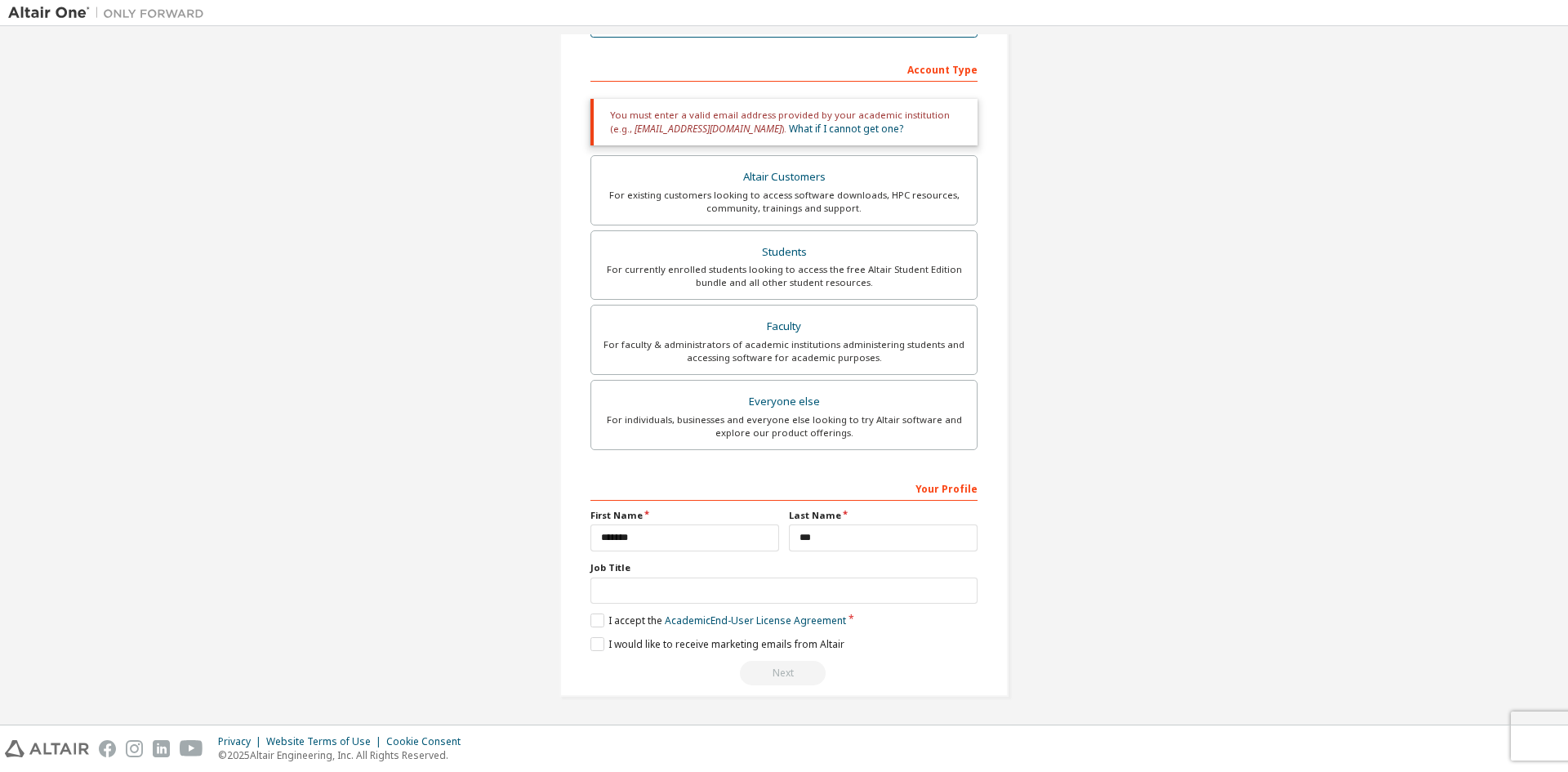
type input "**********"
click at [804, 673] on div "Next" at bounding box center [784, 673] width 387 height 25
click at [730, 590] on input "text" at bounding box center [784, 591] width 387 height 27
drag, startPoint x: 698, startPoint y: 545, endPoint x: 875, endPoint y: 557, distance: 177.4
click at [716, 538] on input "*******" at bounding box center [684, 538] width 189 height 27
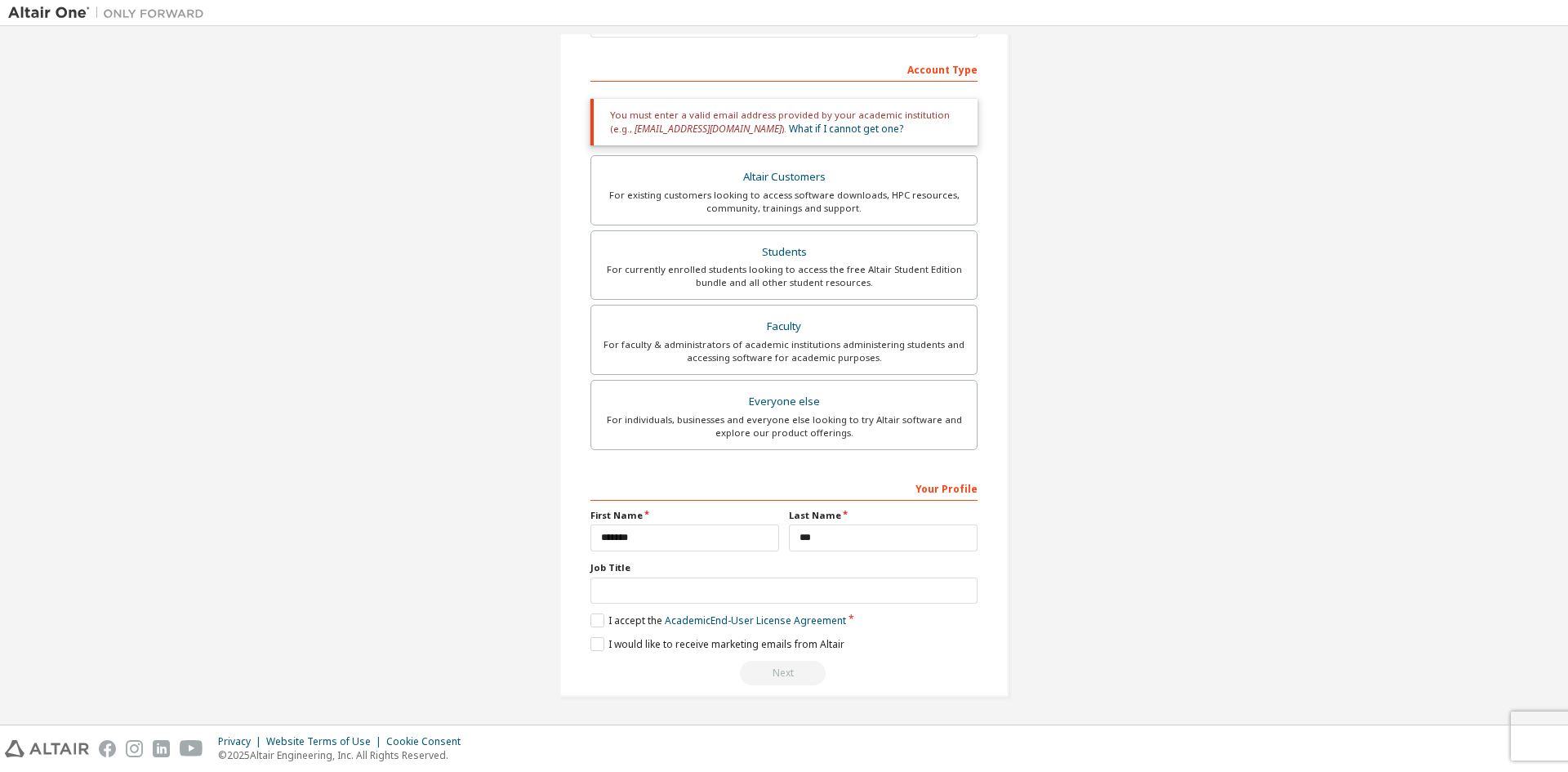
click at [875, 557] on div "**********" at bounding box center [784, 580] width 387 height 212
click at [868, 551] on input "***" at bounding box center [883, 538] width 189 height 27
click at [831, 537] on input "***" at bounding box center [883, 538] width 189 height 27
click at [699, 599] on input "text" at bounding box center [784, 591] width 387 height 27
click at [592, 647] on label "I would like to receive marketing emails from Altair" at bounding box center [717, 644] width 254 height 14
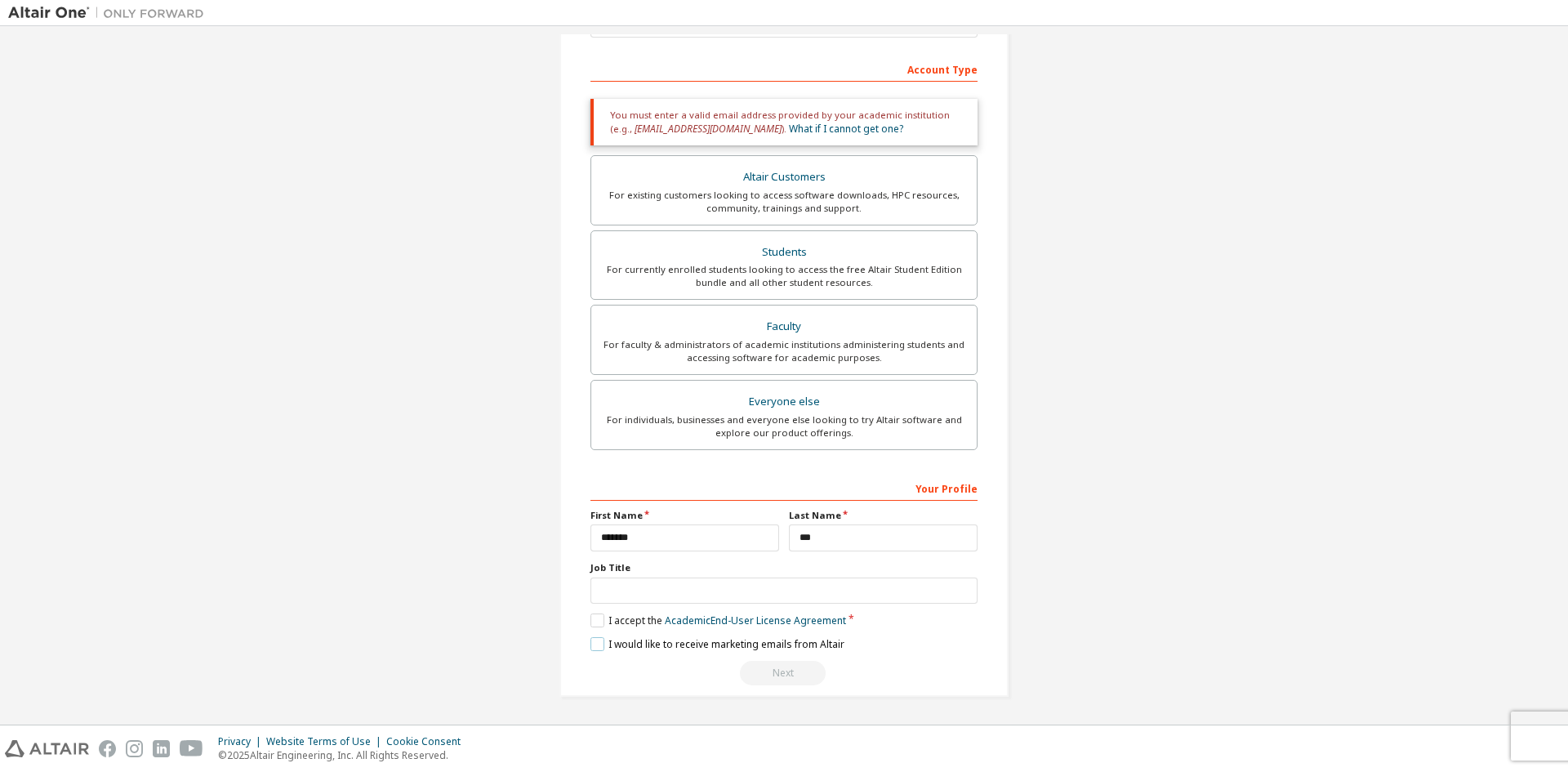
click at [594, 644] on label "I would like to receive marketing emails from Altair" at bounding box center [717, 644] width 254 height 14
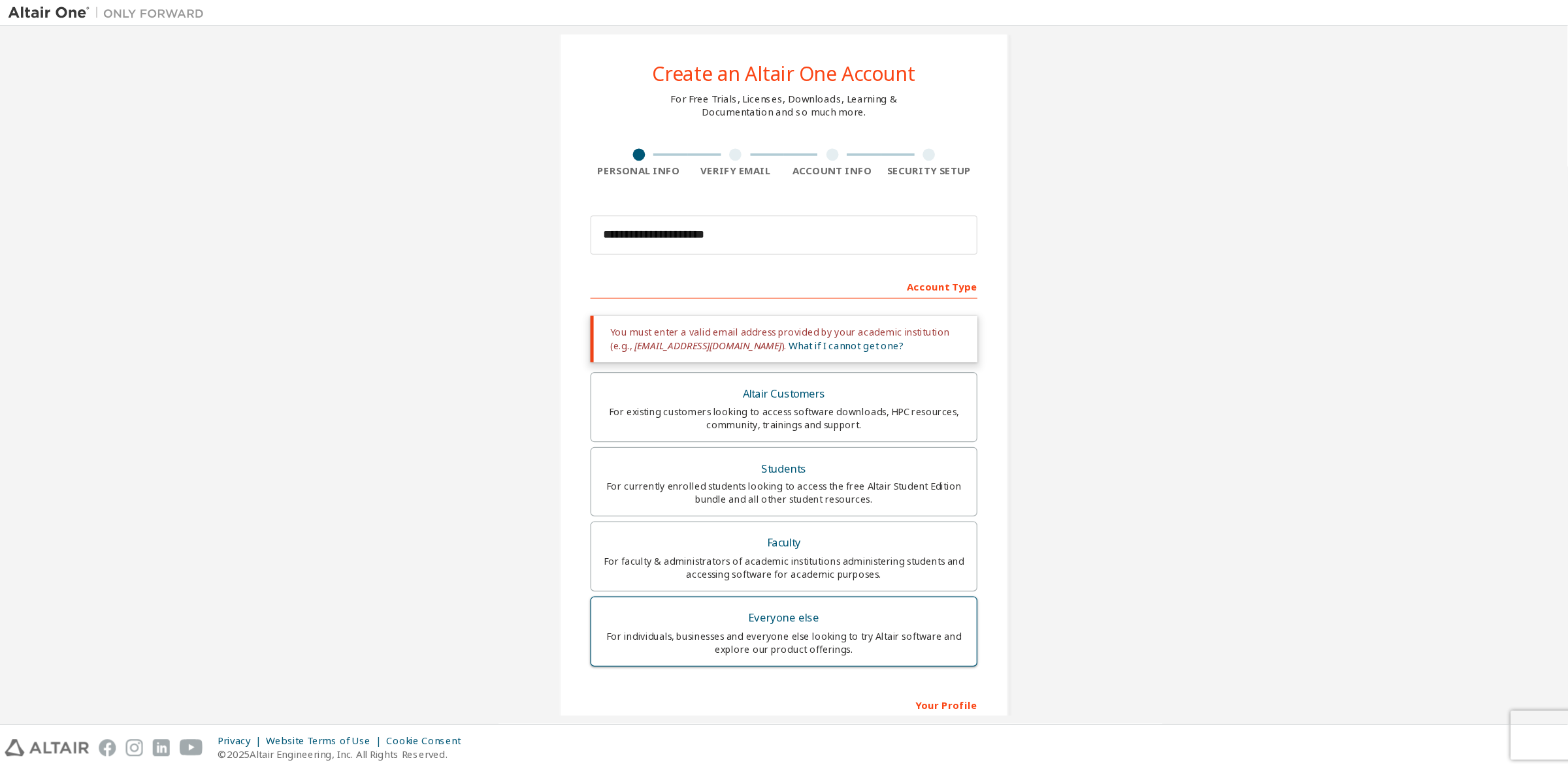
scroll to position [0, 0]
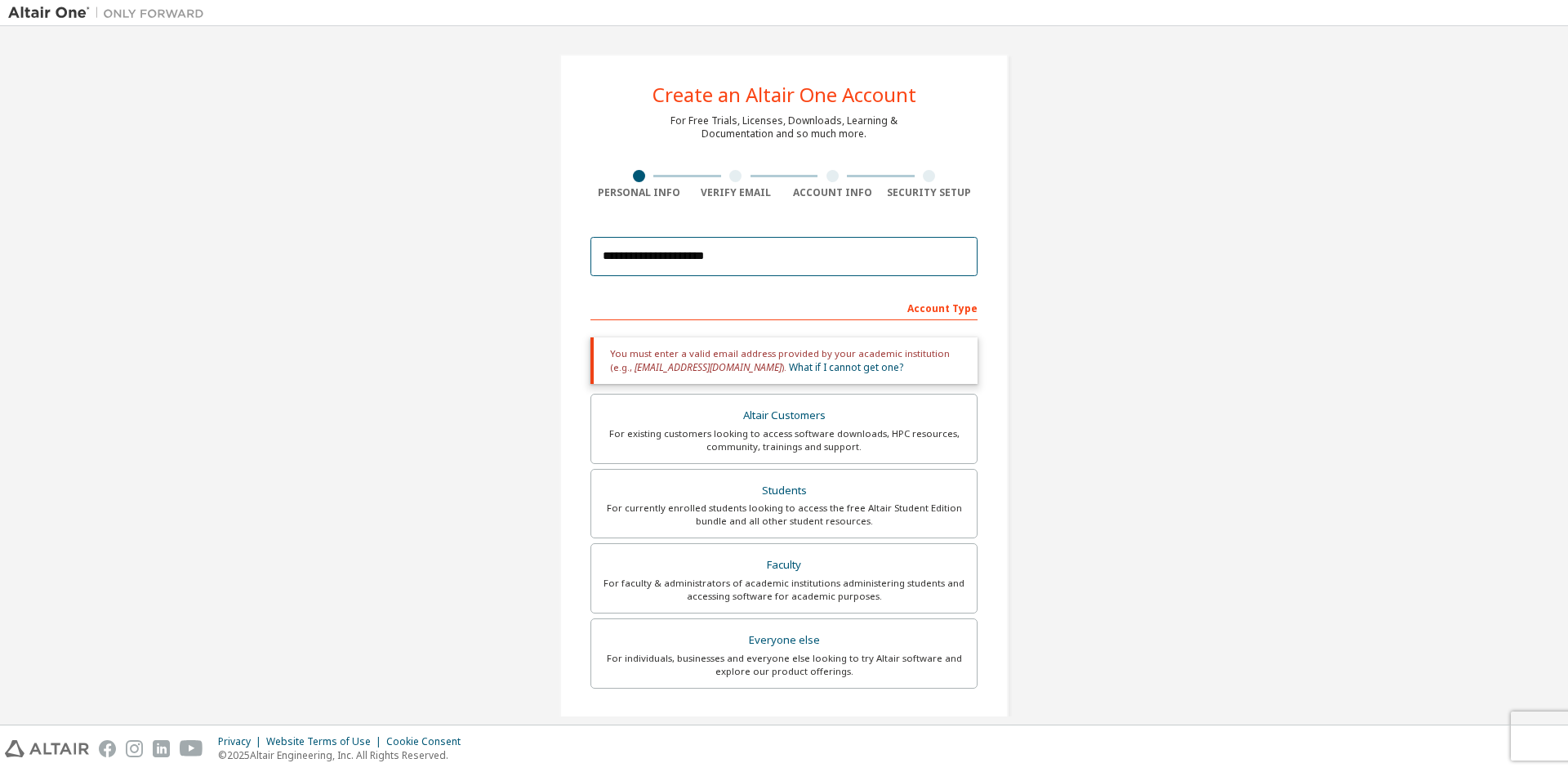
click at [730, 249] on input "**********" at bounding box center [784, 256] width 387 height 39
click at [753, 260] on input "**********" at bounding box center [784, 256] width 387 height 39
click at [743, 259] on input "**********" at bounding box center [784, 256] width 387 height 39
drag, startPoint x: 656, startPoint y: 253, endPoint x: 673, endPoint y: 253, distance: 17.0
click at [657, 253] on input "**********" at bounding box center [784, 256] width 387 height 39
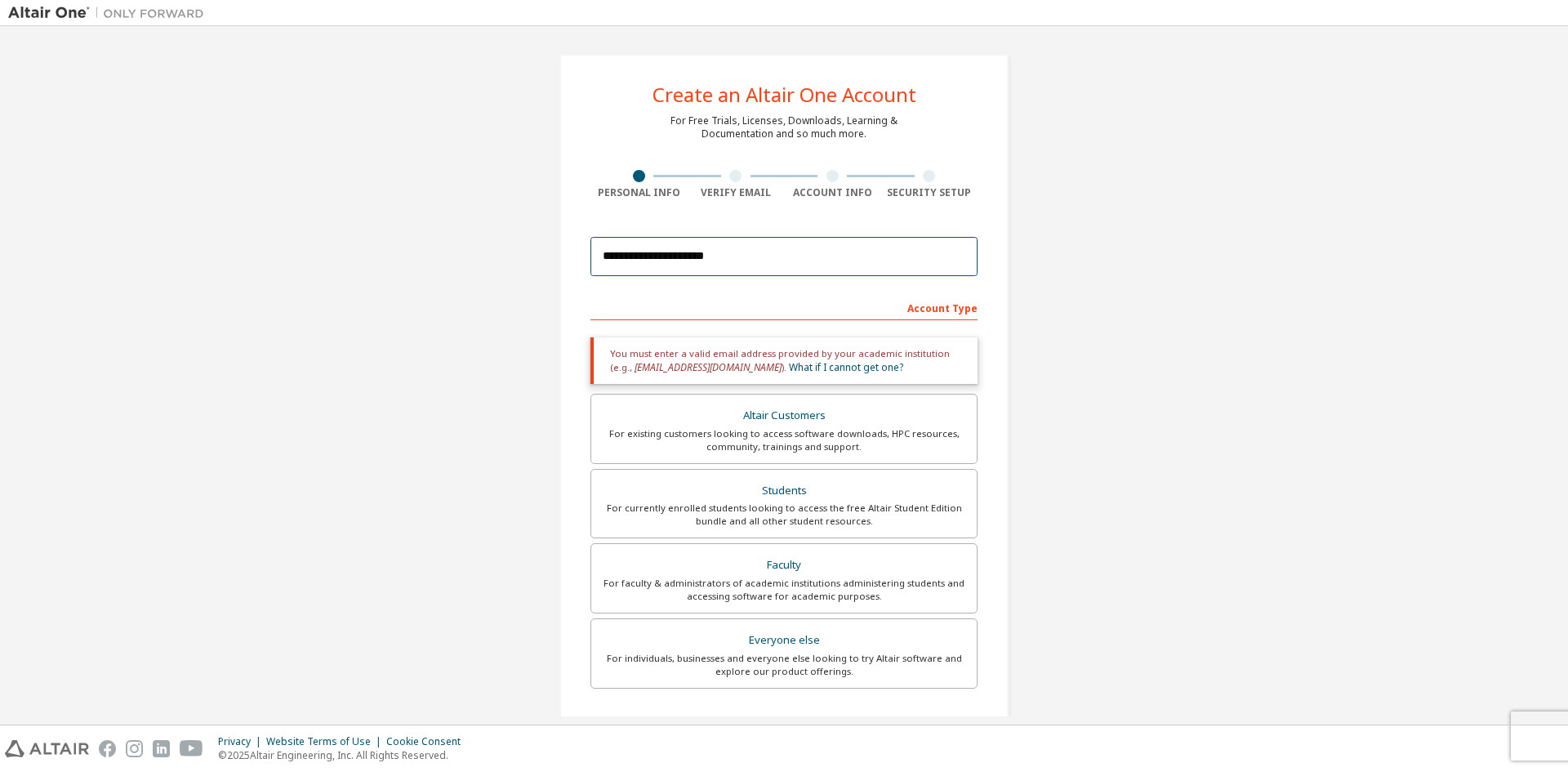
click at [673, 253] on input "**********" at bounding box center [784, 256] width 387 height 39
click at [794, 273] on input "**********" at bounding box center [784, 256] width 387 height 39
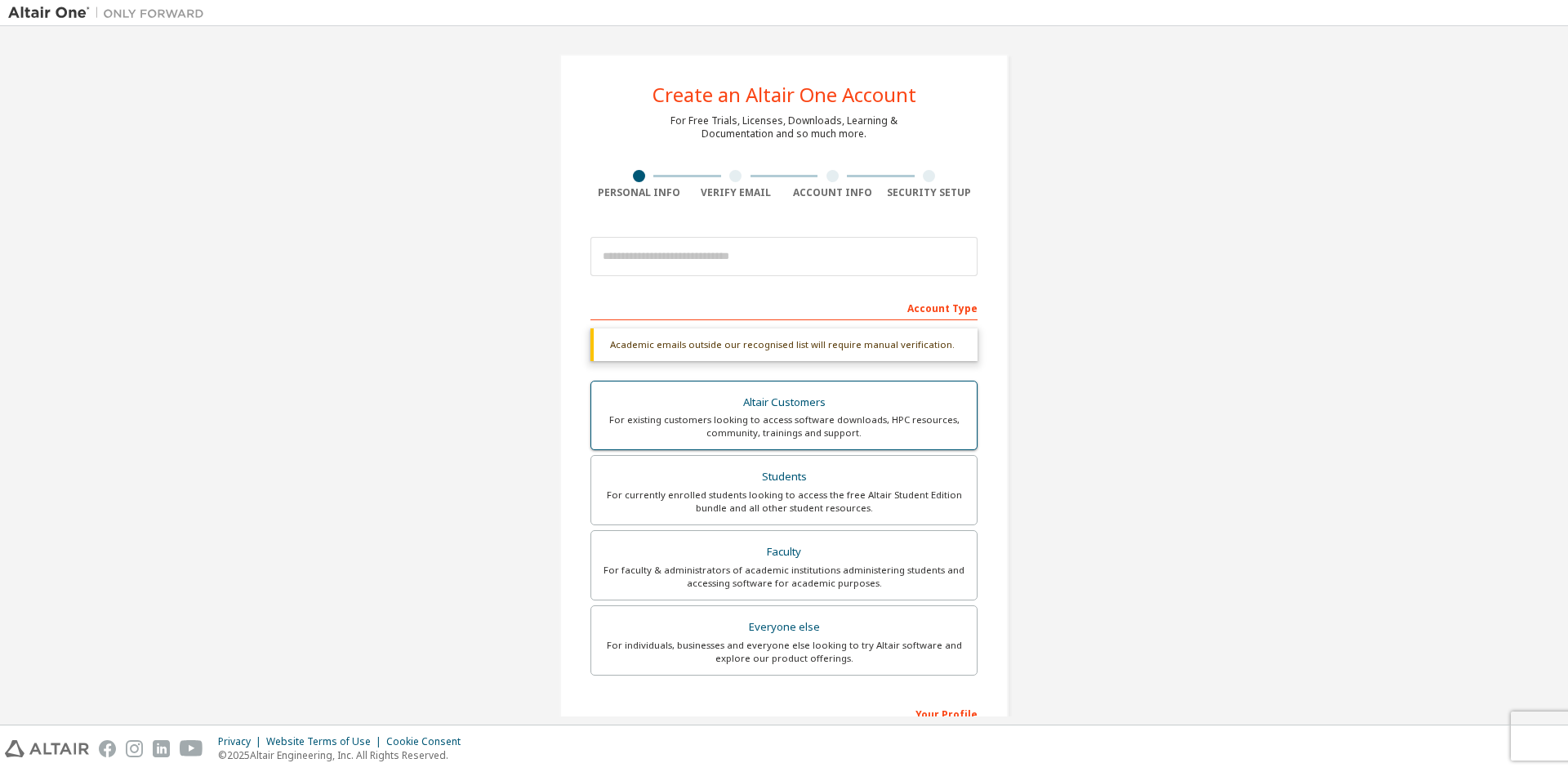
click at [836, 439] on div "For existing customers looking to access software downloads, HPC resources, com…" at bounding box center [784, 426] width 366 height 26
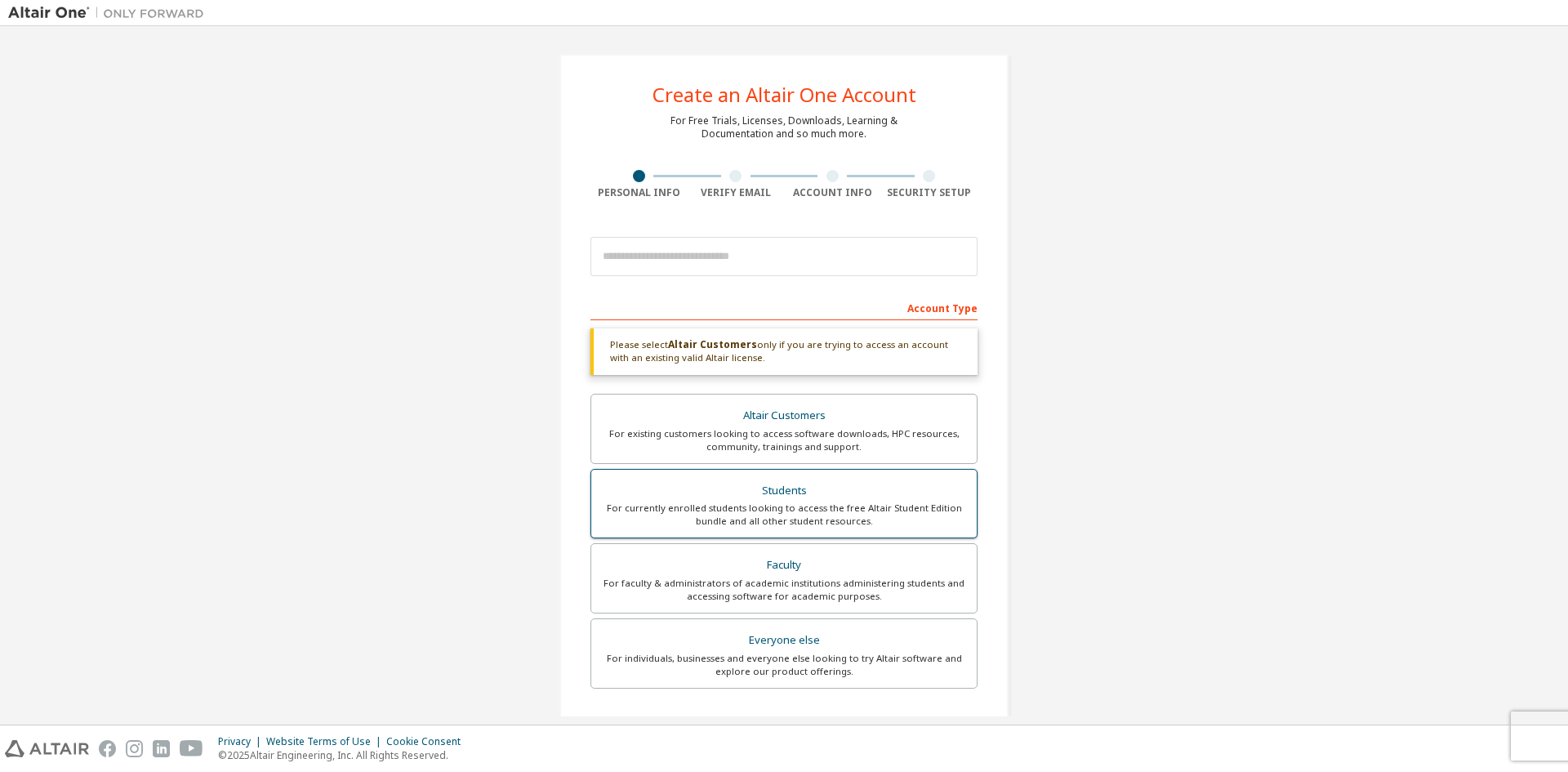
click at [847, 476] on label "Students For currently enrolled students looking to access the free Altair Stud…" at bounding box center [784, 504] width 387 height 70
